Goal: Check status: Check status

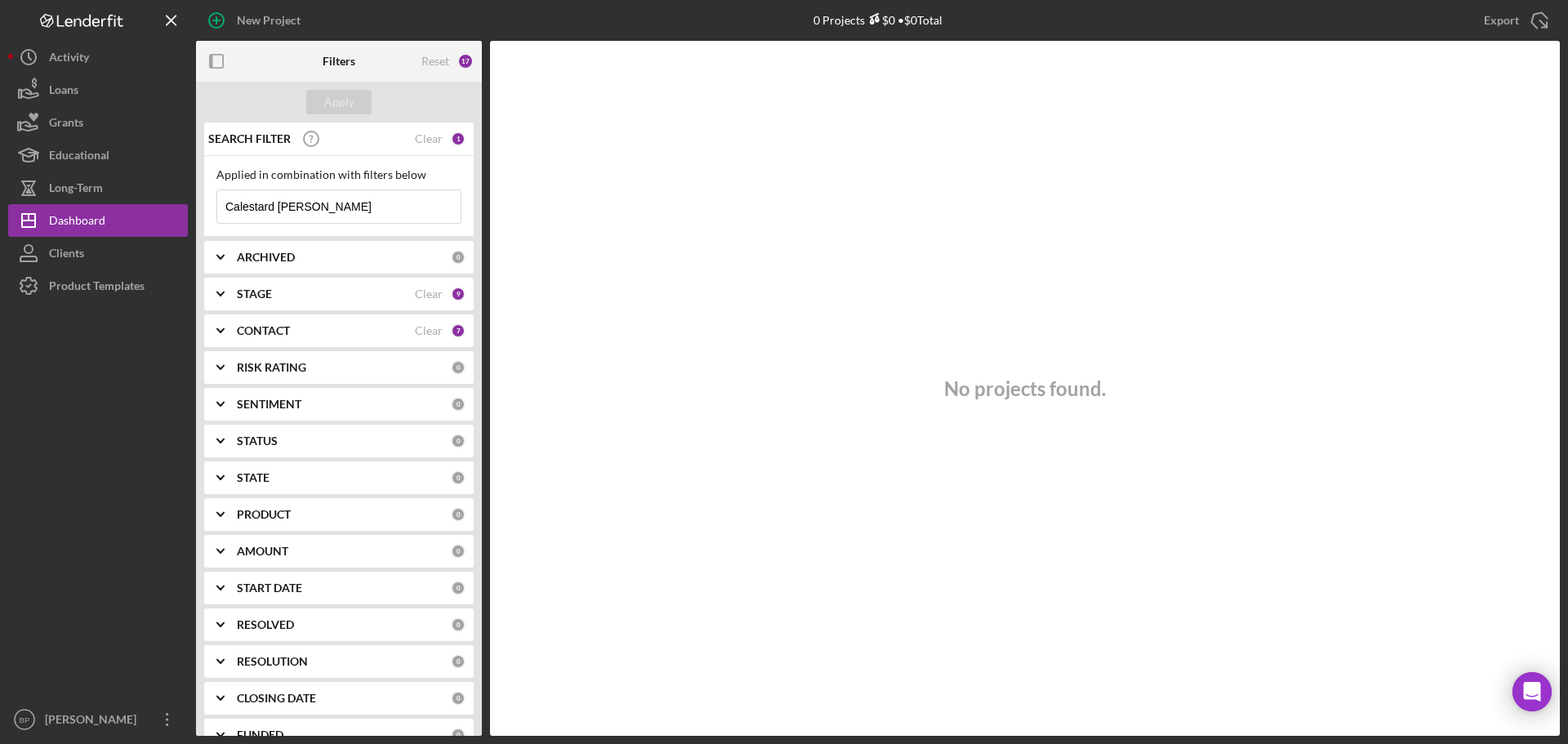
click at [329, 203] on input "Calestard [PERSON_NAME]" at bounding box center [339, 206] width 243 height 33
type input "C"
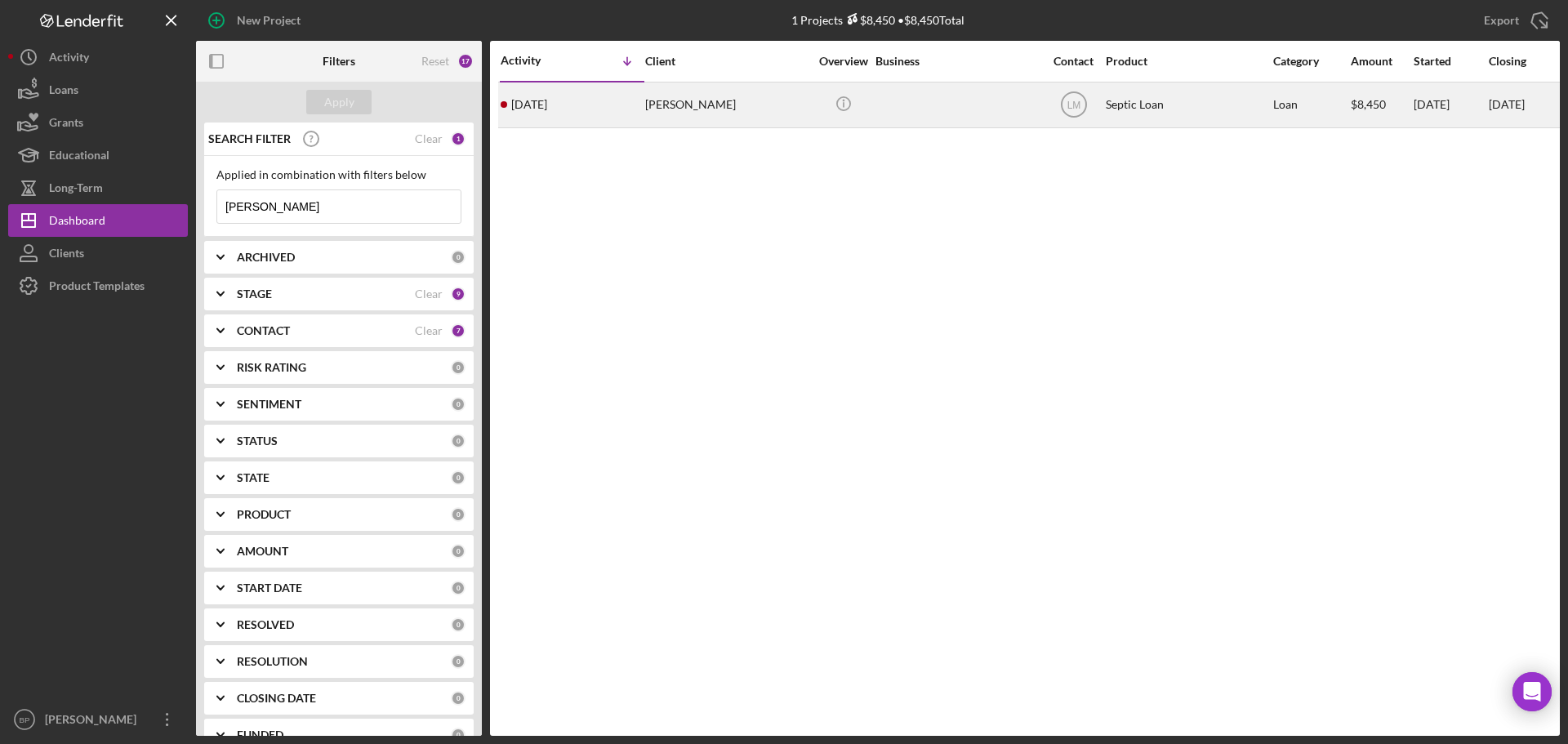
type input "[PERSON_NAME]"
click at [539, 106] on time "[DATE]" at bounding box center [529, 104] width 36 height 13
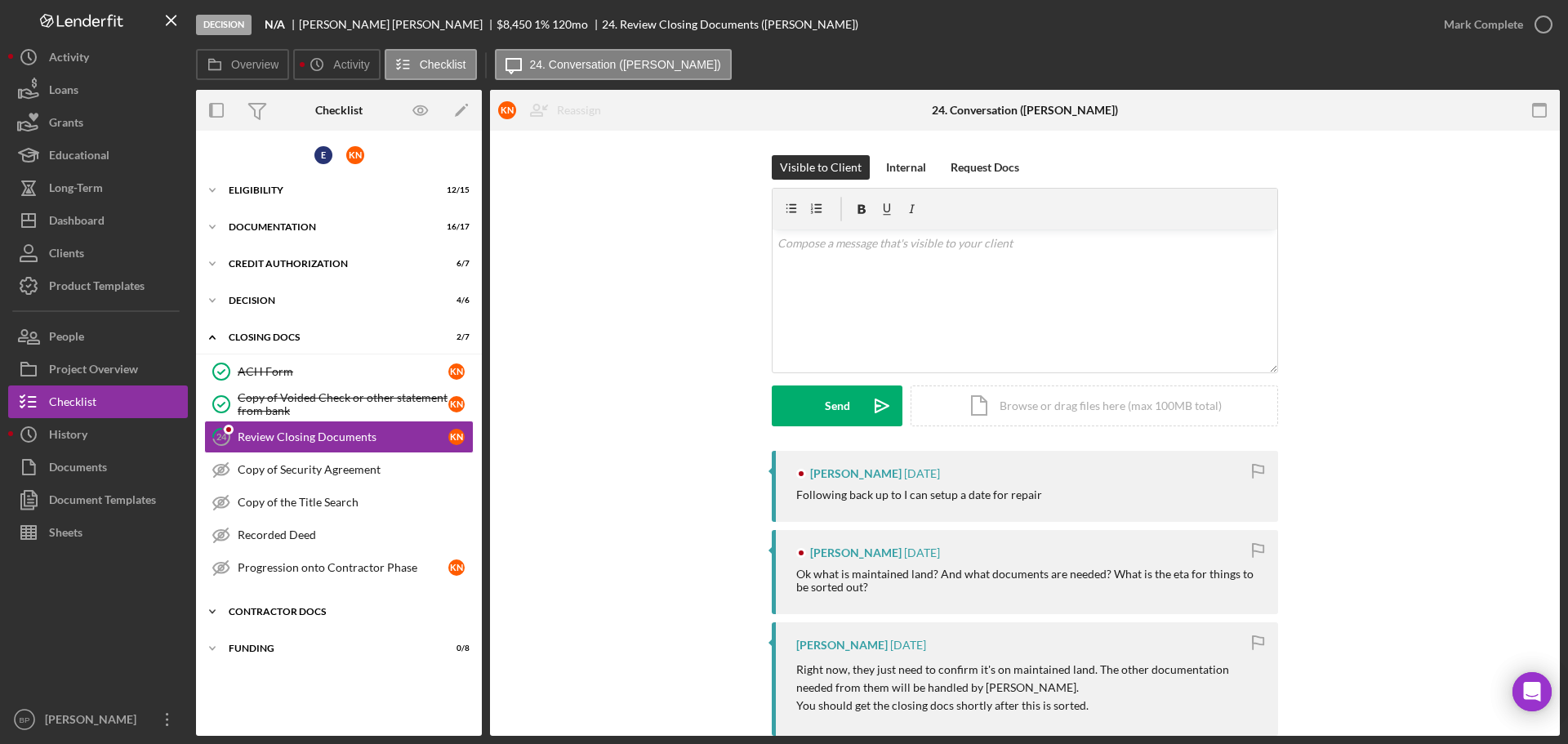
click at [207, 608] on icon "Icon/Expander" at bounding box center [212, 611] width 33 height 33
drag, startPoint x: 476, startPoint y: 713, endPoint x: 476, endPoint y: 739, distance: 26.0
click at [476, 739] on div "Decision N/A [PERSON_NAME] $8,450 1 % 120 mo 24. Review Closing Documents ([PER…" at bounding box center [784, 372] width 1568 height 744
click at [372, 573] on div "Progression onto Contractor Phase" at bounding box center [342, 567] width 210 height 13
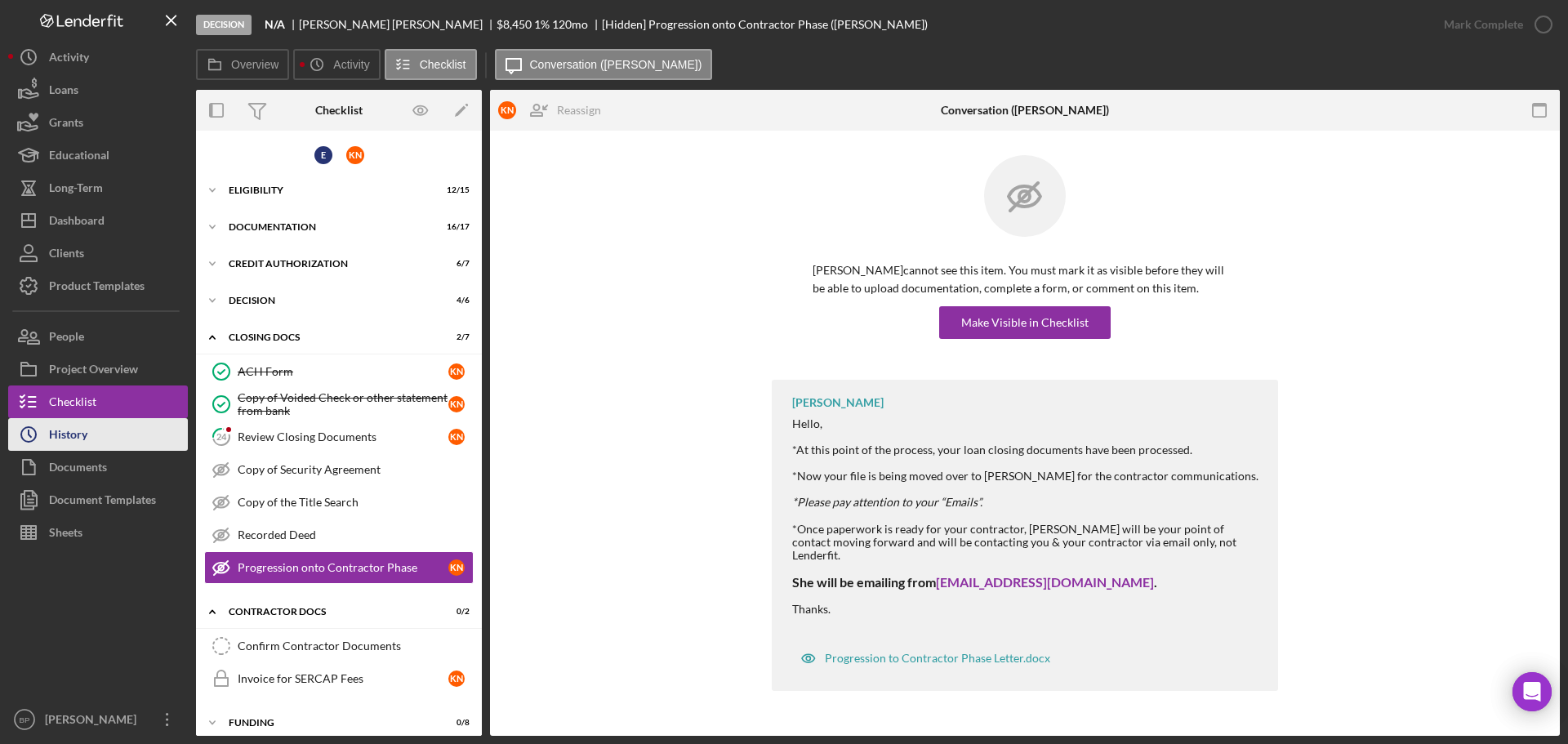
click at [62, 439] on div "History" at bounding box center [68, 437] width 38 height 37
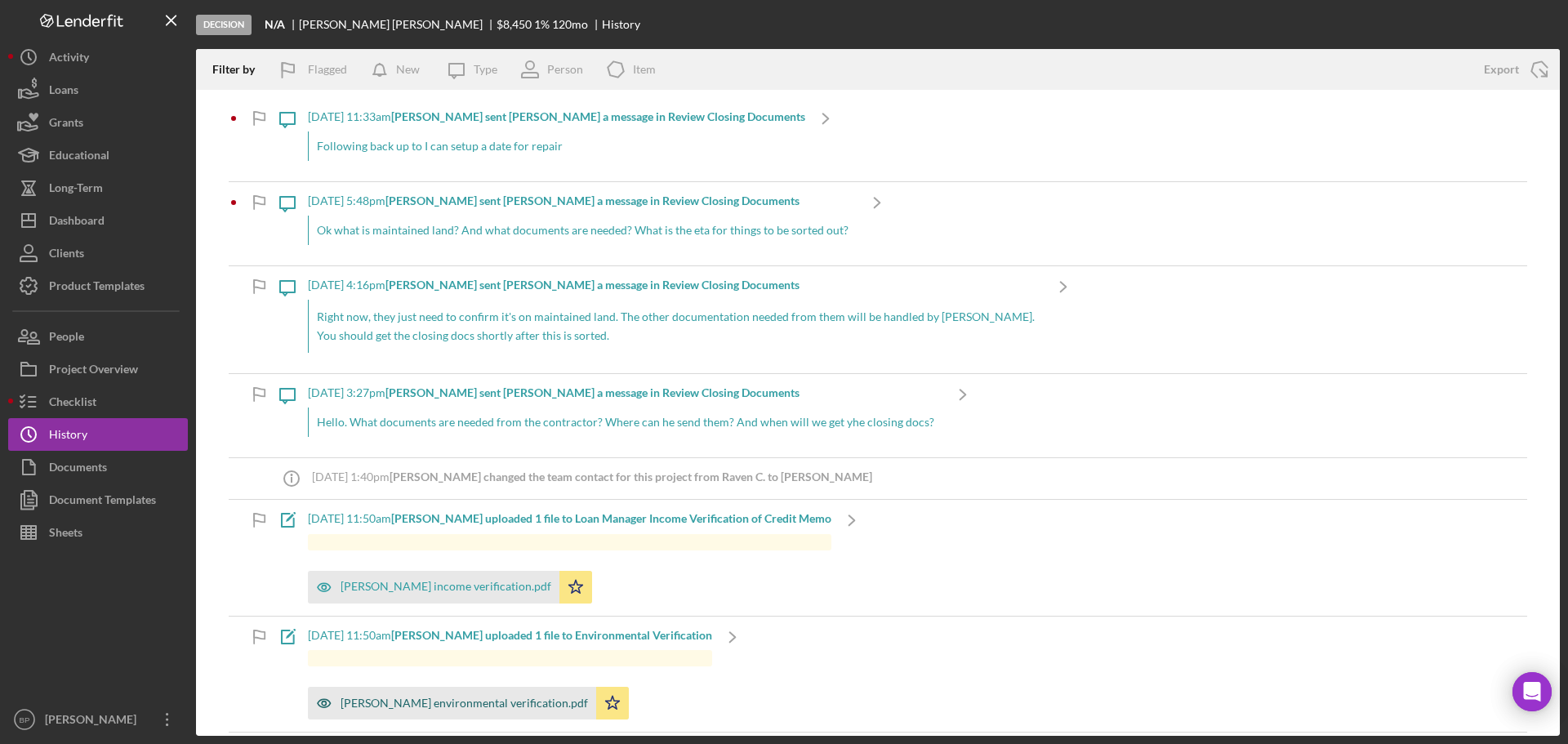
click at [508, 712] on div "[PERSON_NAME] environmental verification.pdf" at bounding box center [451, 703] width 288 height 33
click at [77, 435] on div "History" at bounding box center [68, 437] width 38 height 37
click at [71, 249] on div "Clients" at bounding box center [67, 255] width 35 height 37
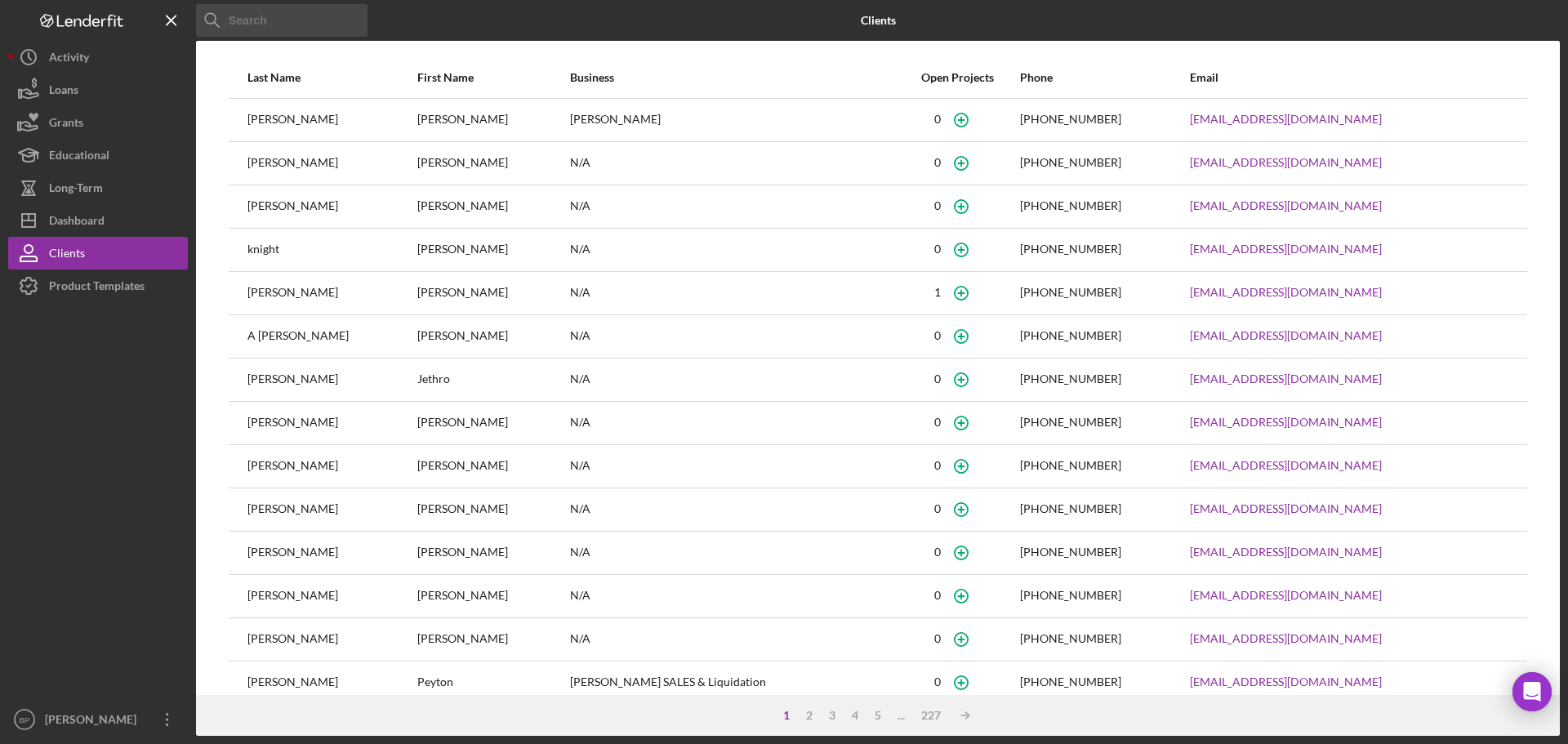
click at [281, 24] on input at bounding box center [281, 20] width 172 height 33
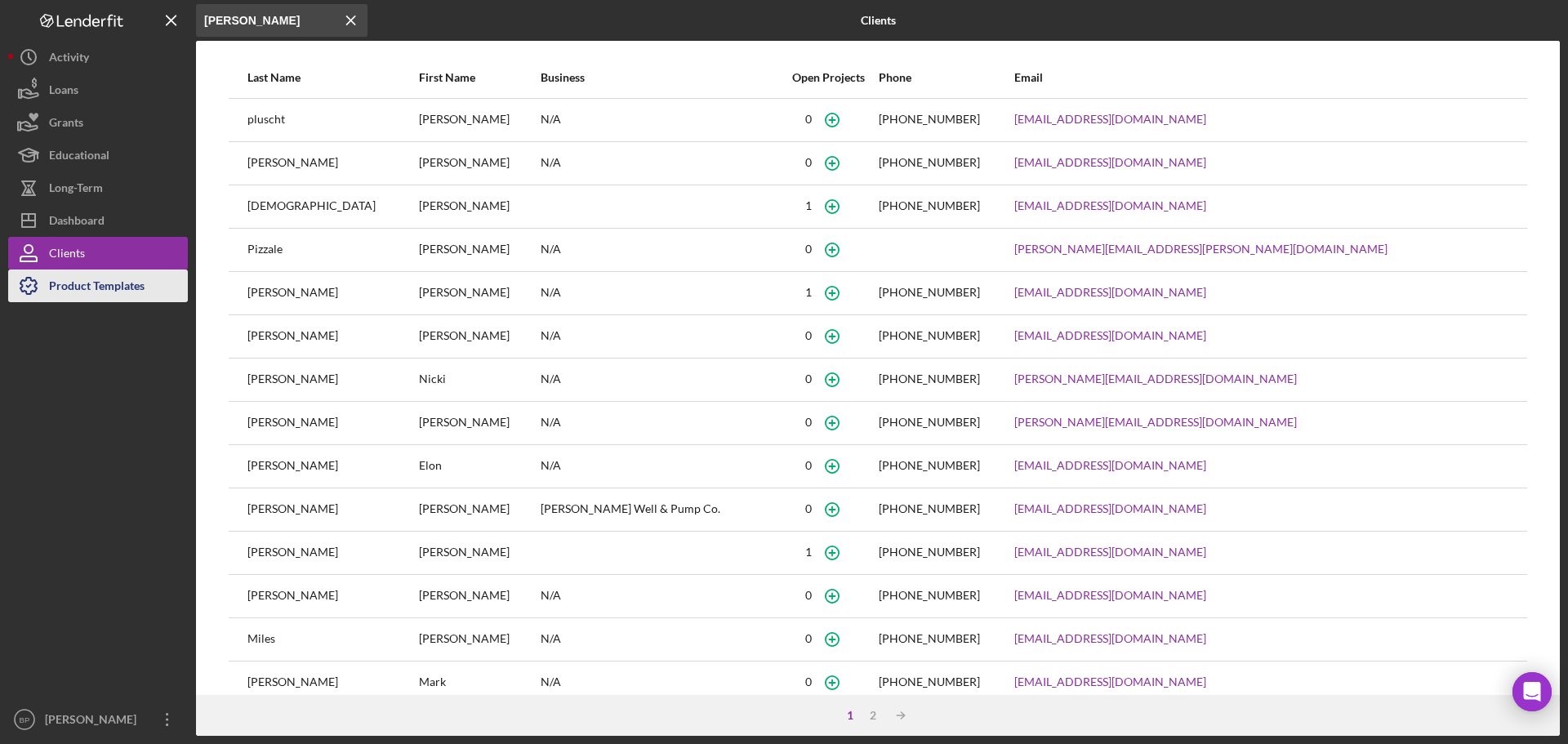
type input "[PERSON_NAME]"
click at [84, 276] on div "Product Templates" at bounding box center [96, 288] width 95 height 37
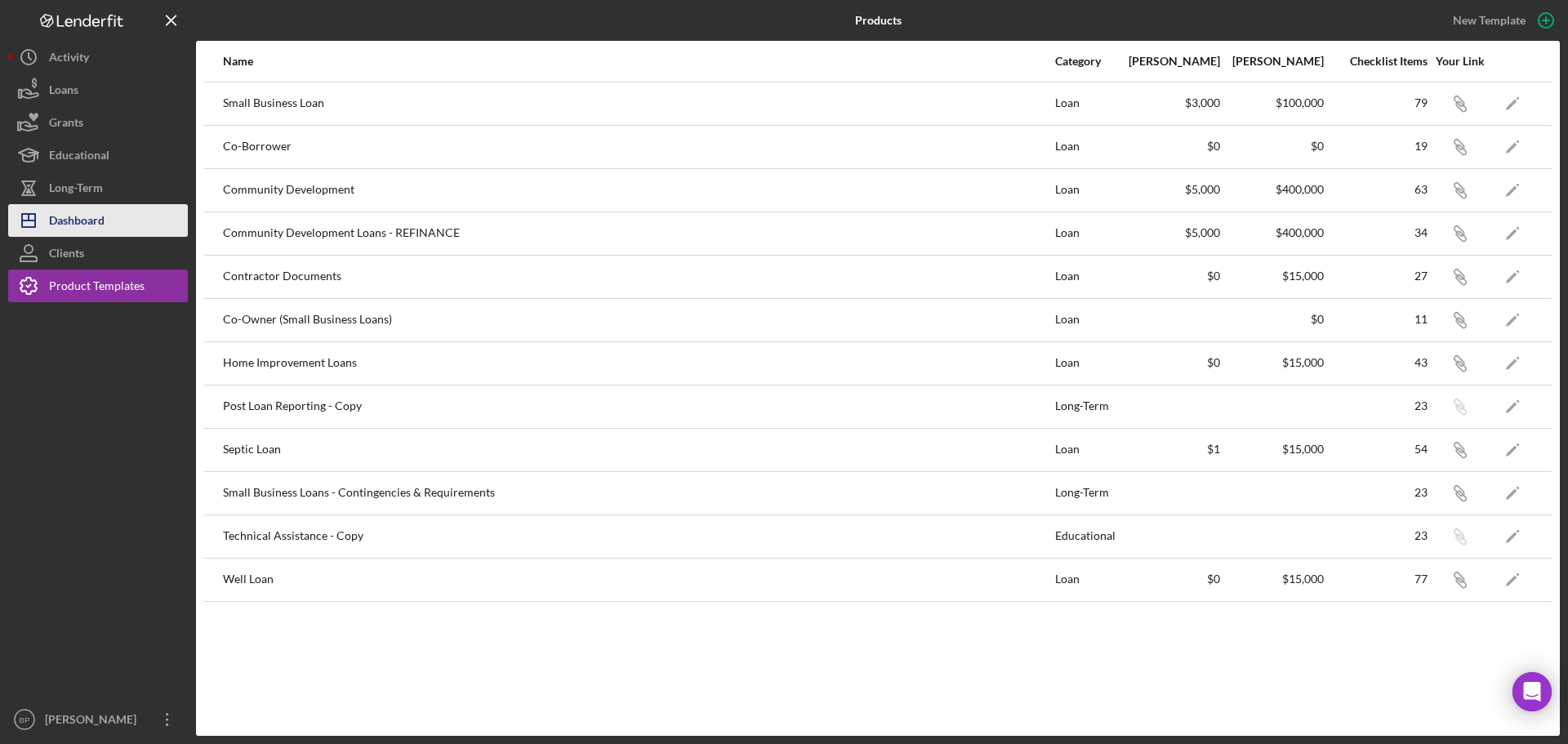
click at [71, 227] on div "Dashboard" at bounding box center [77, 223] width 56 height 37
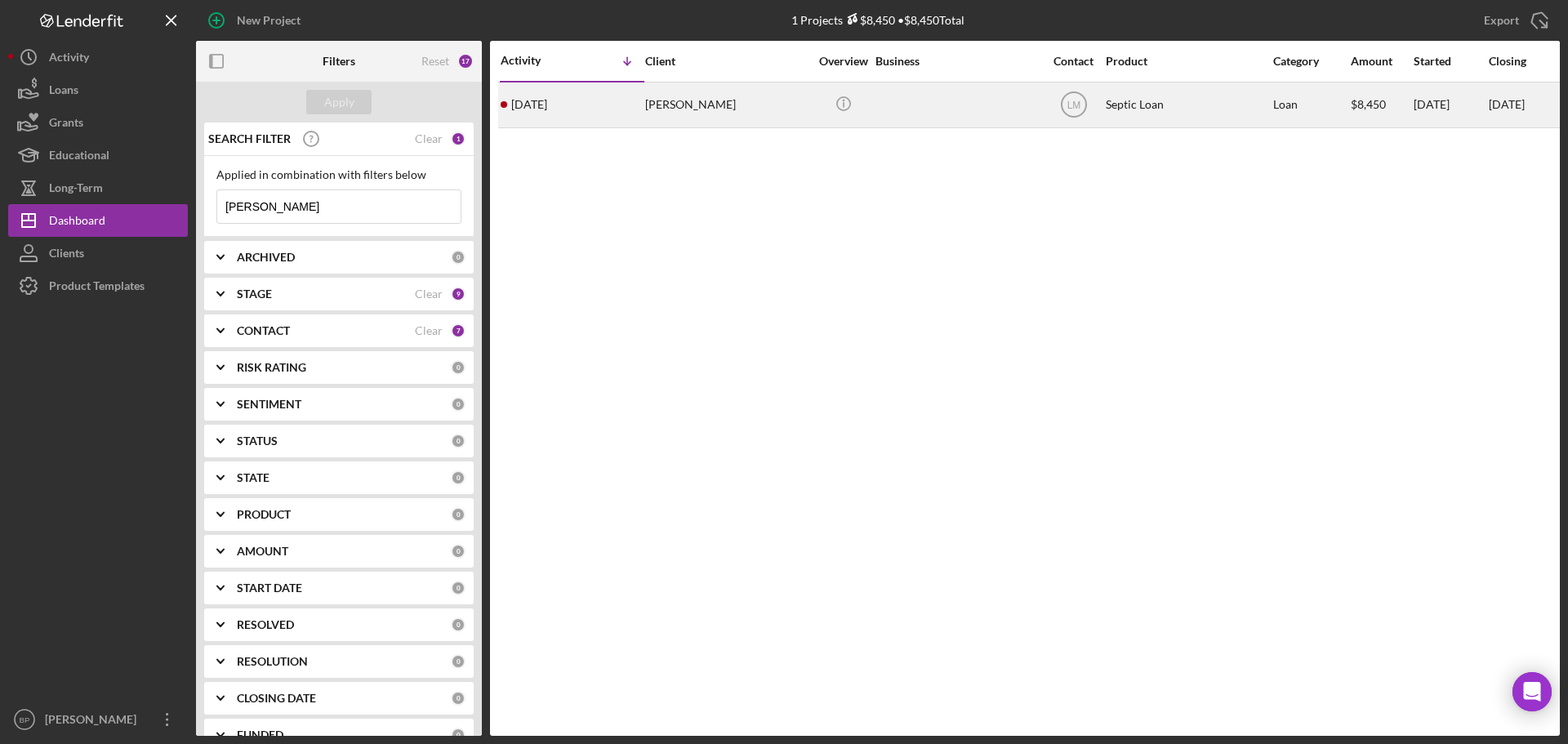
click at [547, 105] on time "[DATE]" at bounding box center [529, 104] width 36 height 13
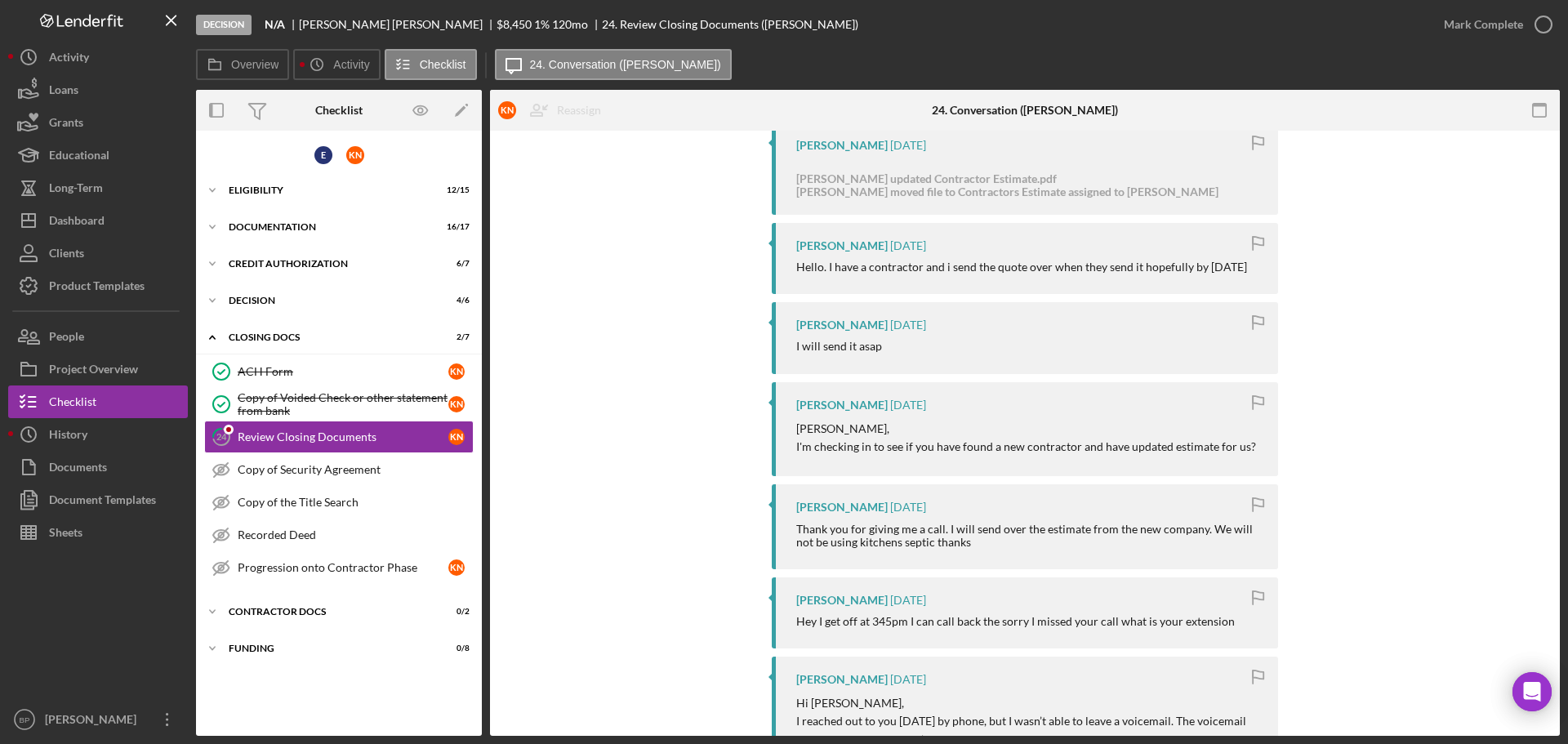
scroll to position [1525, 0]
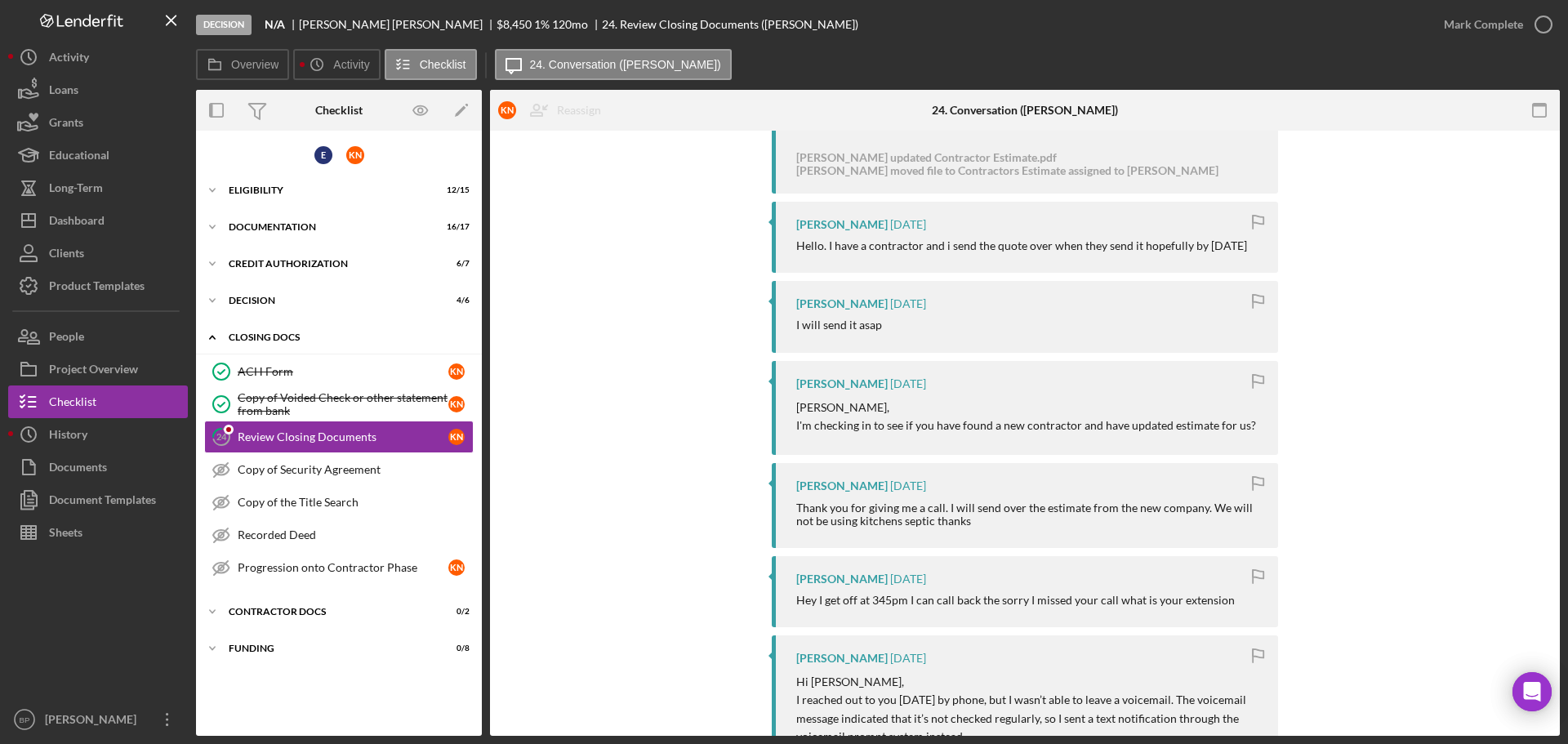
click at [259, 340] on div "CLOSING DOCS" at bounding box center [346, 337] width 233 height 10
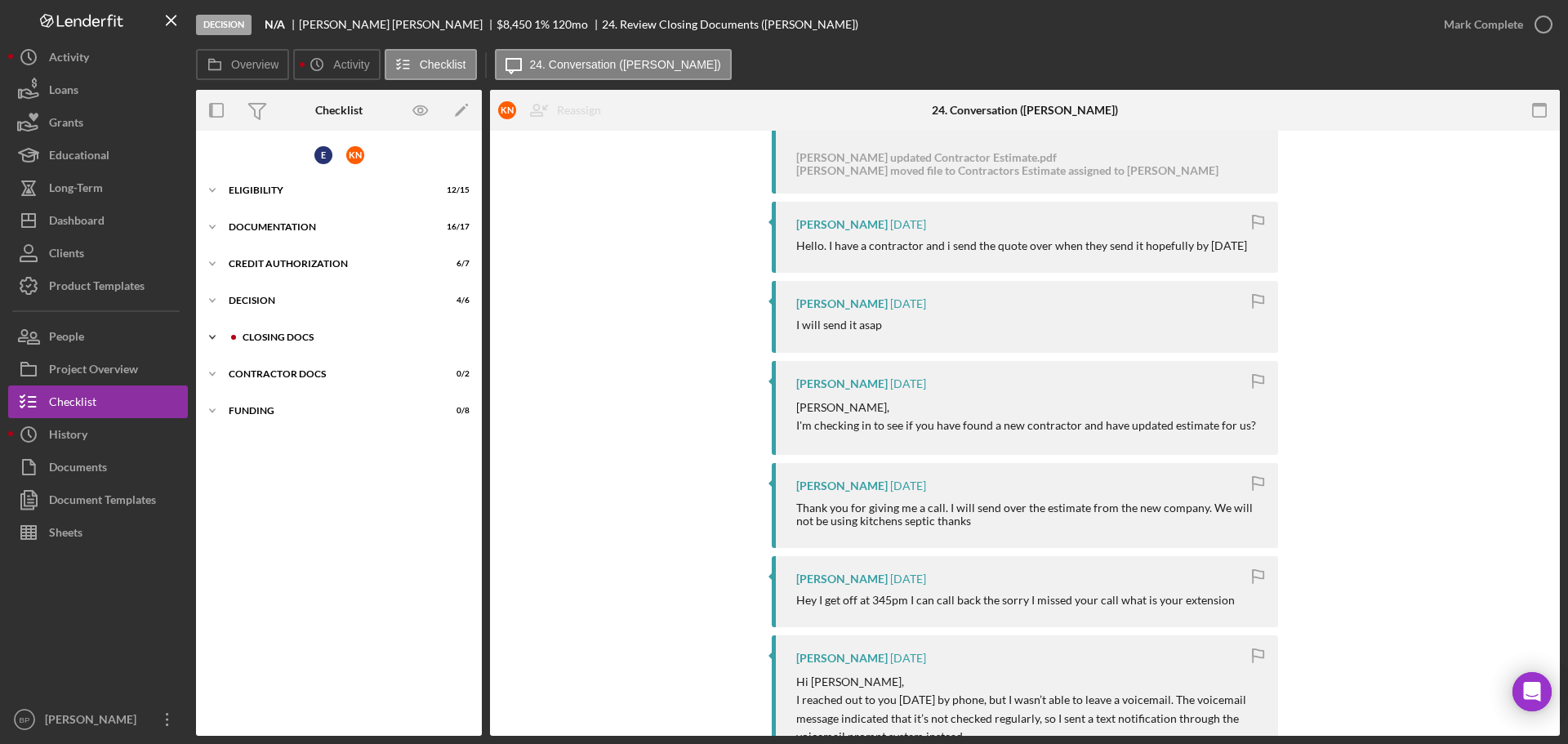
click at [270, 334] on div "CLOSING DOCS" at bounding box center [351, 337] width 219 height 10
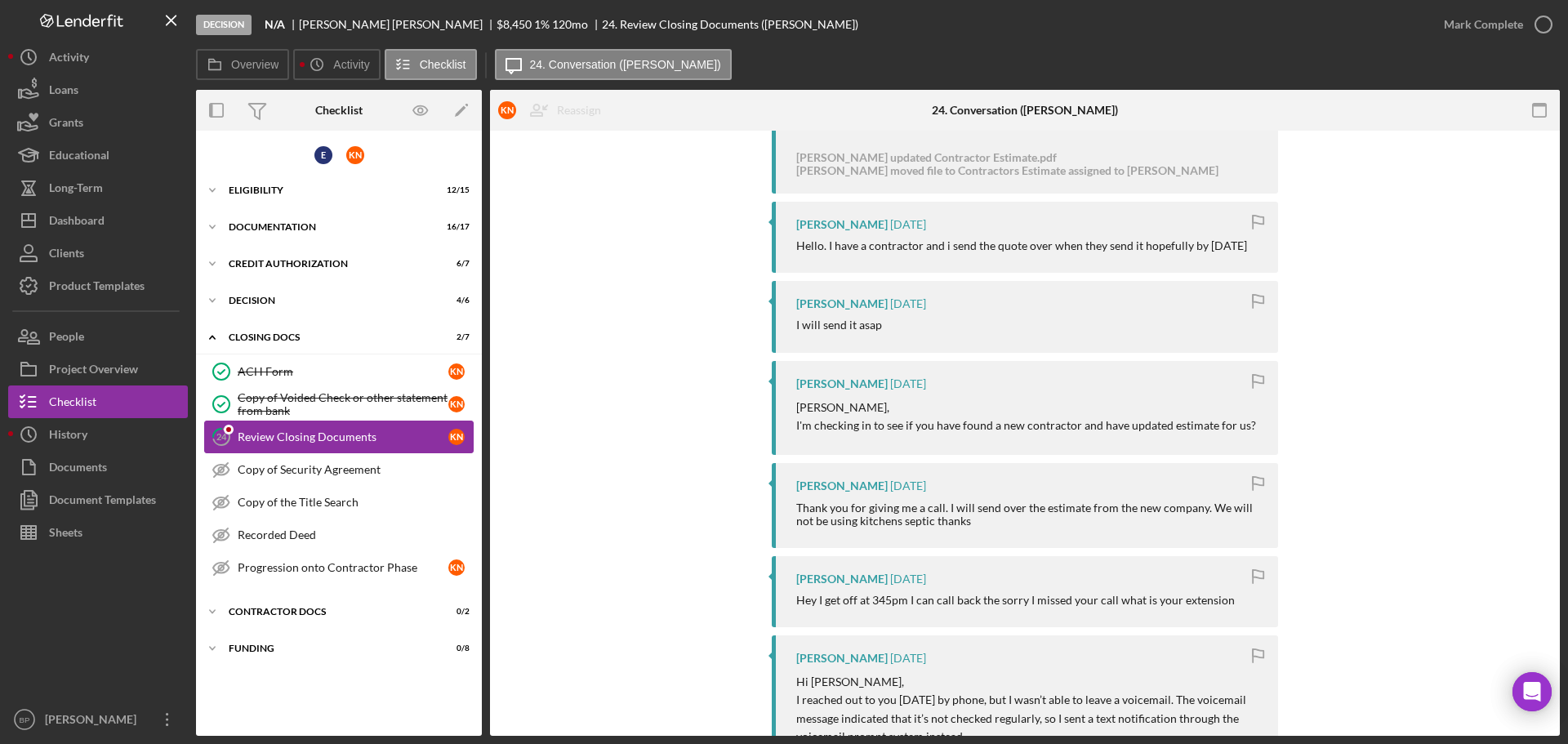
click at [320, 427] on link "24 Review Closing Documents K N" at bounding box center [339, 437] width 270 height 33
click at [318, 433] on div "Review Closing Documents" at bounding box center [342, 437] width 210 height 13
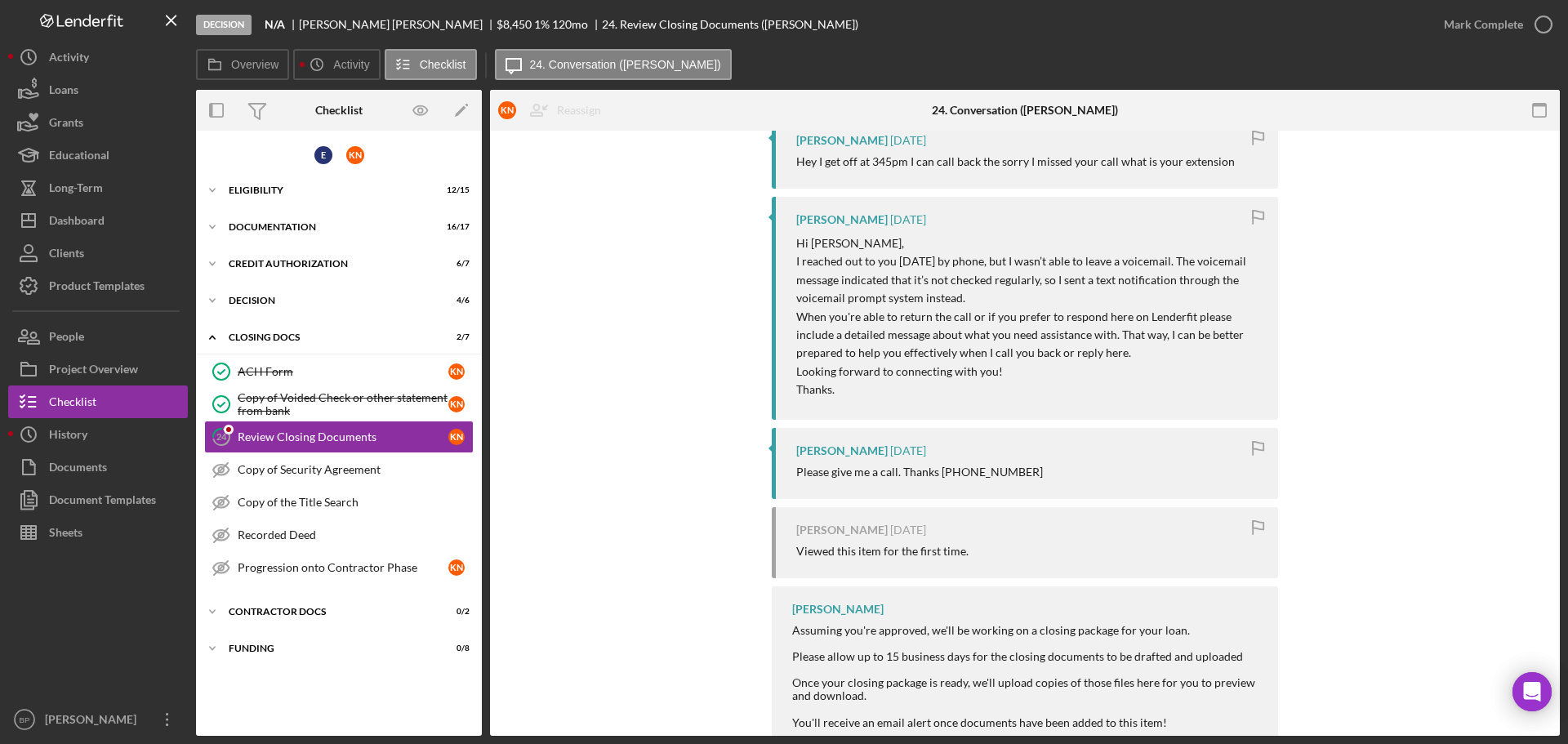
scroll to position [1991, 0]
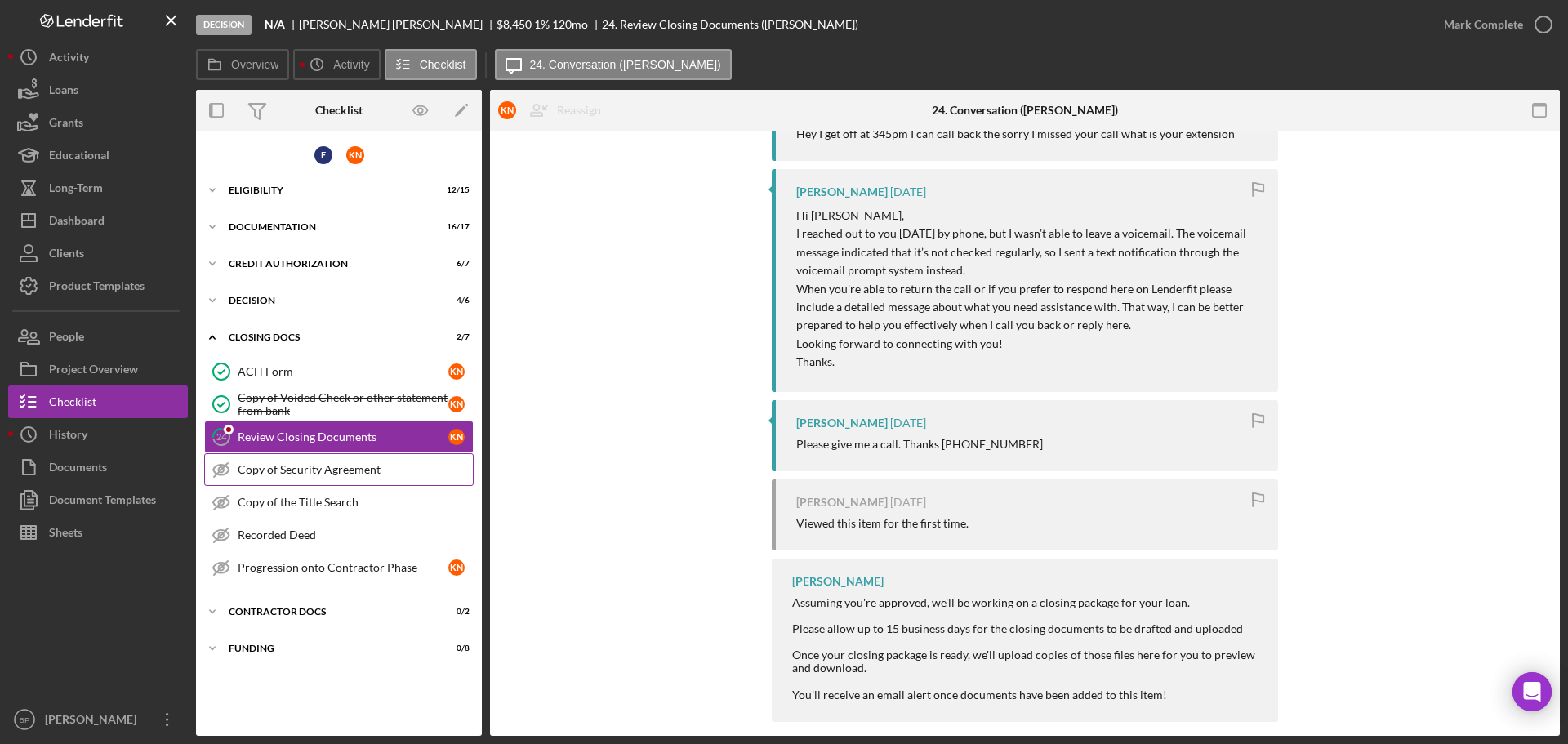
click at [305, 463] on div "Copy of Security Agreement" at bounding box center [355, 469] width 235 height 13
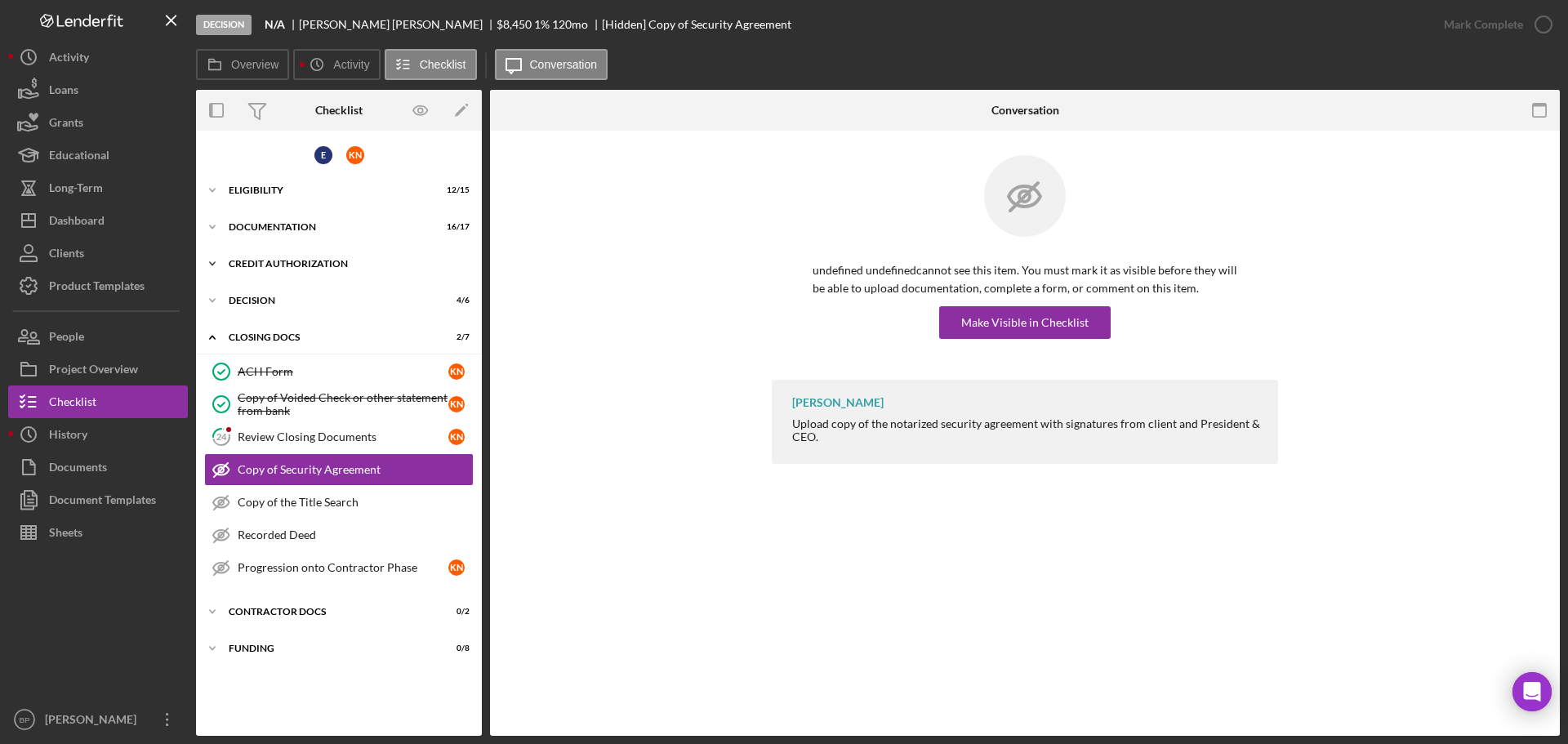
click at [210, 262] on polyline at bounding box center [212, 263] width 5 height 3
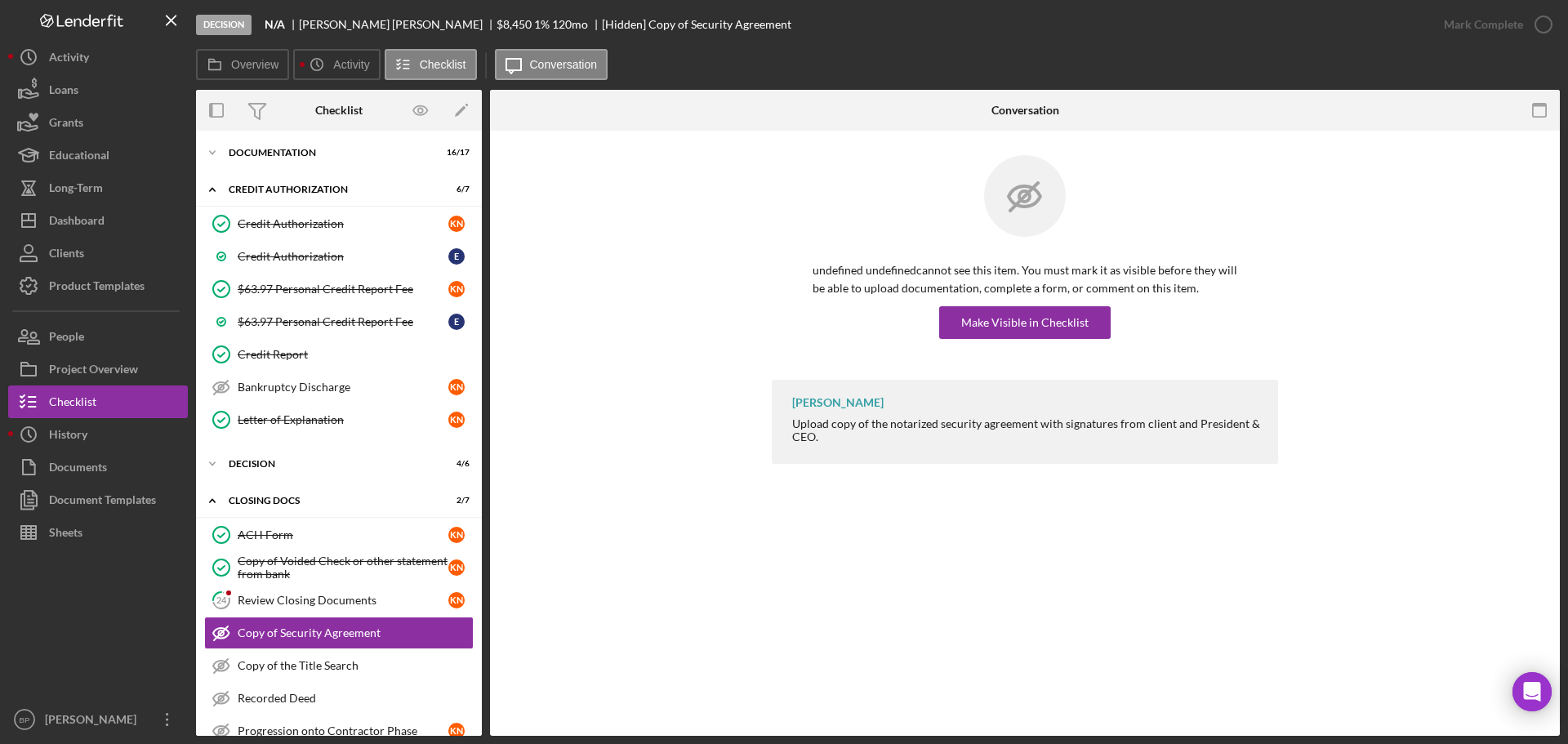
scroll to position [83, 0]
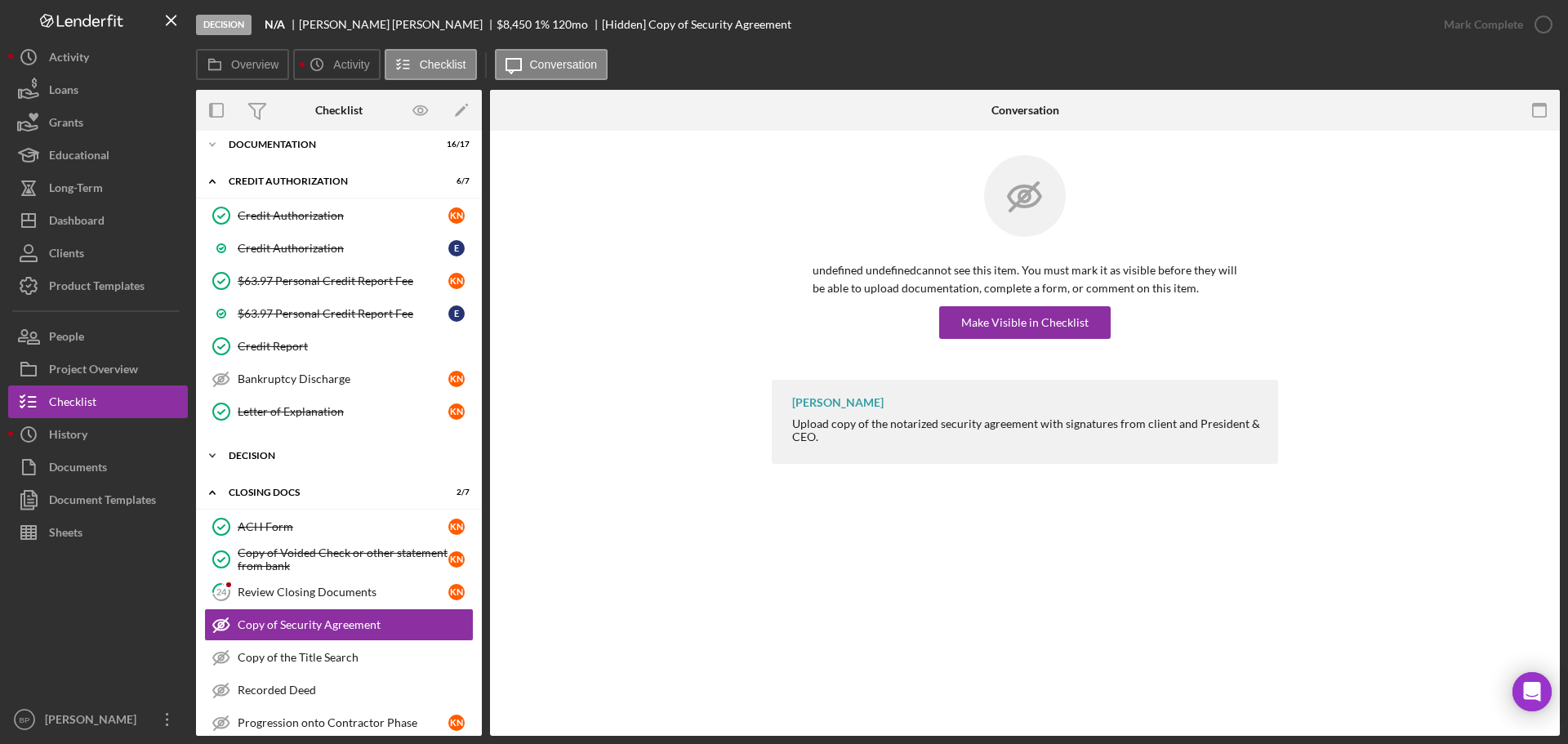
click at [243, 455] on div "Decision" at bounding box center [346, 456] width 233 height 10
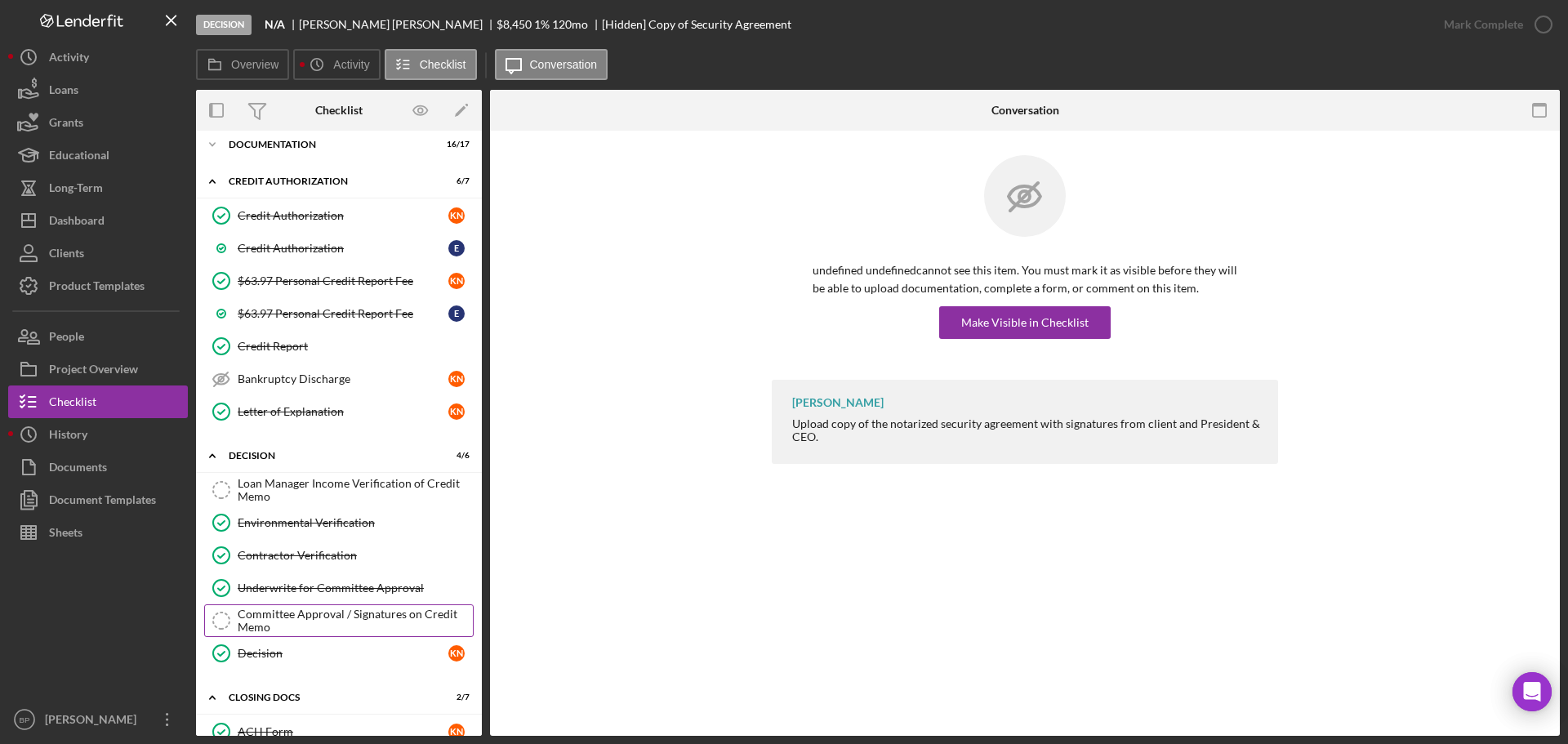
click at [398, 613] on div "Committee Approval / Signatures on Credit Memo" at bounding box center [355, 620] width 235 height 26
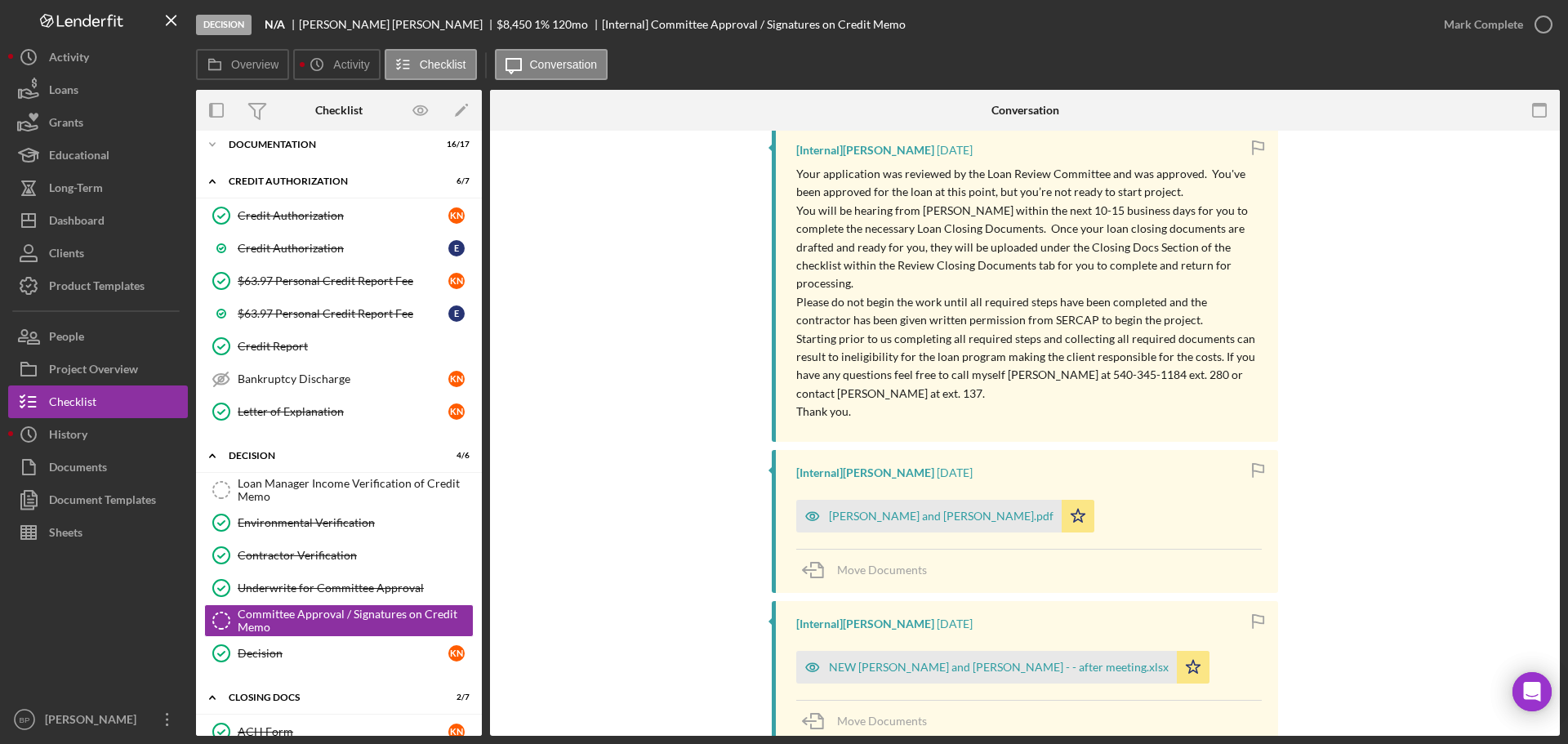
scroll to position [331, 0]
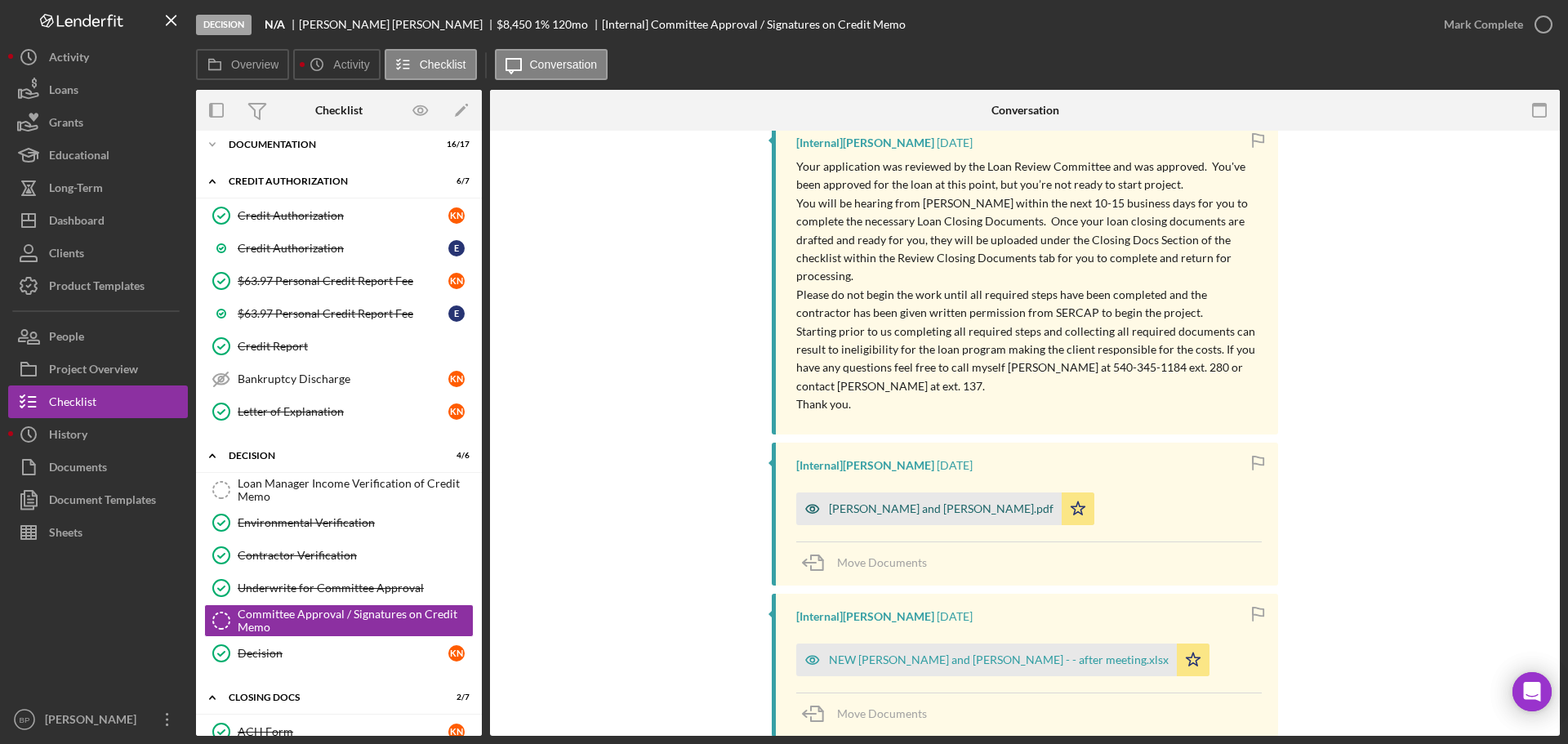
click at [912, 497] on div "[PERSON_NAME] and [PERSON_NAME].pdf" at bounding box center [929, 508] width 265 height 33
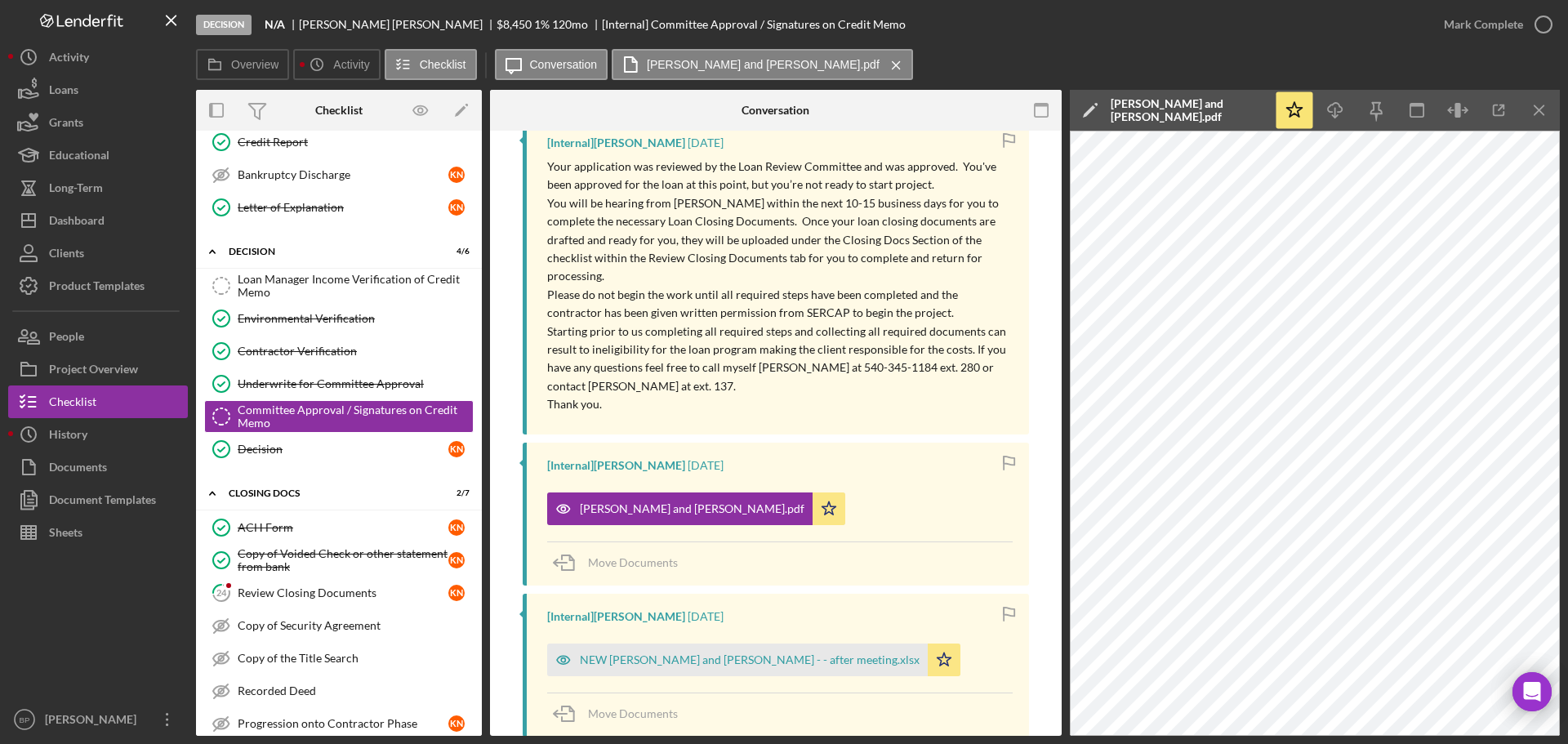
scroll to position [291, 0]
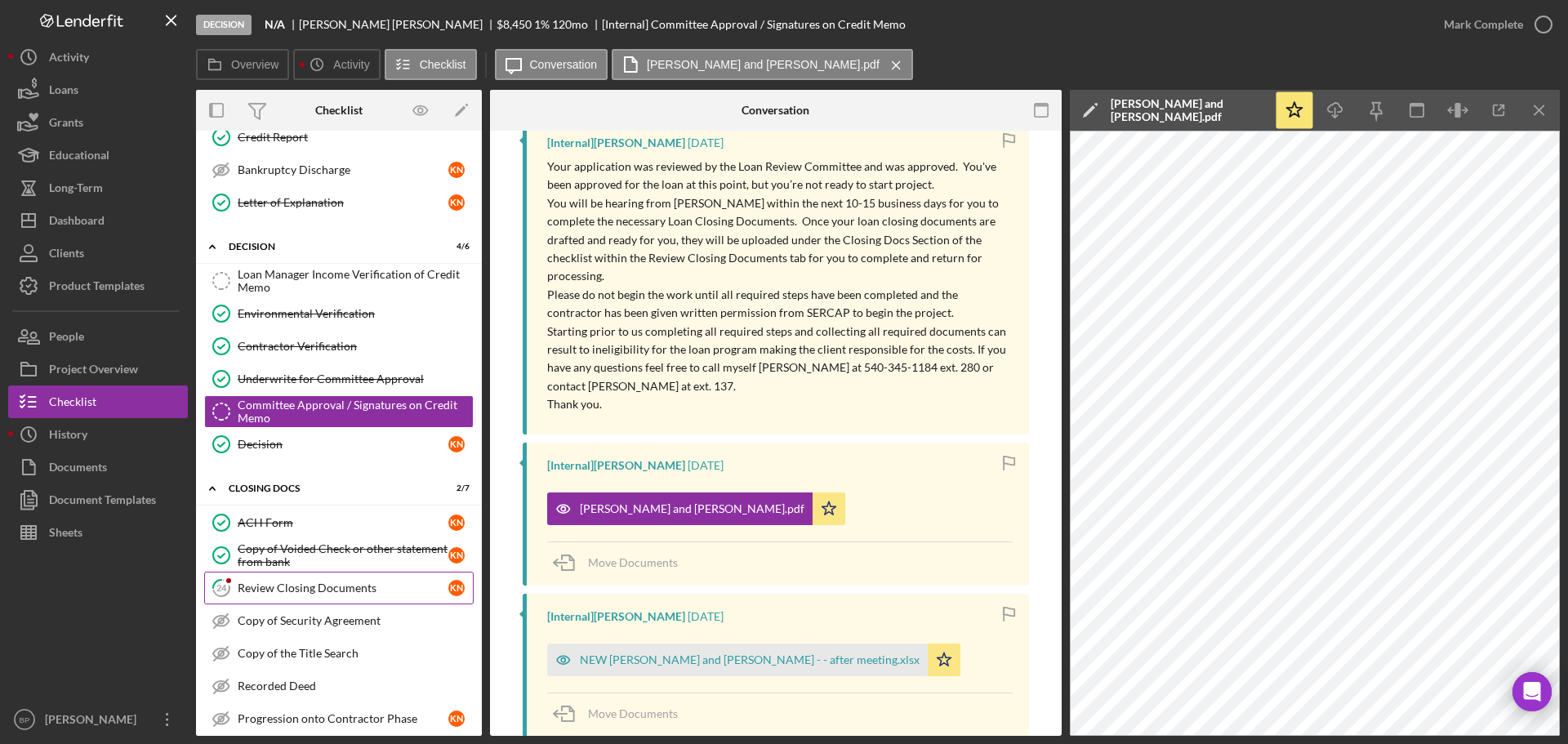
click at [327, 586] on div "Review Closing Documents" at bounding box center [342, 587] width 210 height 13
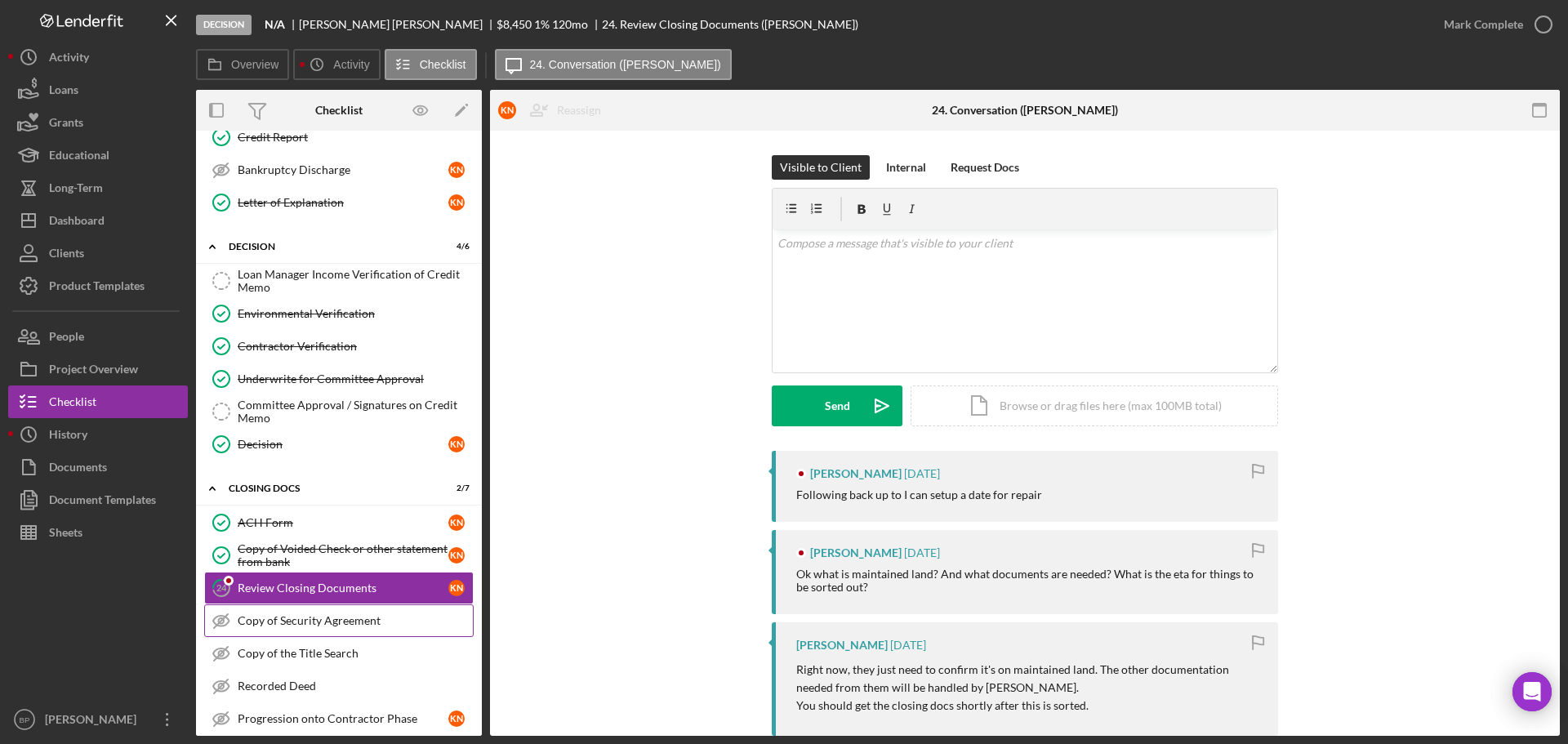
click at [342, 614] on div "Copy of Security Agreement" at bounding box center [355, 620] width 235 height 13
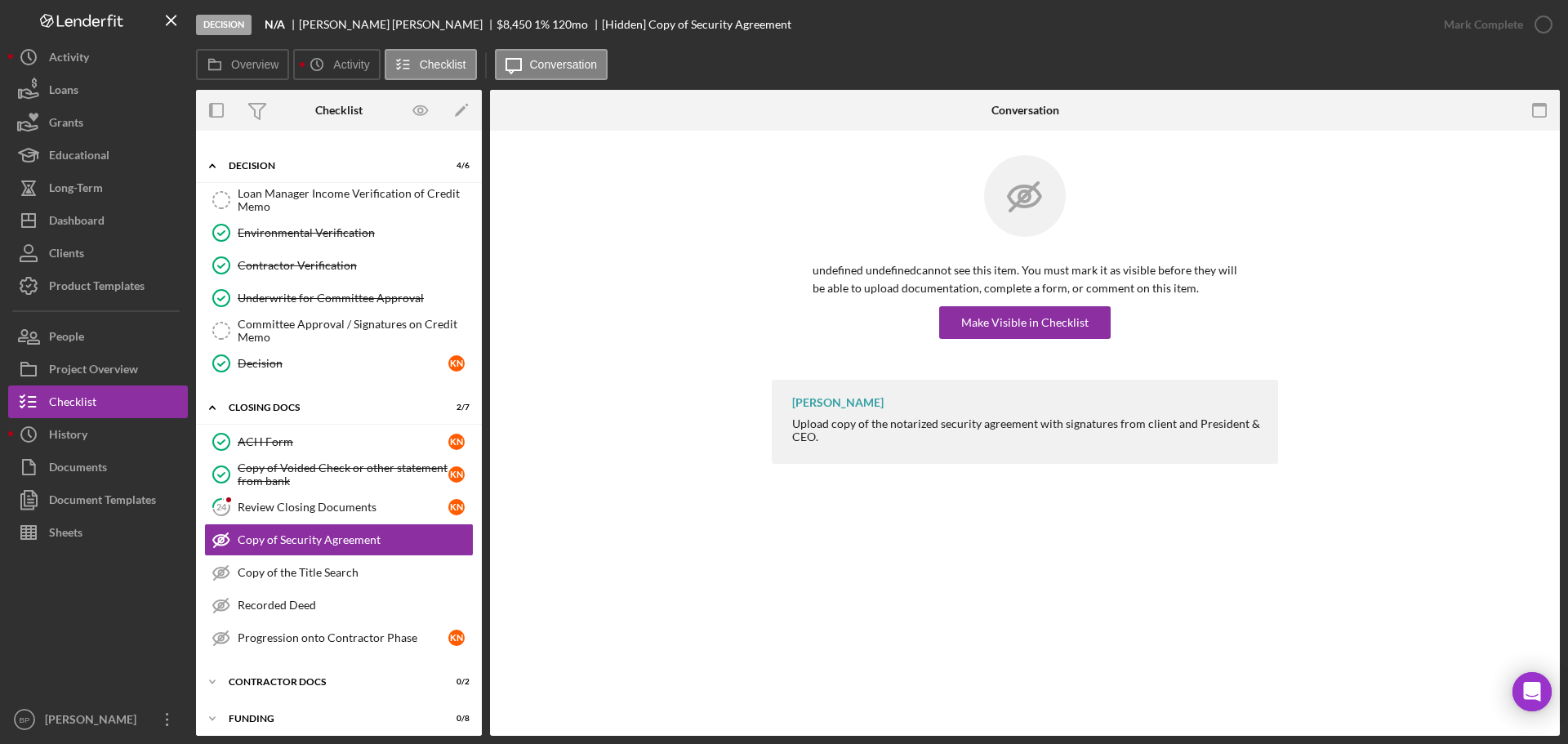
scroll to position [381, 0]
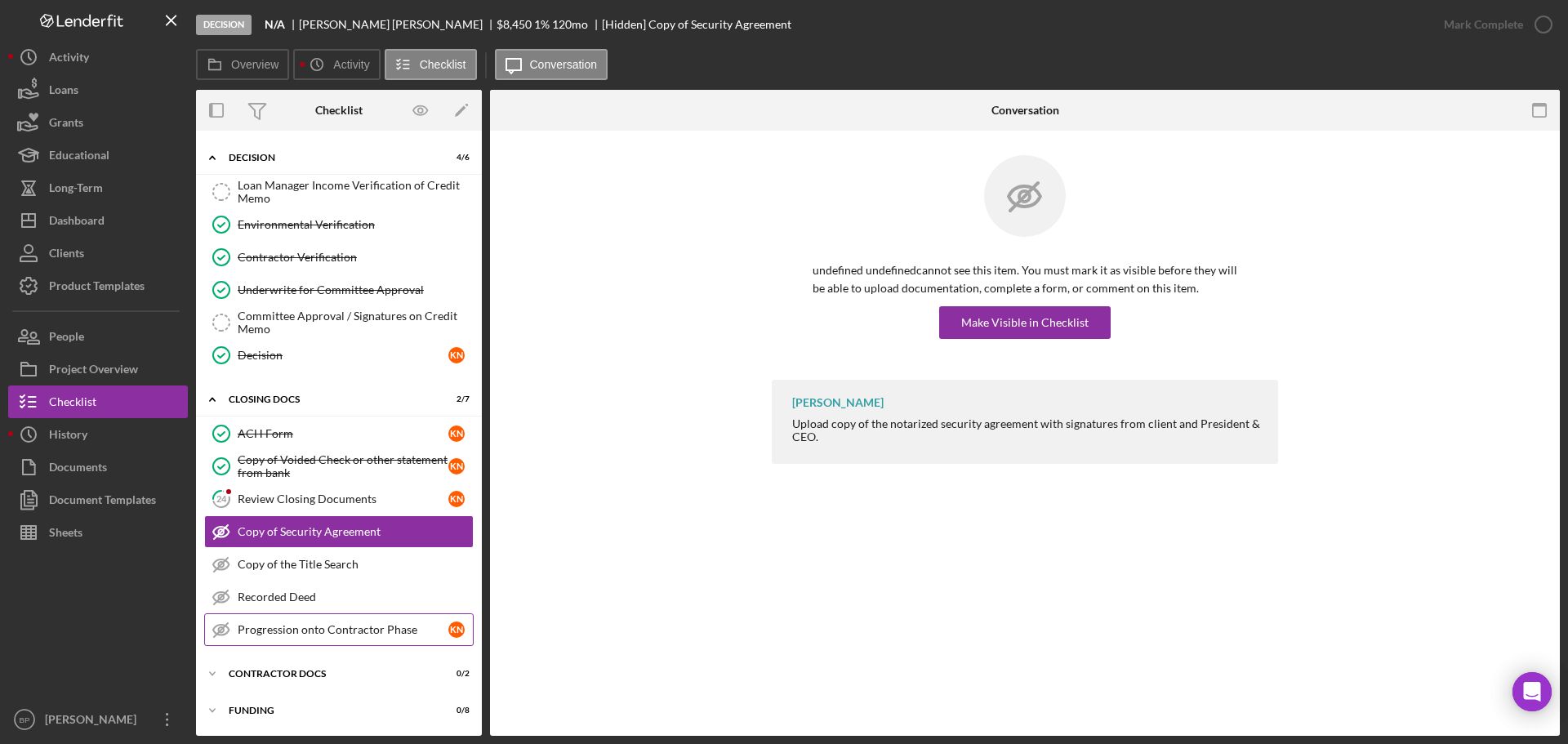
click at [385, 637] on link "Progression onto Contractor Phase Progression onto Contractor Phase K N" at bounding box center [339, 629] width 270 height 33
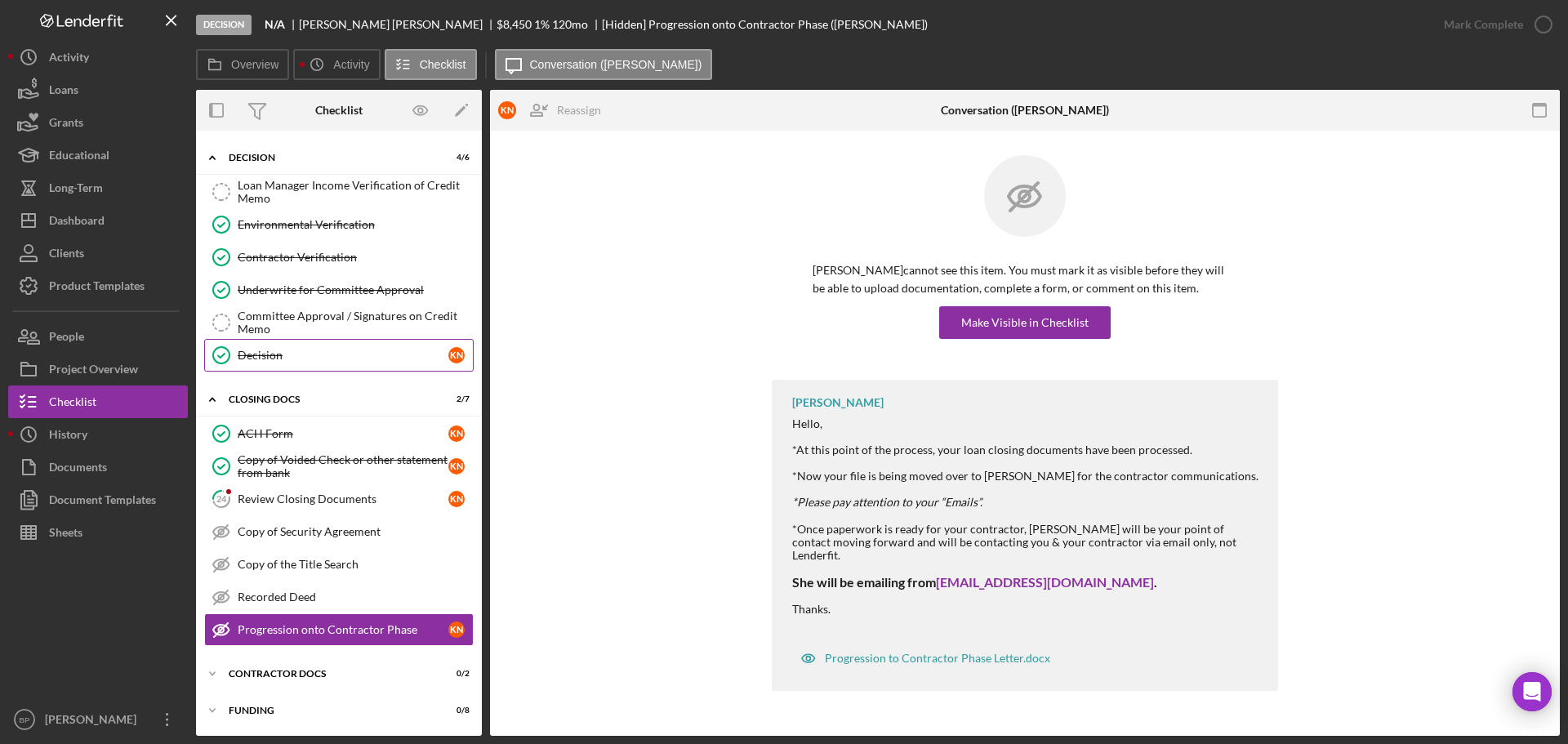
click at [394, 356] on div "Decision" at bounding box center [342, 355] width 210 height 13
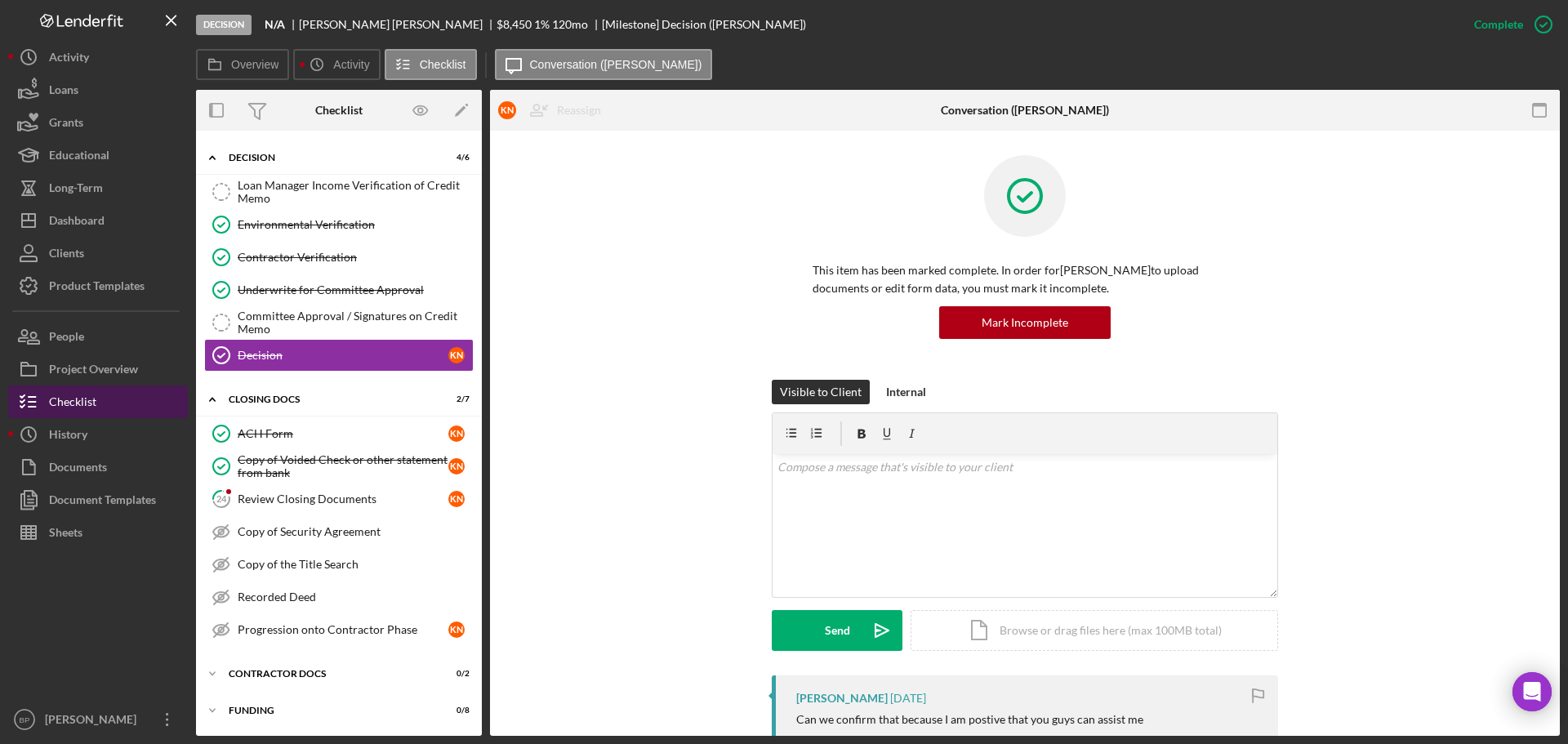
click at [68, 398] on div "Checklist" at bounding box center [73, 404] width 47 height 37
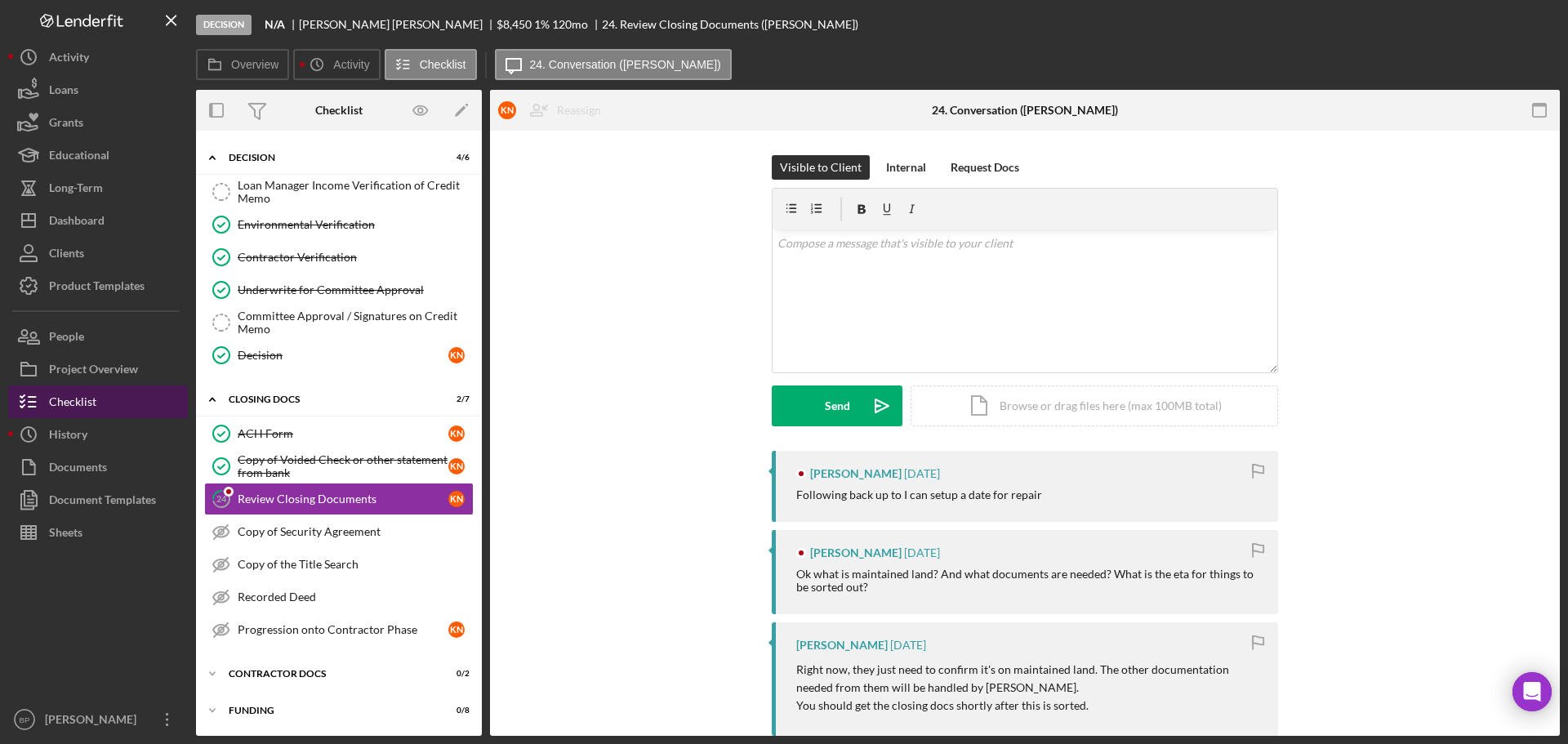
scroll to position [381, 0]
click at [272, 431] on div "ACH Form" at bounding box center [342, 433] width 210 height 13
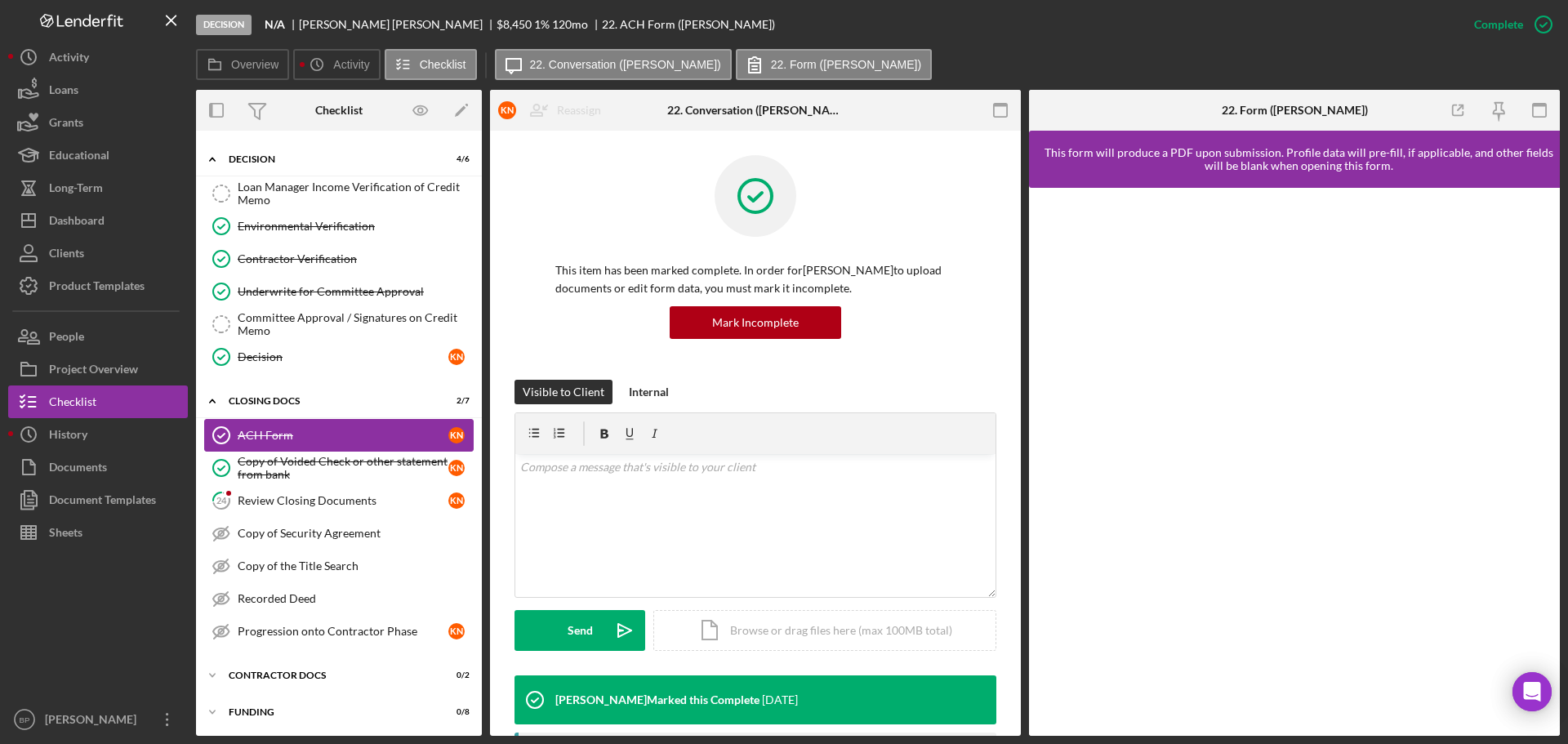
scroll to position [381, 0]
click at [252, 399] on div "CLOSING DOCS" at bounding box center [346, 399] width 233 height 10
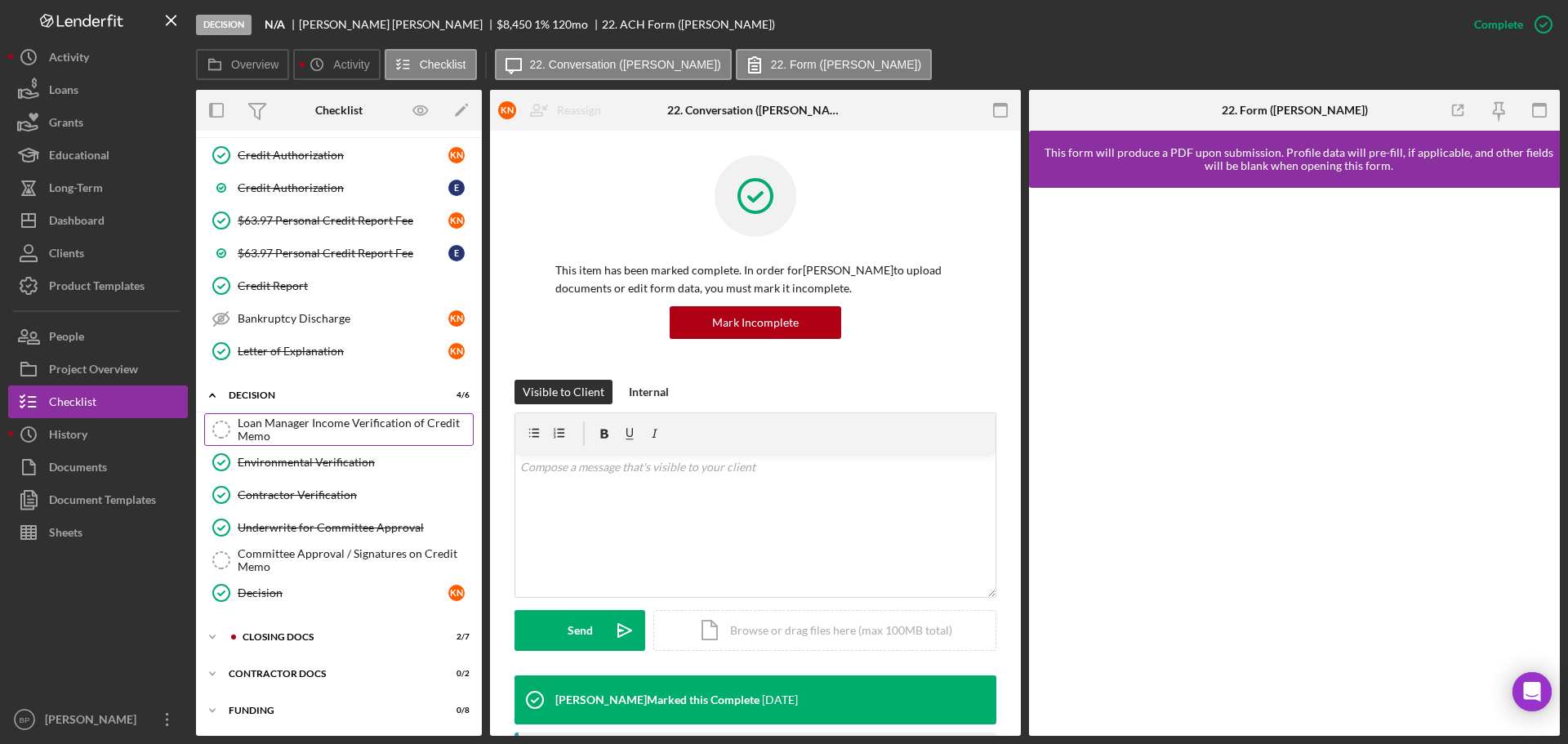
click at [252, 417] on div "Loan Manager Income Verification of Credit Memo" at bounding box center [355, 429] width 235 height 26
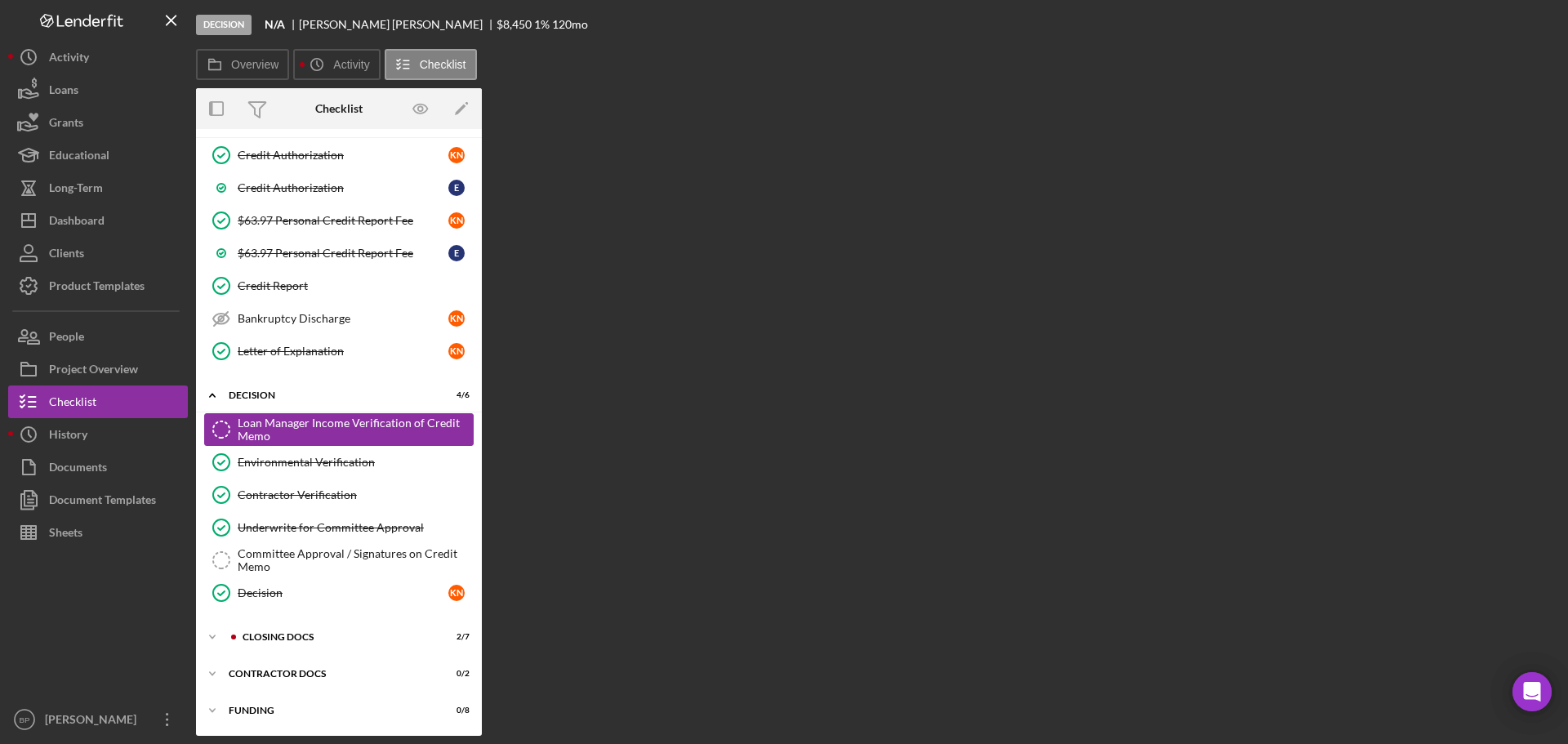
scroll to position [141, 0]
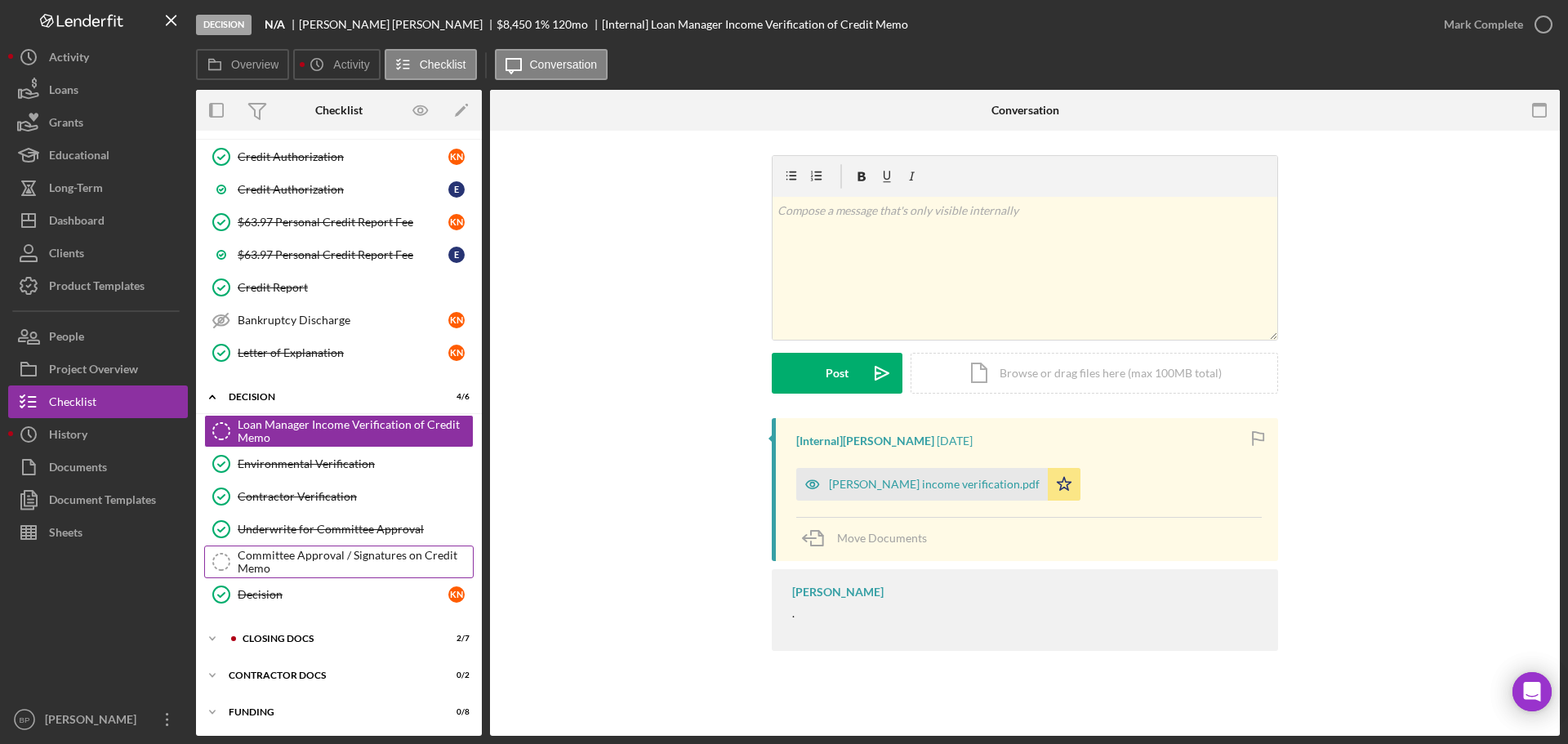
click at [300, 550] on div "Committee Approval / Signatures on Credit Memo" at bounding box center [355, 562] width 235 height 26
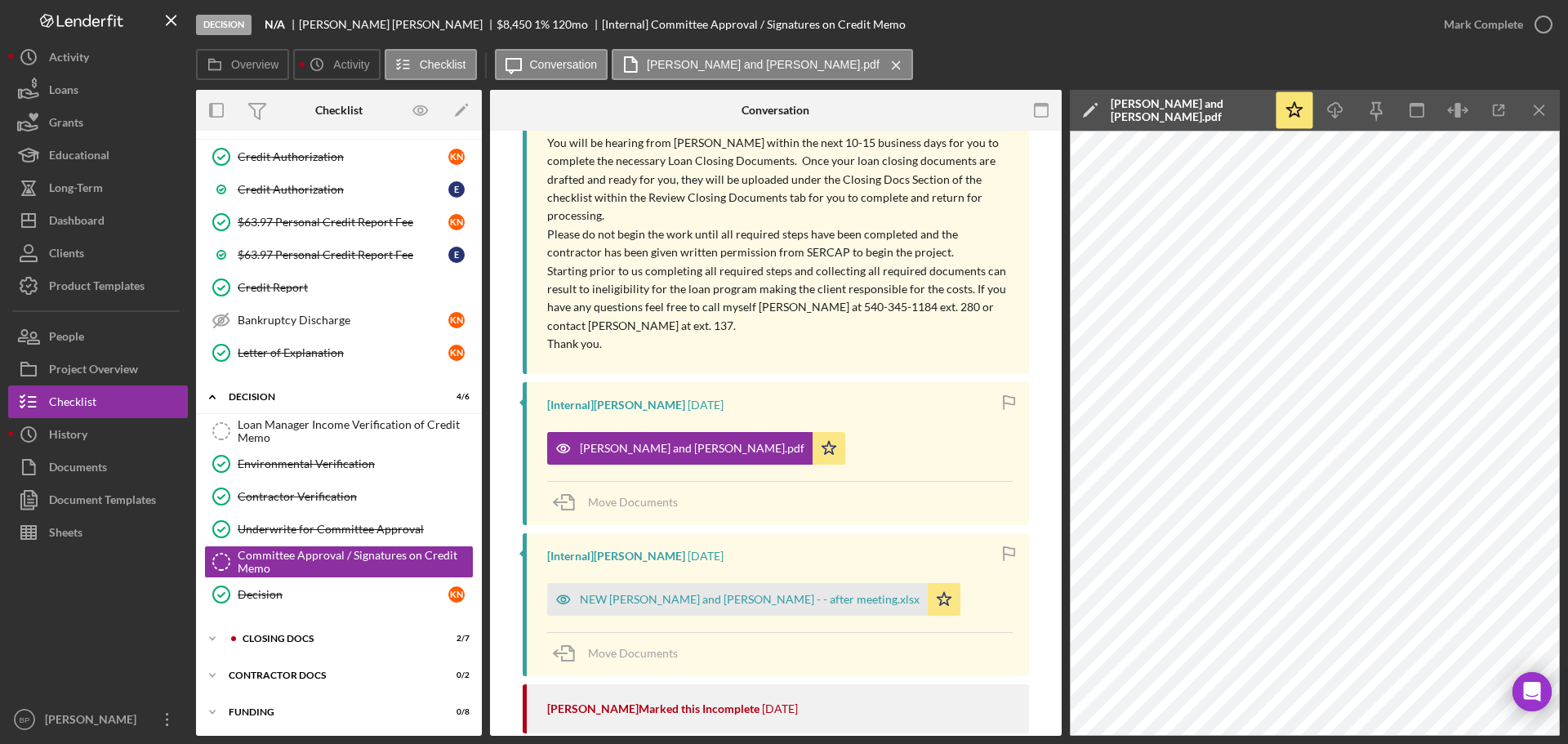
scroll to position [405, 0]
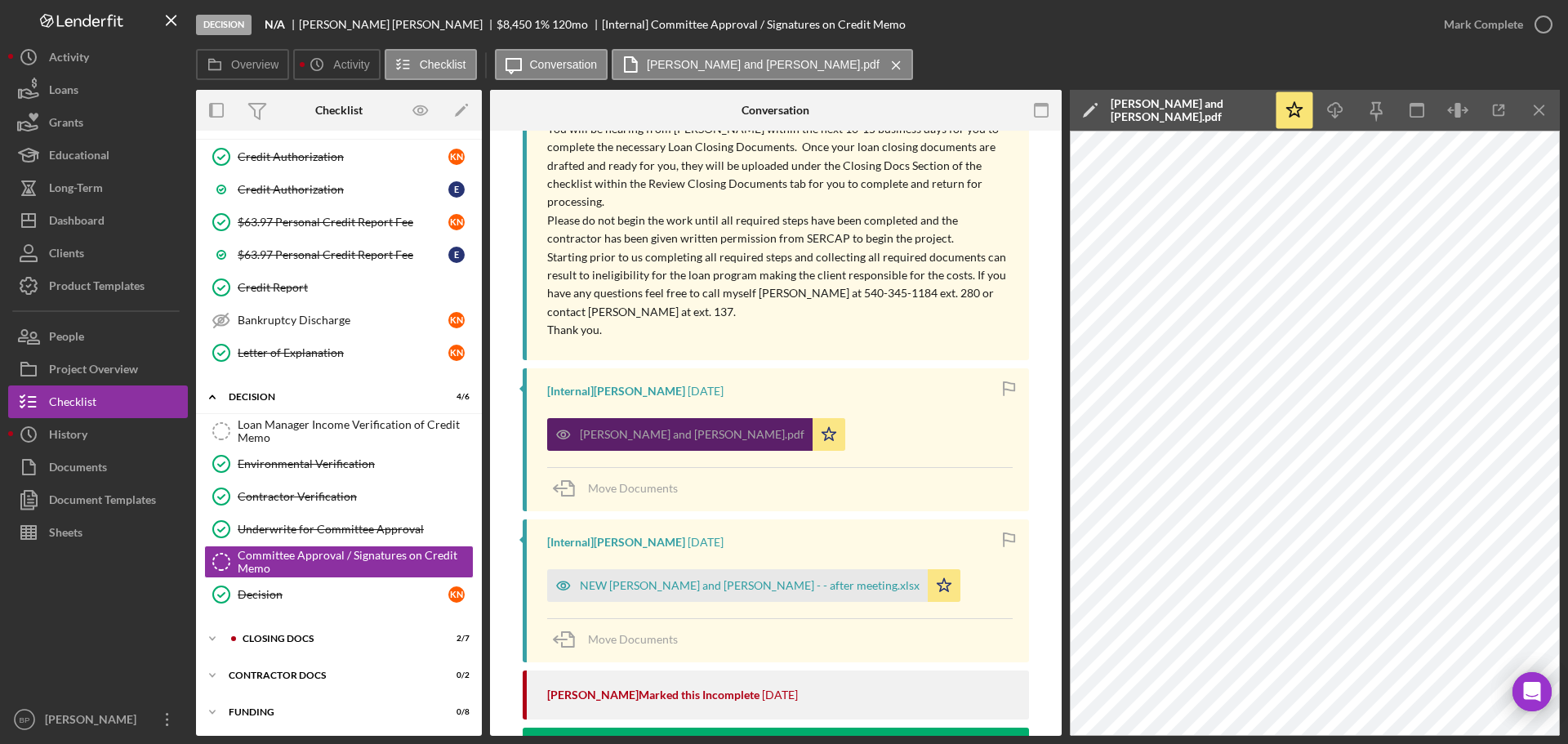
click at [702, 437] on div "[PERSON_NAME] and [PERSON_NAME].pdf" at bounding box center [692, 434] width 225 height 13
click at [702, 433] on div "[PERSON_NAME] and [PERSON_NAME].pdf" at bounding box center [692, 434] width 225 height 13
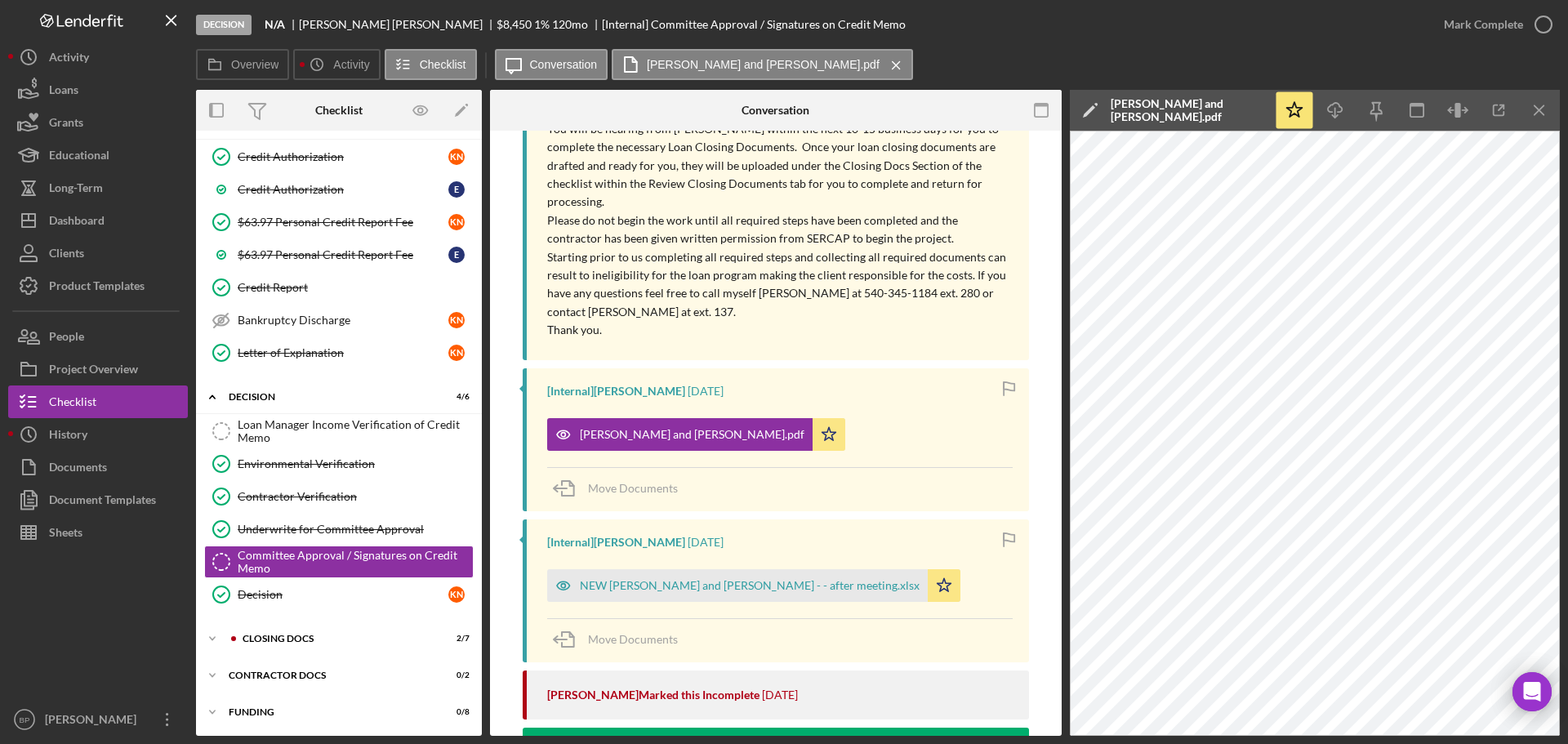
scroll to position [143, 0]
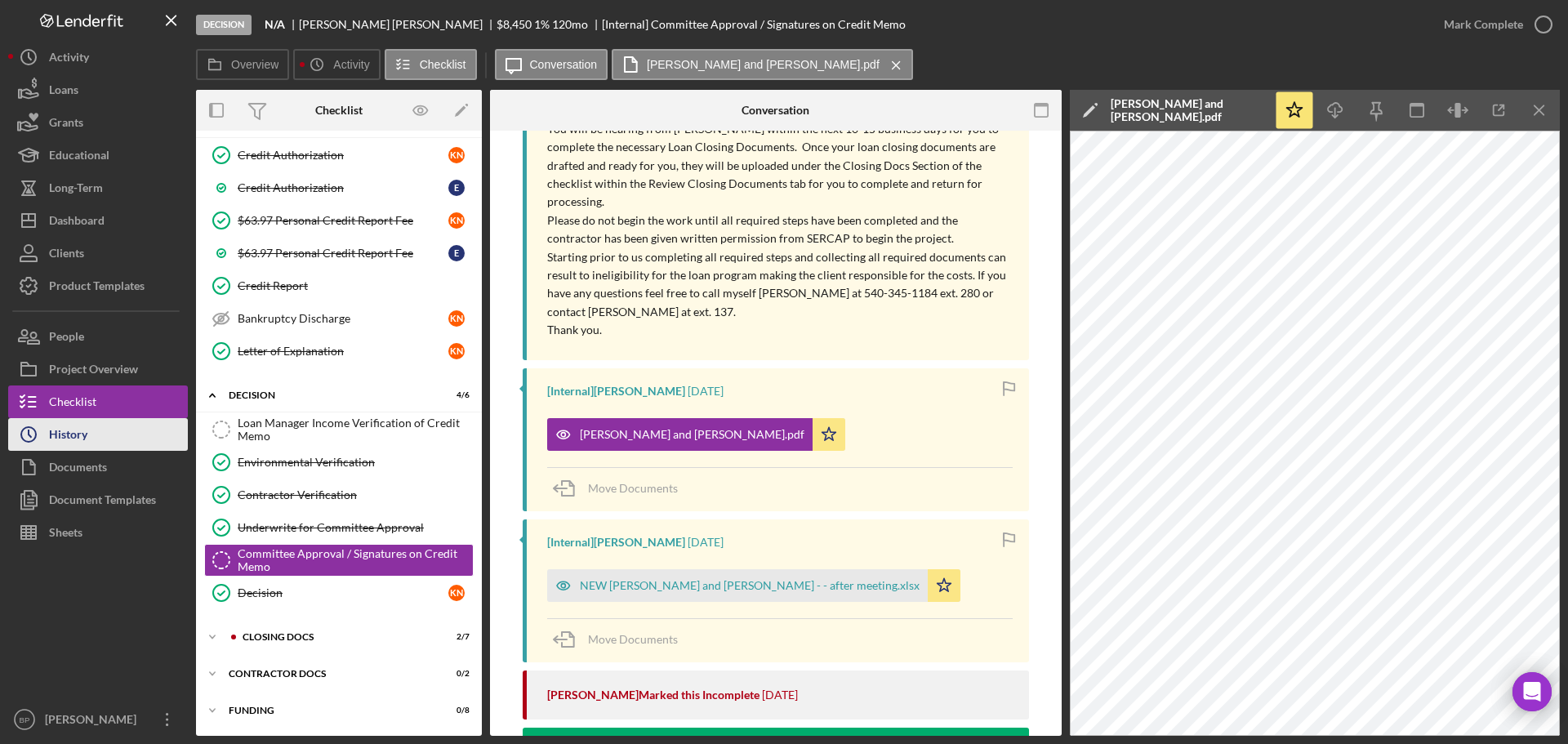
click at [80, 434] on div "History" at bounding box center [68, 437] width 38 height 37
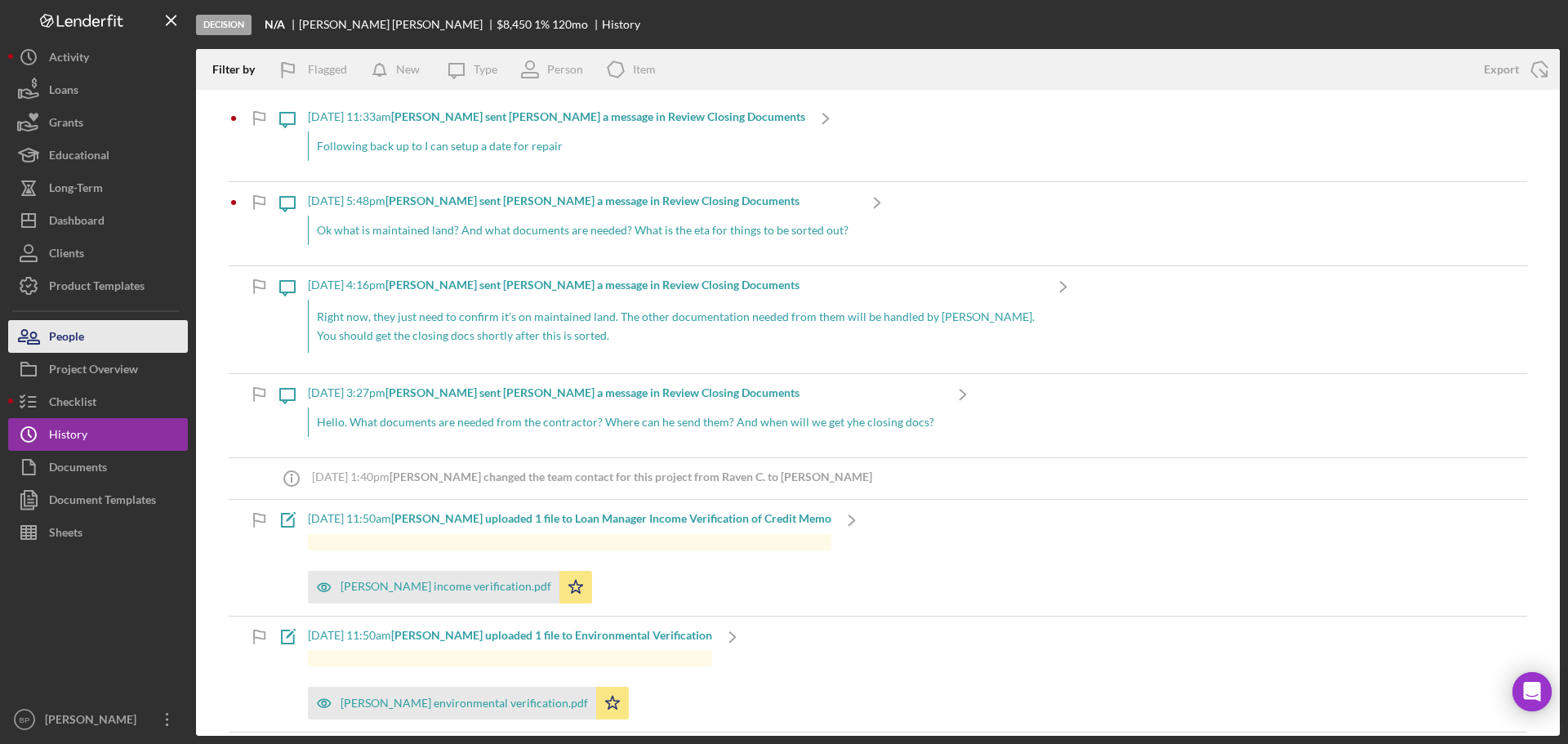
click at [85, 334] on button "People" at bounding box center [98, 336] width 180 height 33
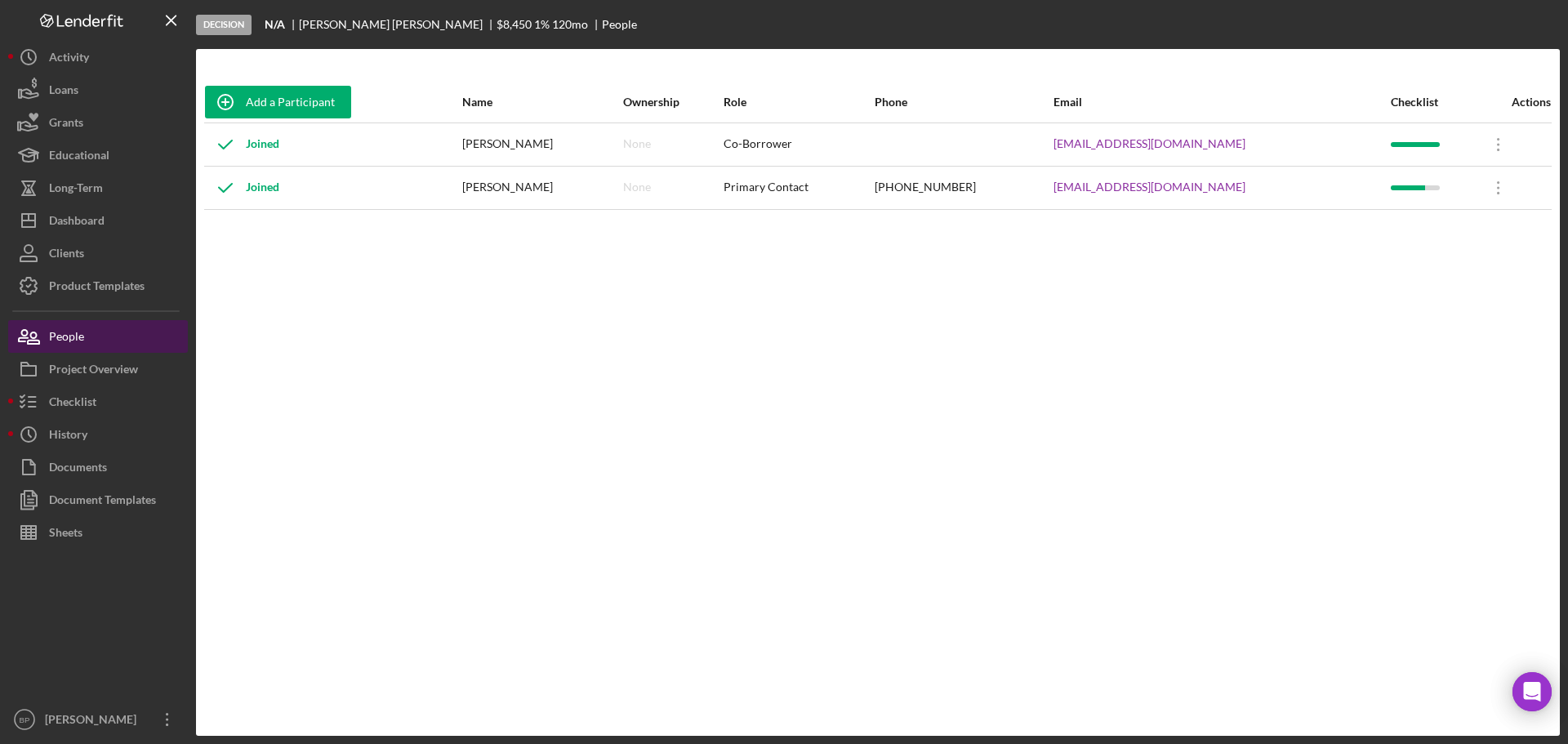
click at [86, 332] on button "People" at bounding box center [98, 336] width 180 height 33
click at [59, 331] on div "People" at bounding box center [67, 339] width 35 height 37
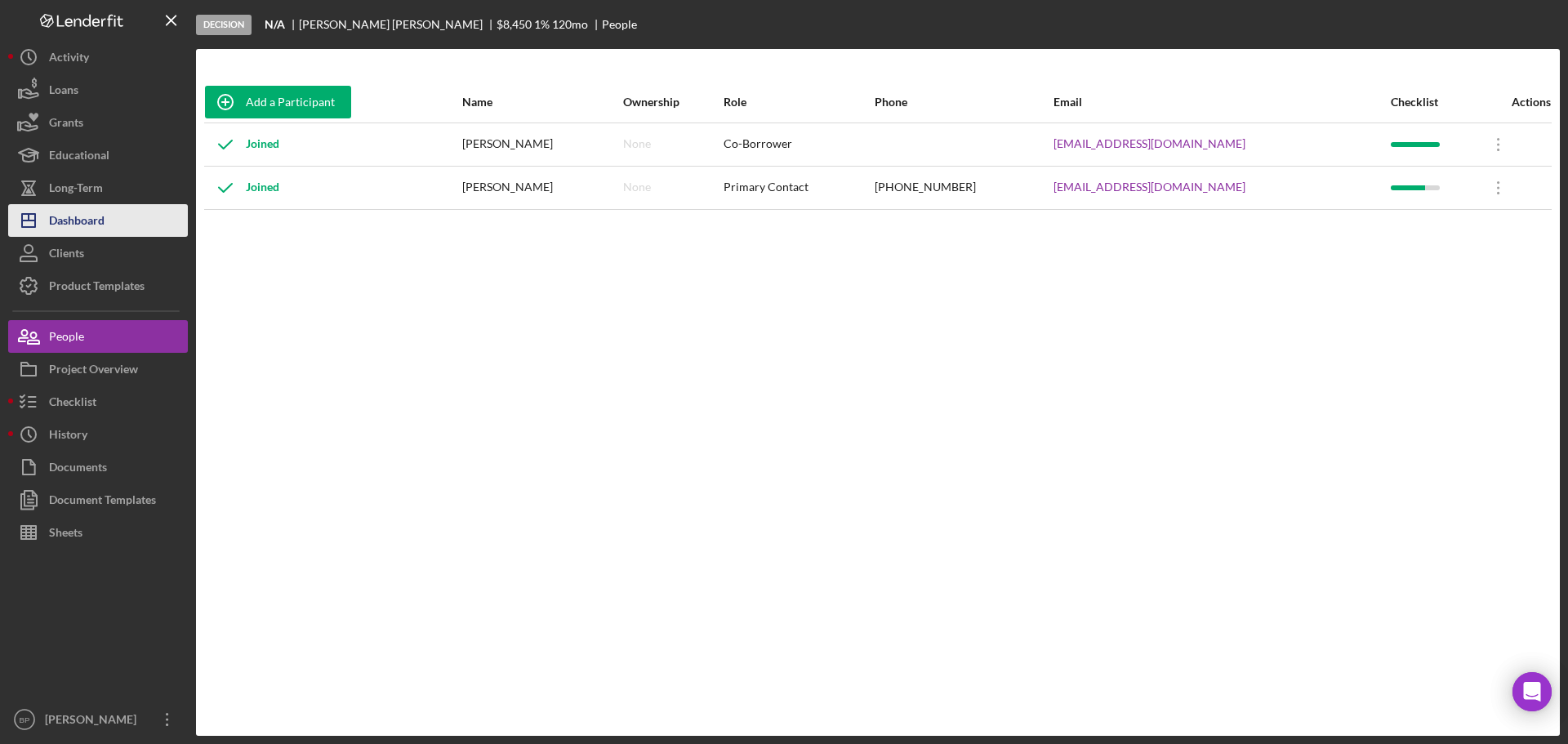
click at [56, 210] on div "Dashboard" at bounding box center [77, 223] width 56 height 37
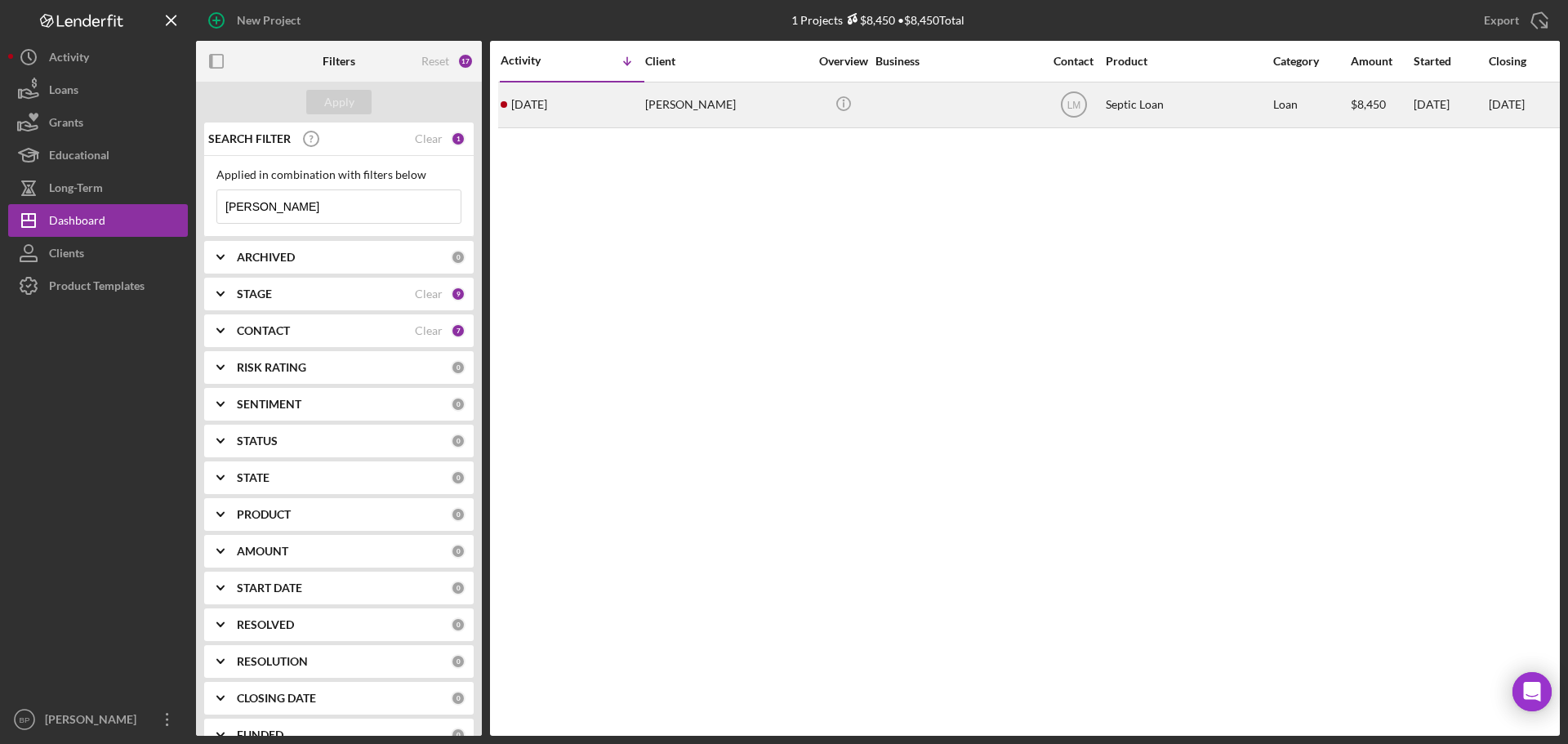
click at [547, 102] on time "[DATE]" at bounding box center [529, 104] width 36 height 13
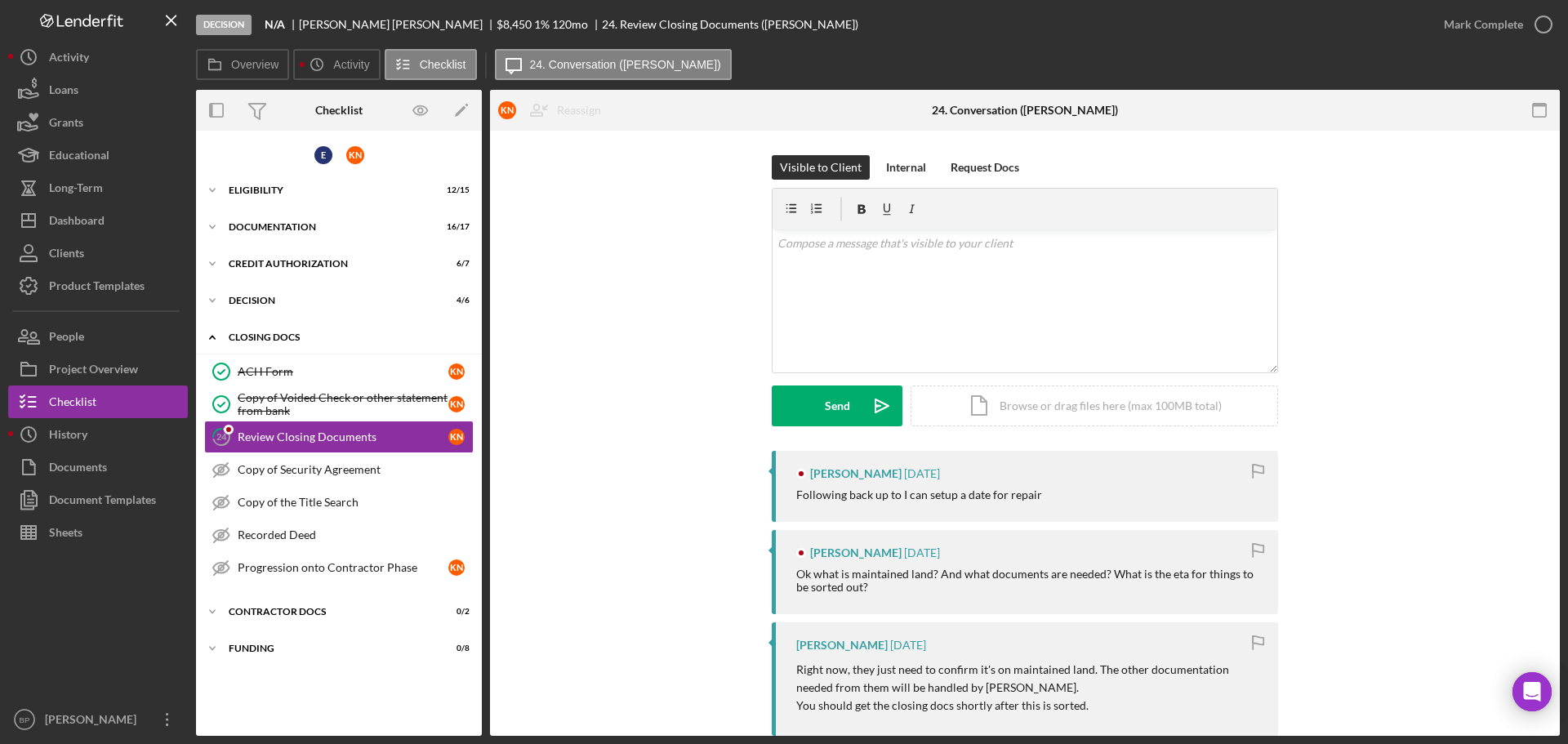
click at [268, 325] on div "Icon/Expander CLOSING DOCS 2 / 7" at bounding box center [339, 338] width 286 height 34
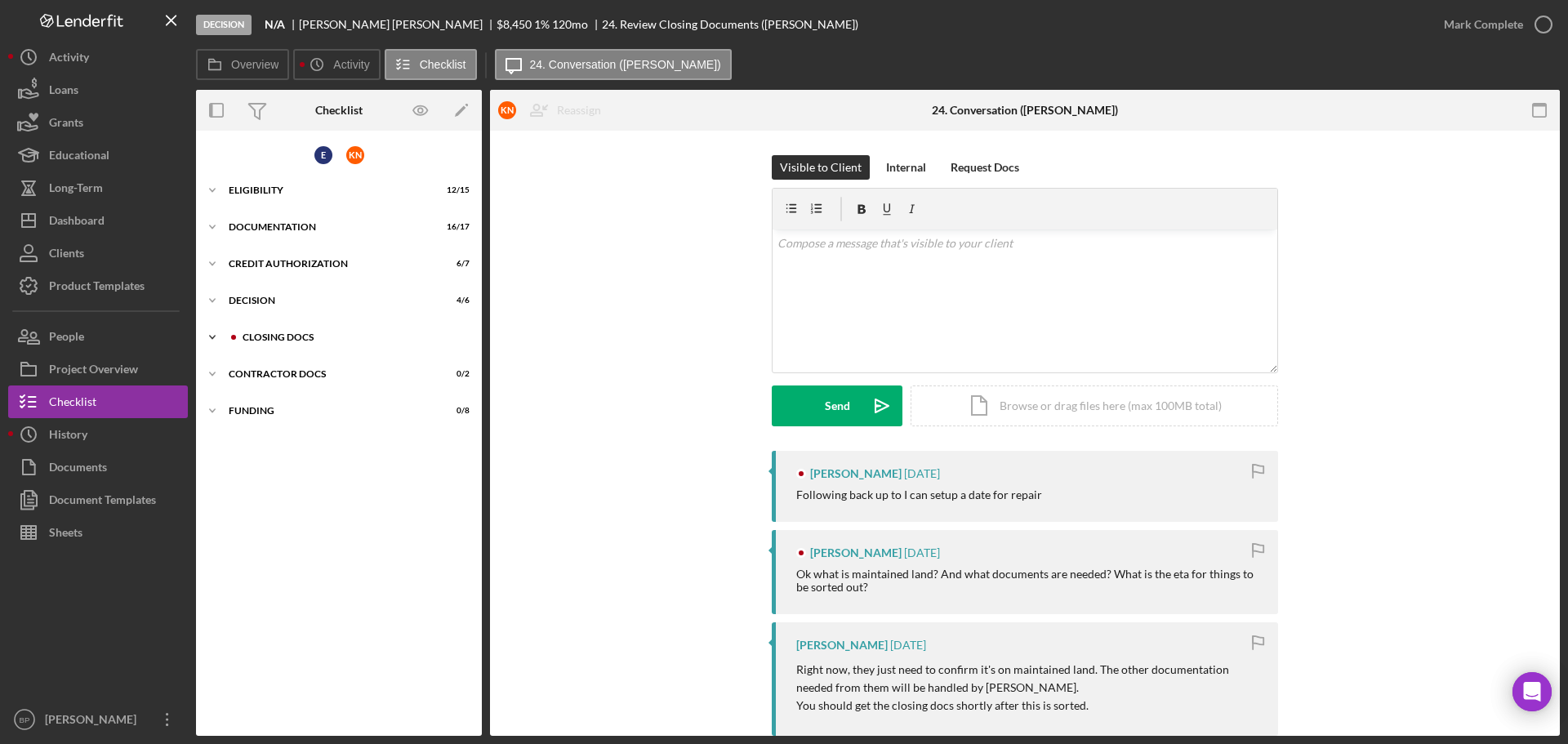
click at [284, 341] on div "CLOSING DOCS" at bounding box center [351, 337] width 219 height 10
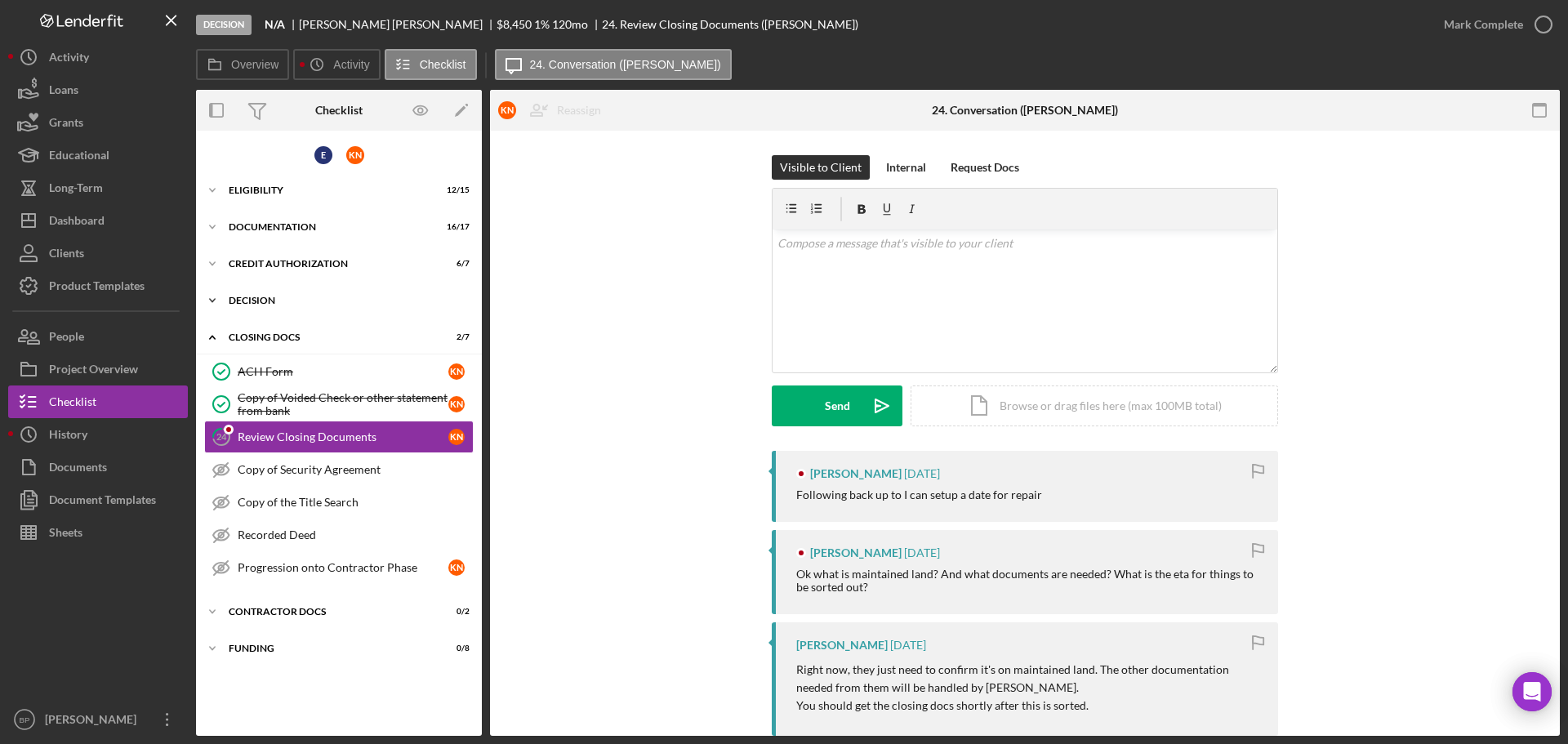
click at [211, 299] on icon "Icon/Expander" at bounding box center [212, 300] width 33 height 33
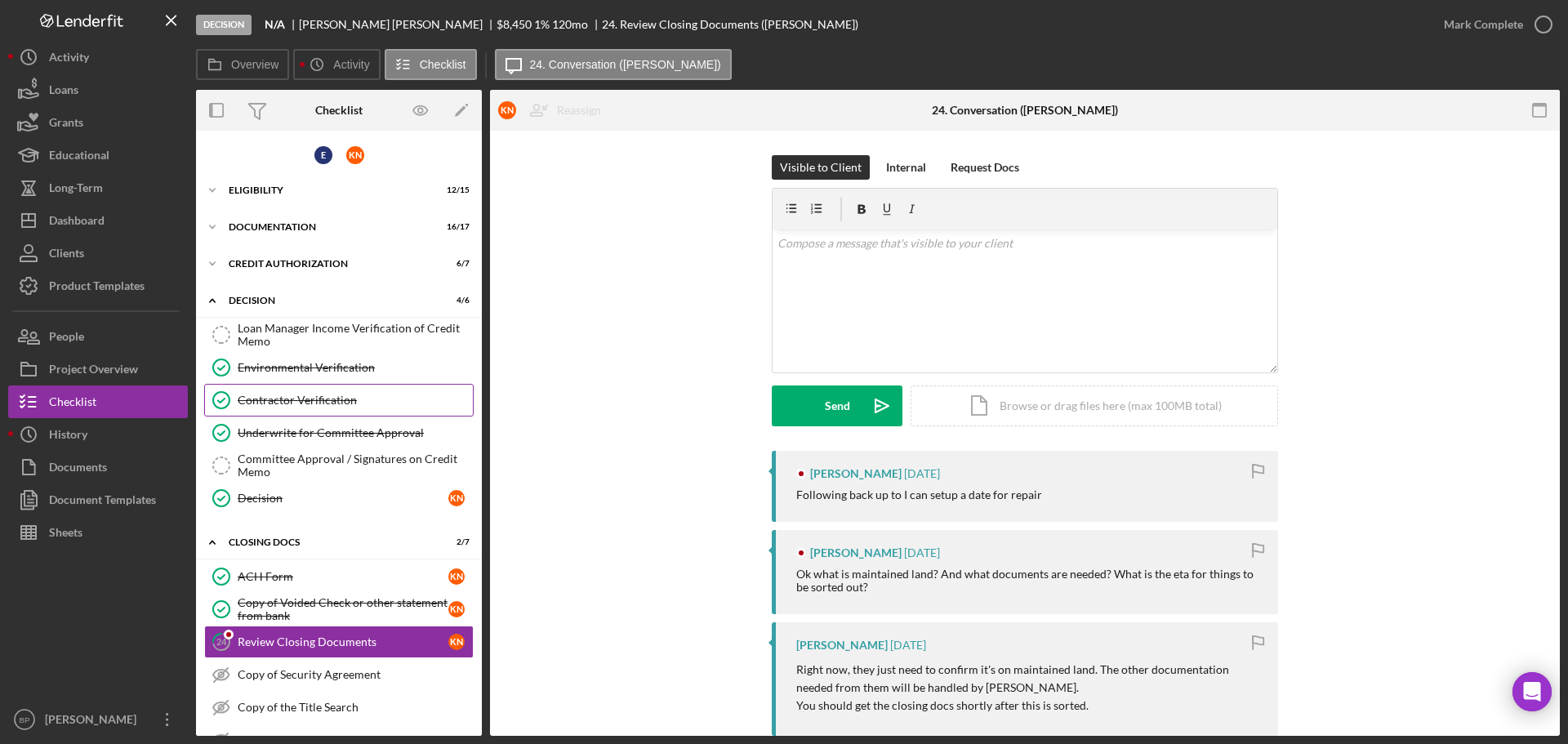
click at [293, 395] on div "Contractor Verification" at bounding box center [355, 399] width 235 height 13
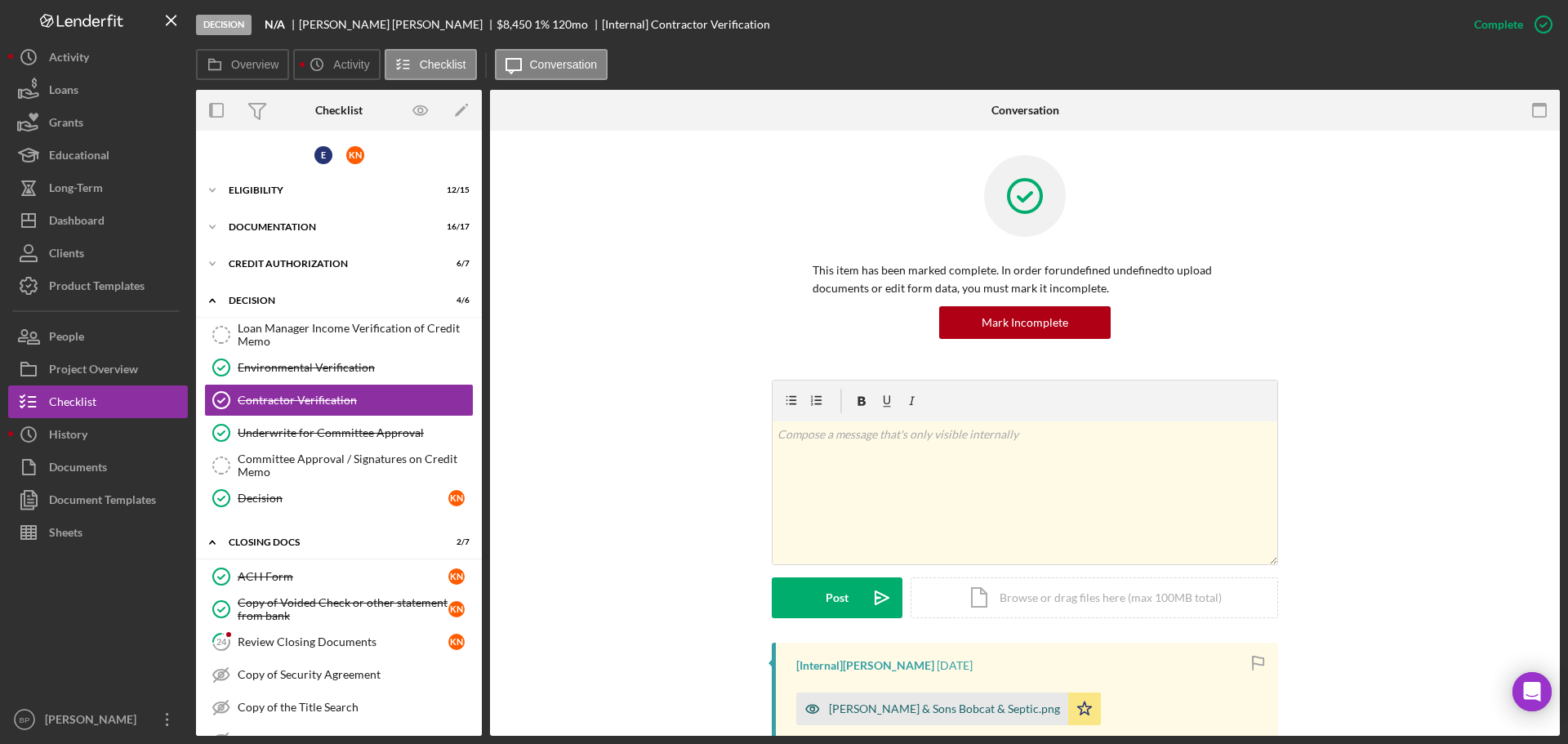
click at [943, 715] on div "[PERSON_NAME] & Sons Bobcat & Septic.png" at bounding box center [933, 709] width 272 height 33
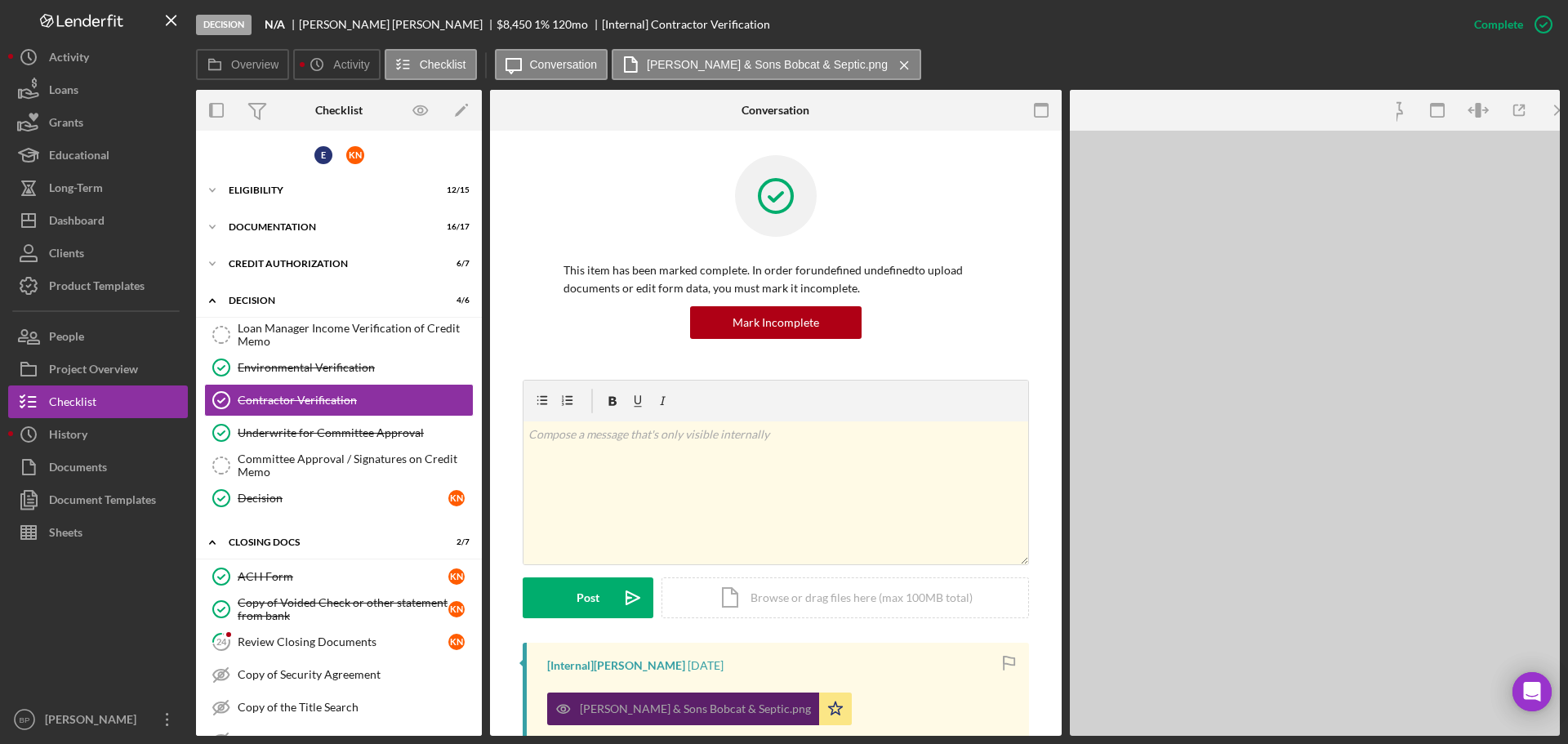
click at [943, 715] on div "[PERSON_NAME] & Sons Bobcat & Septic.png Icon/Star" at bounding box center [780, 704] width 466 height 41
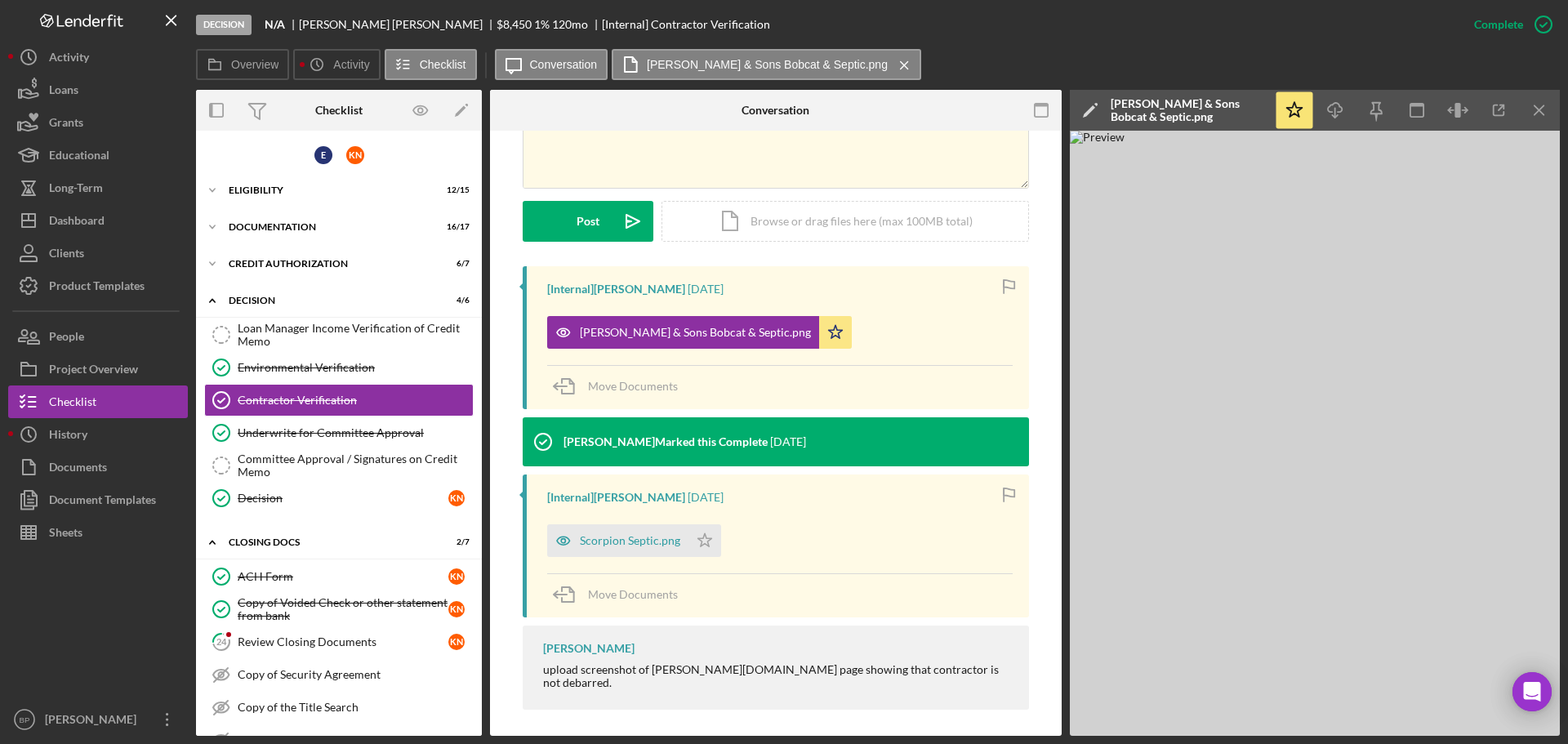
scroll to position [381, 0]
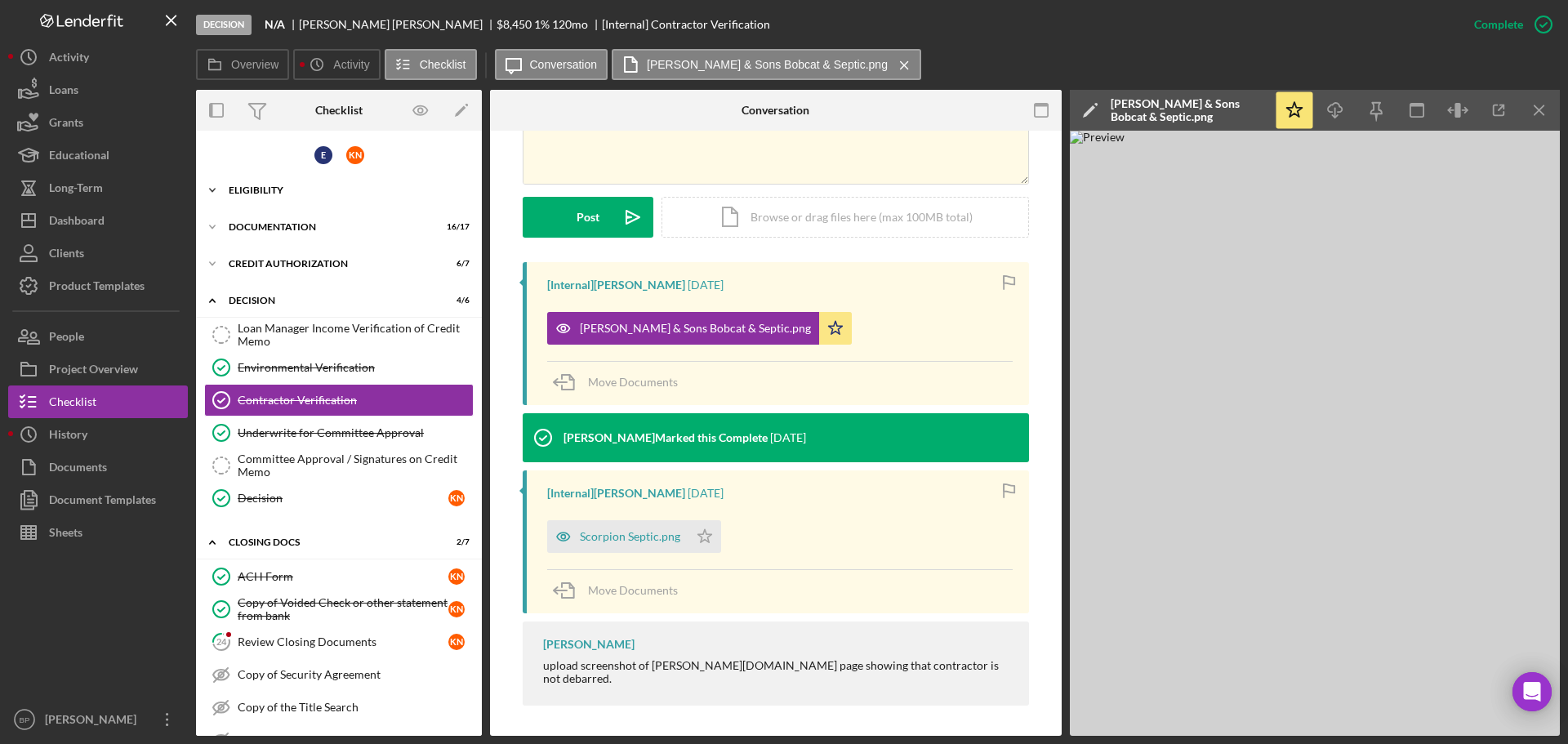
click at [226, 192] on icon "Icon/Expander" at bounding box center [212, 190] width 33 height 33
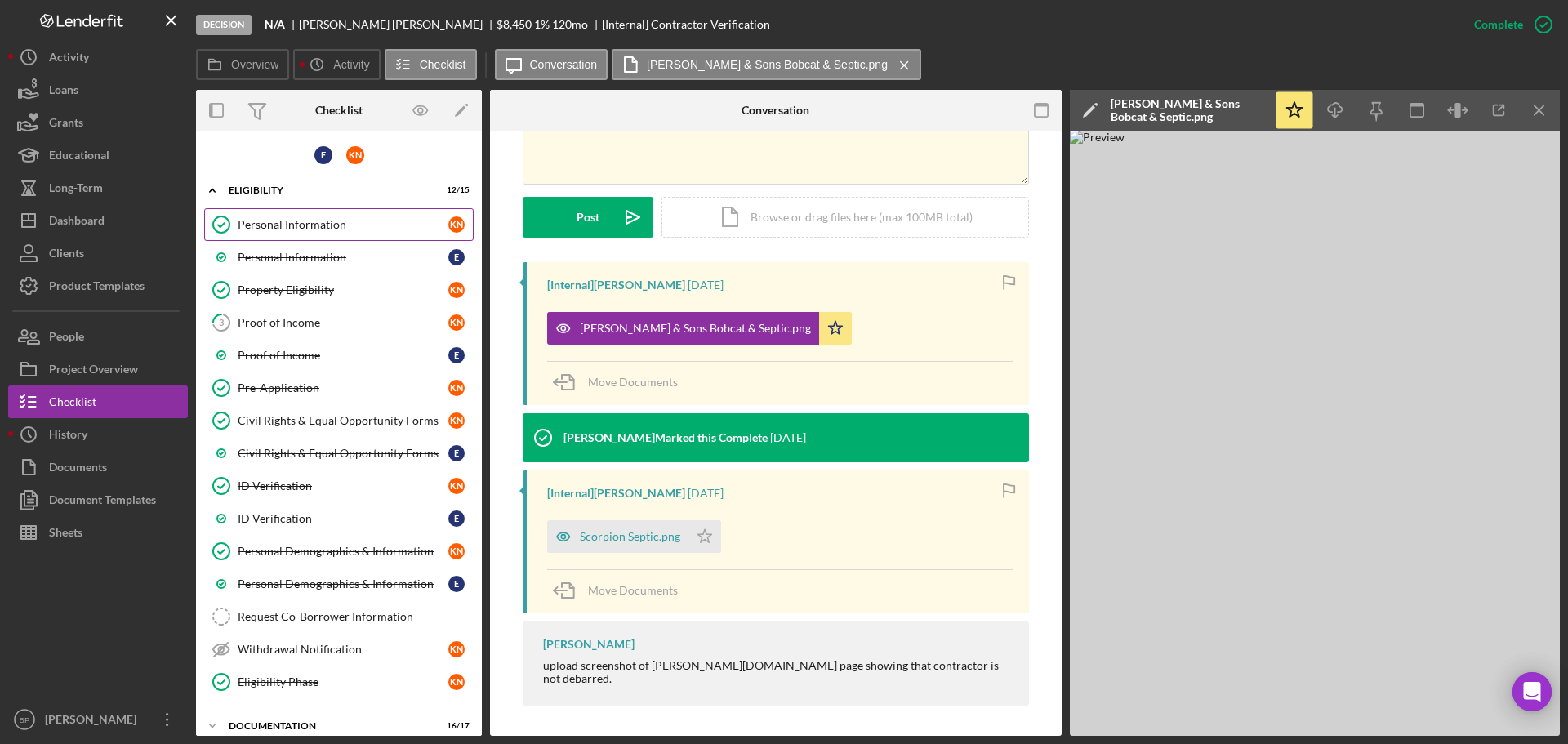
click at [286, 228] on div "Personal Information" at bounding box center [342, 224] width 210 height 13
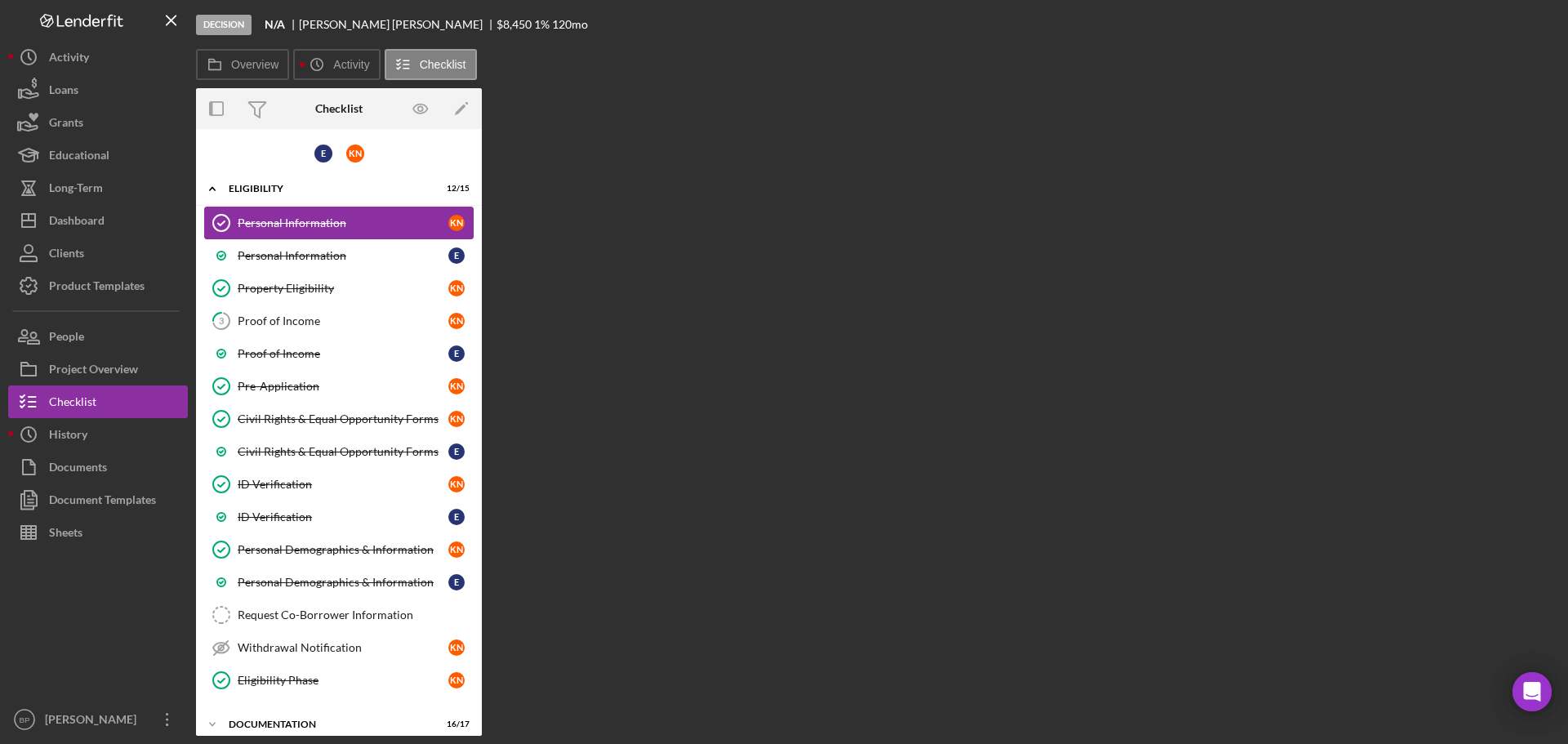
click at [286, 228] on div "Personal Information" at bounding box center [342, 222] width 210 height 13
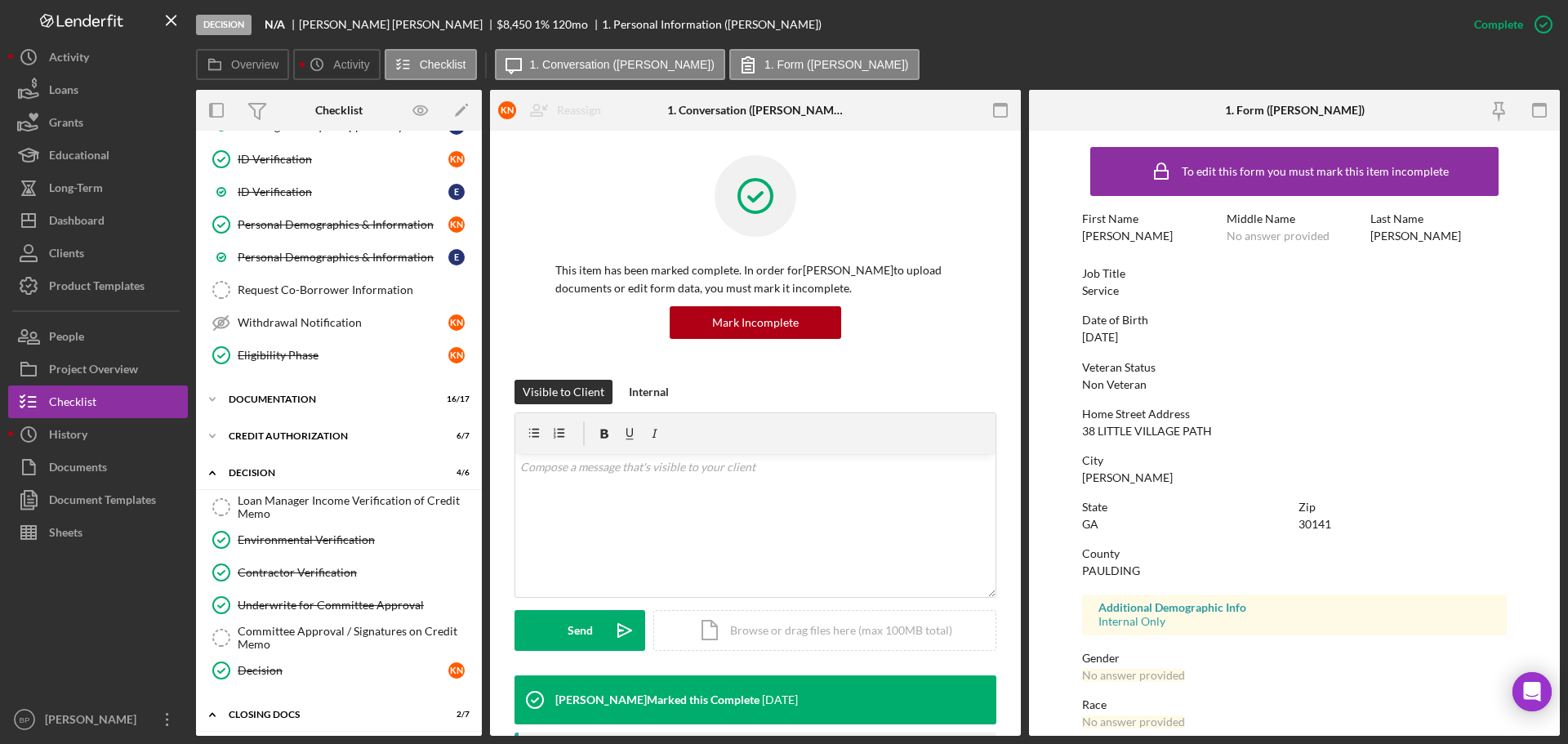
scroll to position [332, 0]
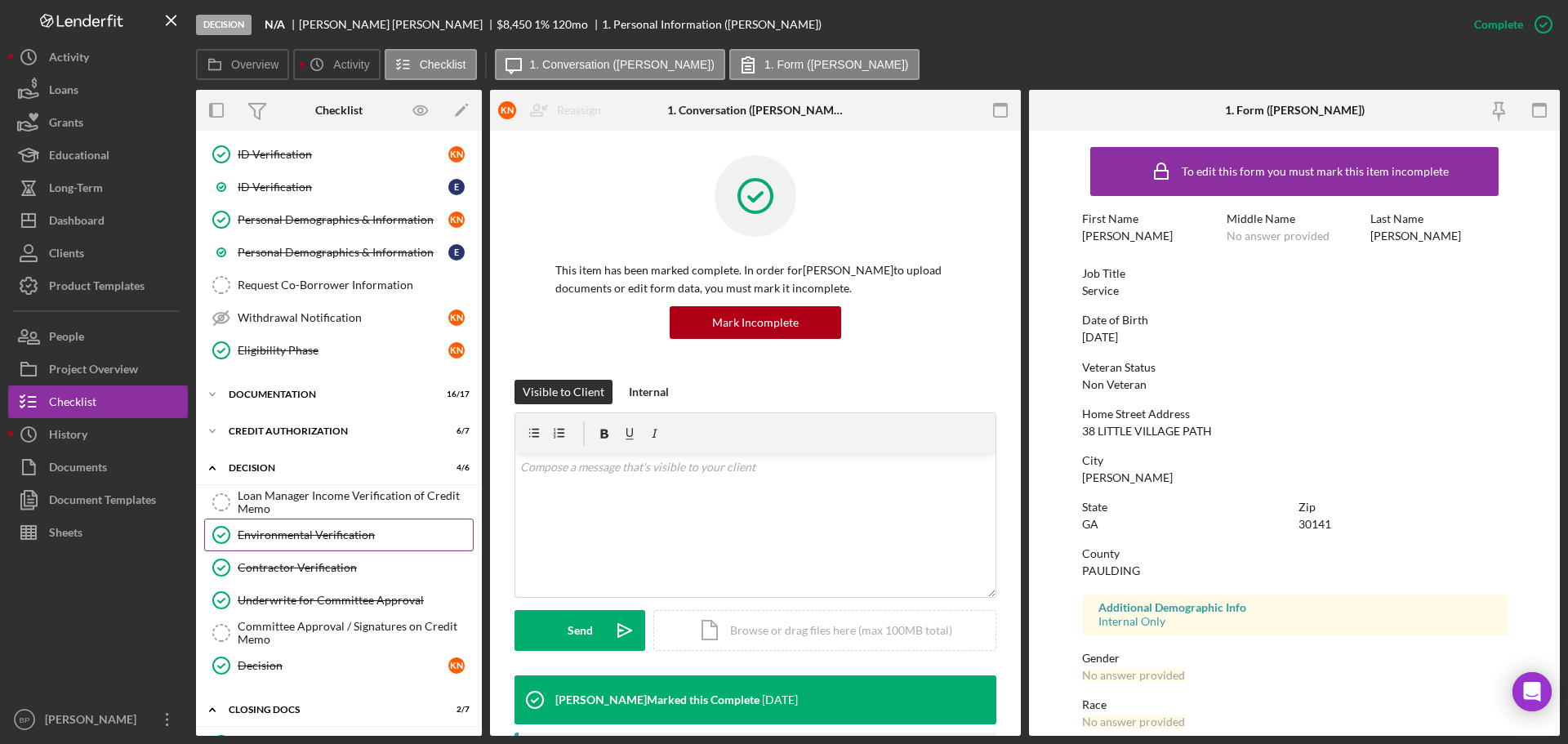
click at [318, 543] on link "Environmental Verification Environmental Verification" at bounding box center [339, 535] width 270 height 33
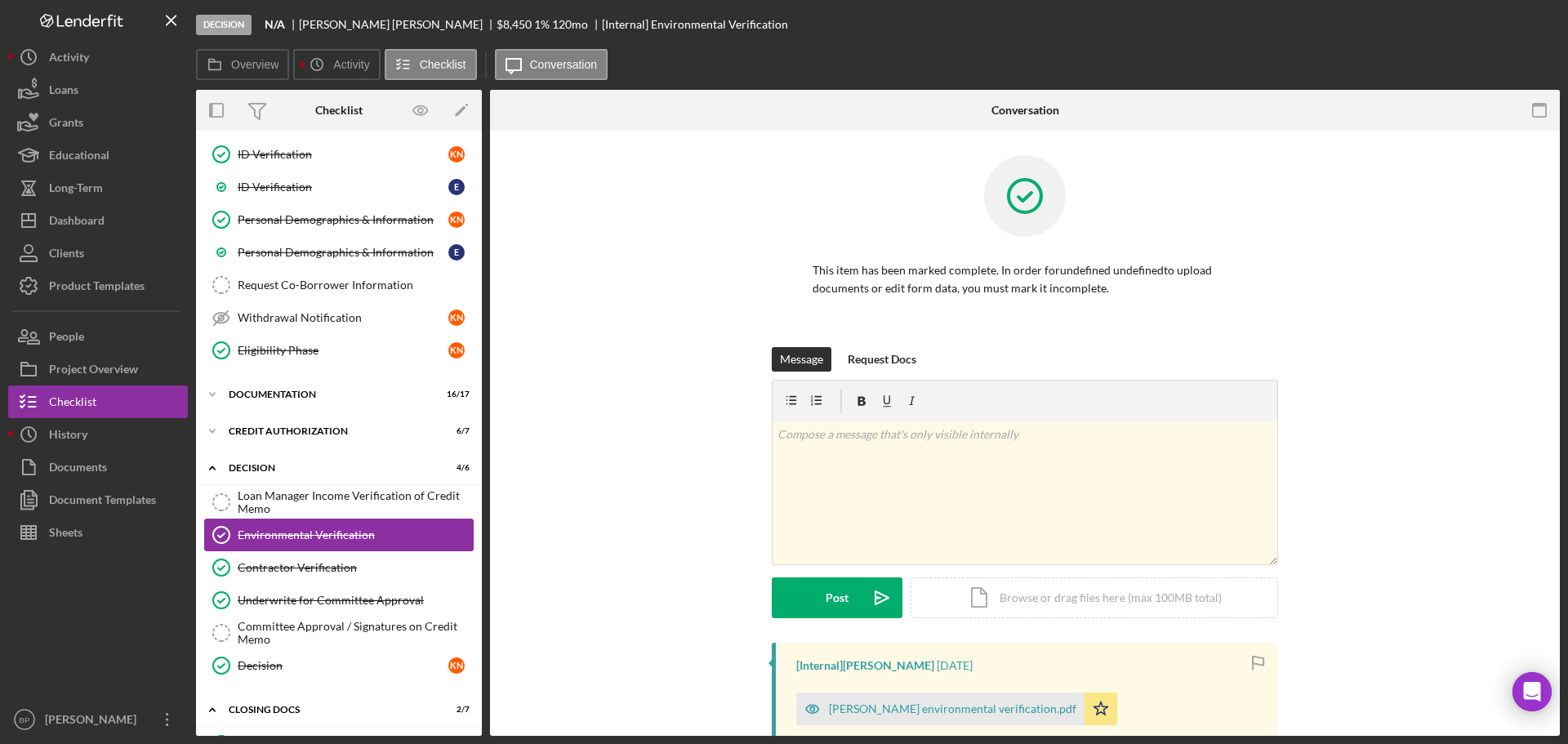
click at [318, 543] on link "Environmental Verification Environmental Verification" at bounding box center [339, 535] width 270 height 33
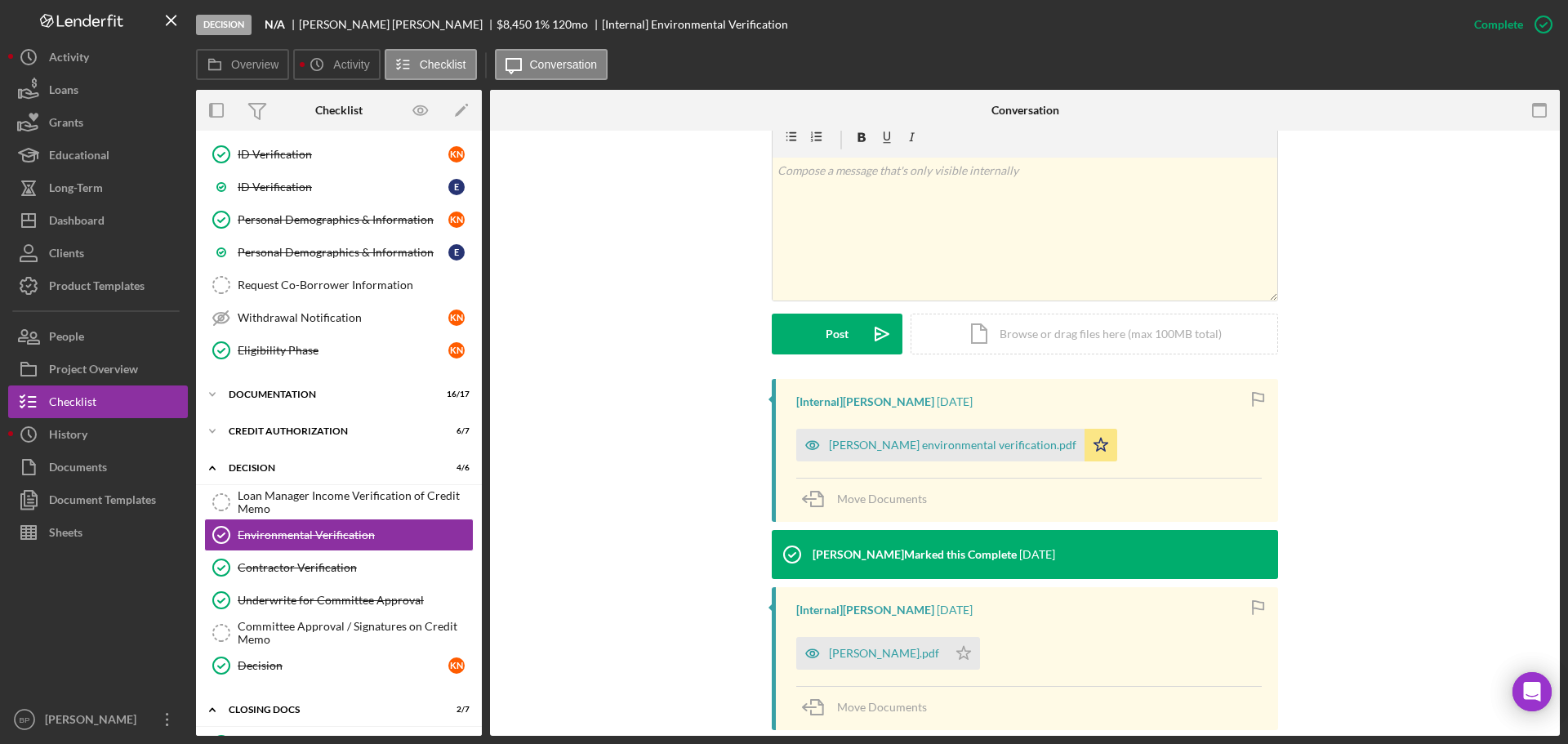
scroll to position [301, 0]
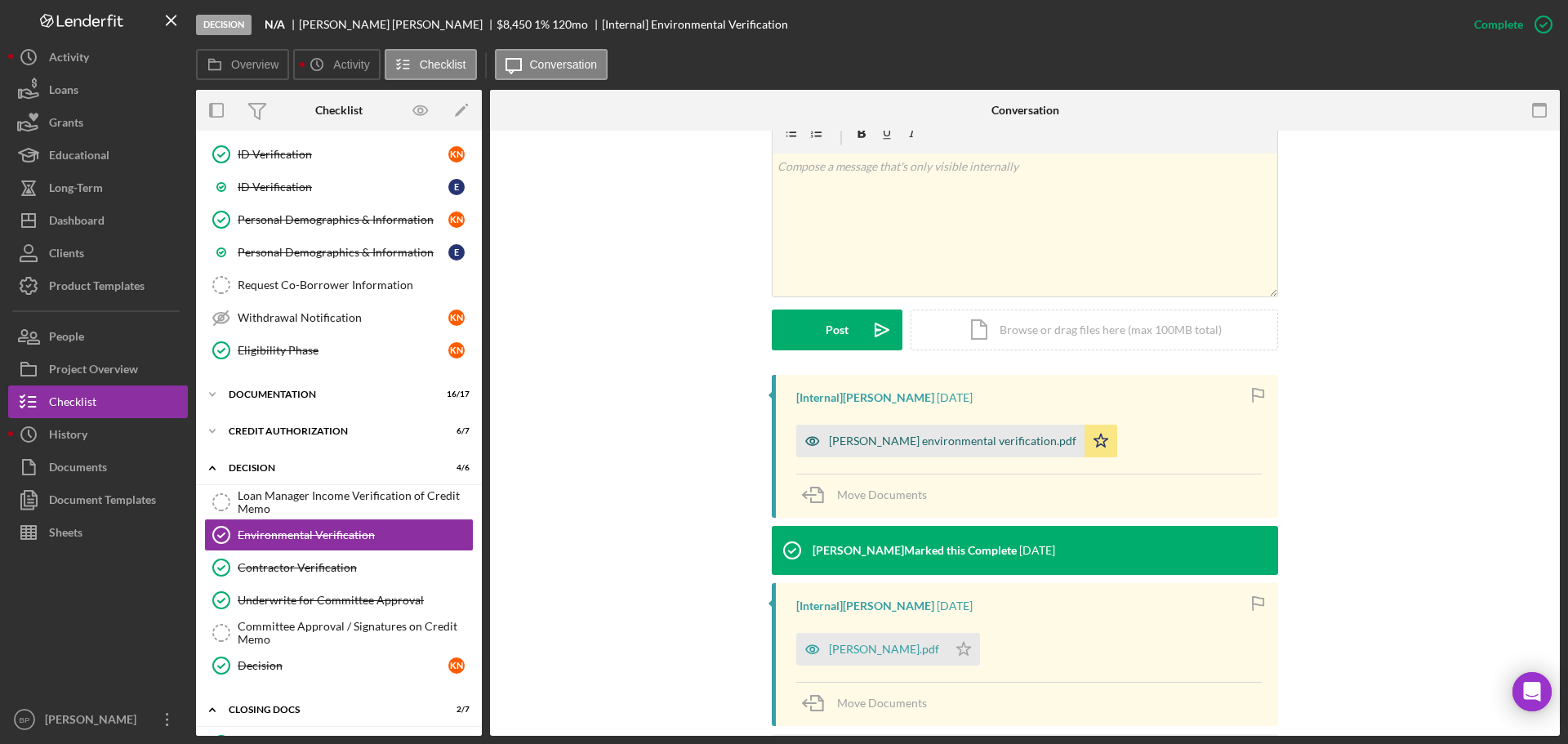
click at [928, 443] on div "[PERSON_NAME] environmental verification.pdf" at bounding box center [952, 440] width 248 height 13
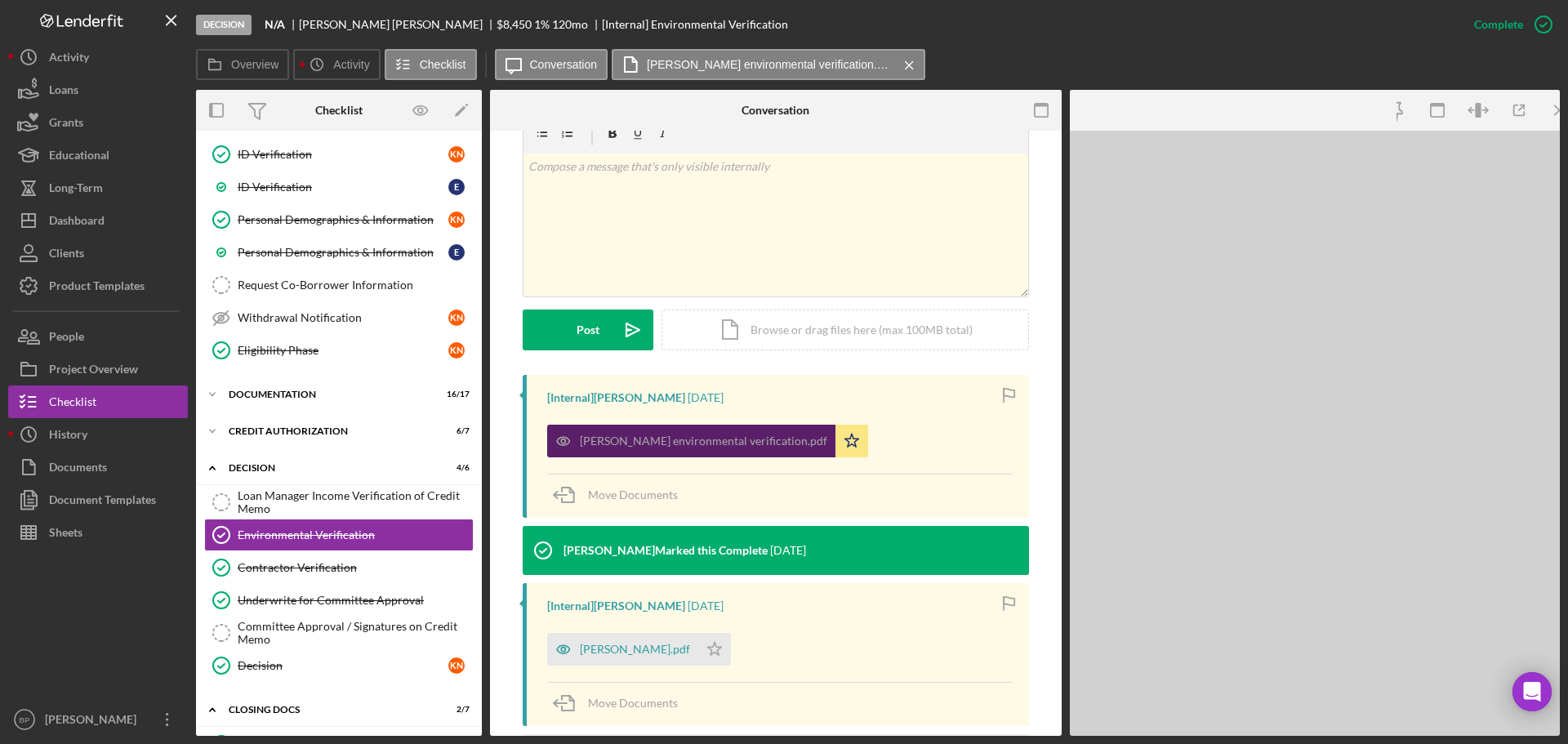
click at [928, 443] on div "[PERSON_NAME] environmental verification.pdf Icon/Star" at bounding box center [780, 437] width 466 height 41
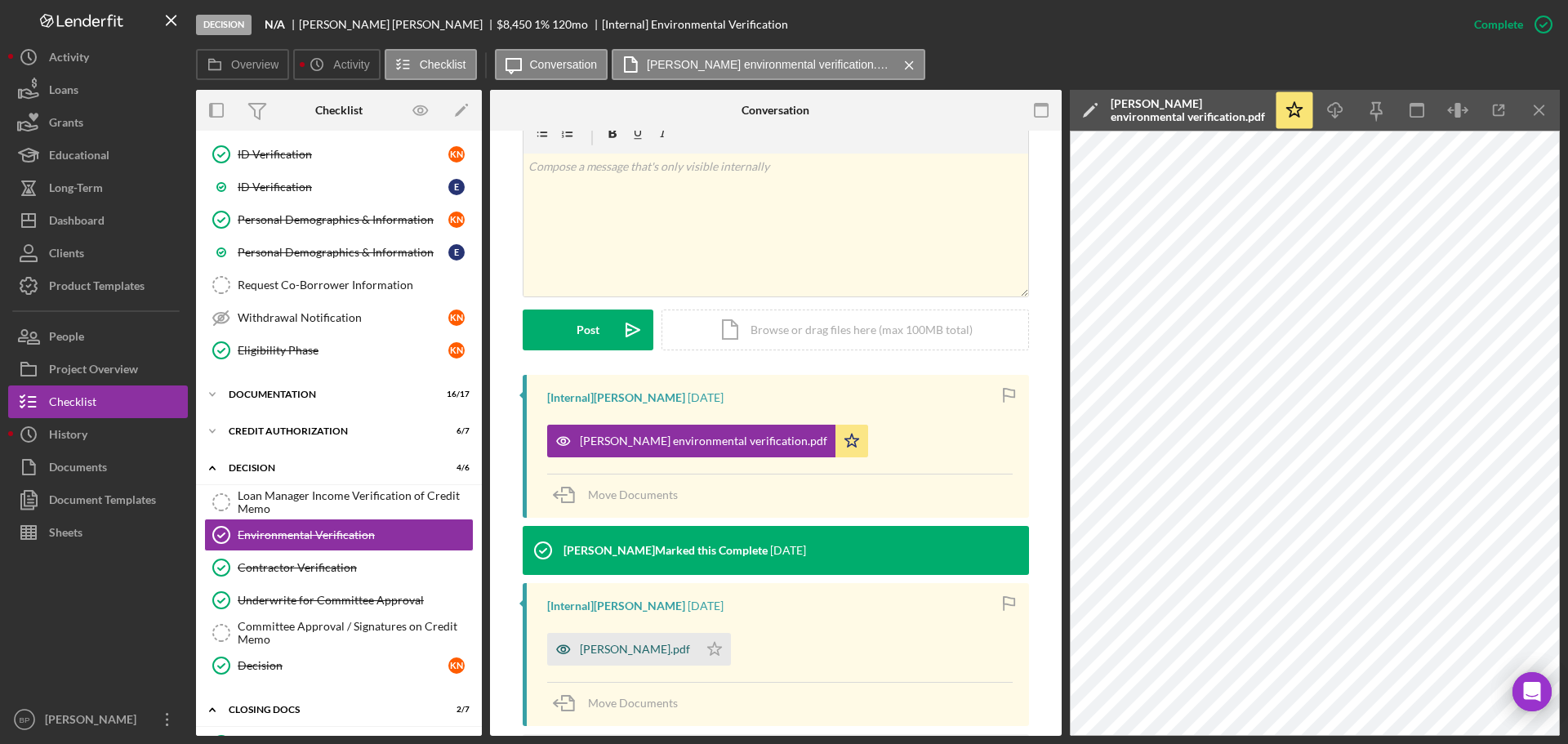
click at [609, 649] on div "[PERSON_NAME].pdf" at bounding box center [634, 649] width 111 height 13
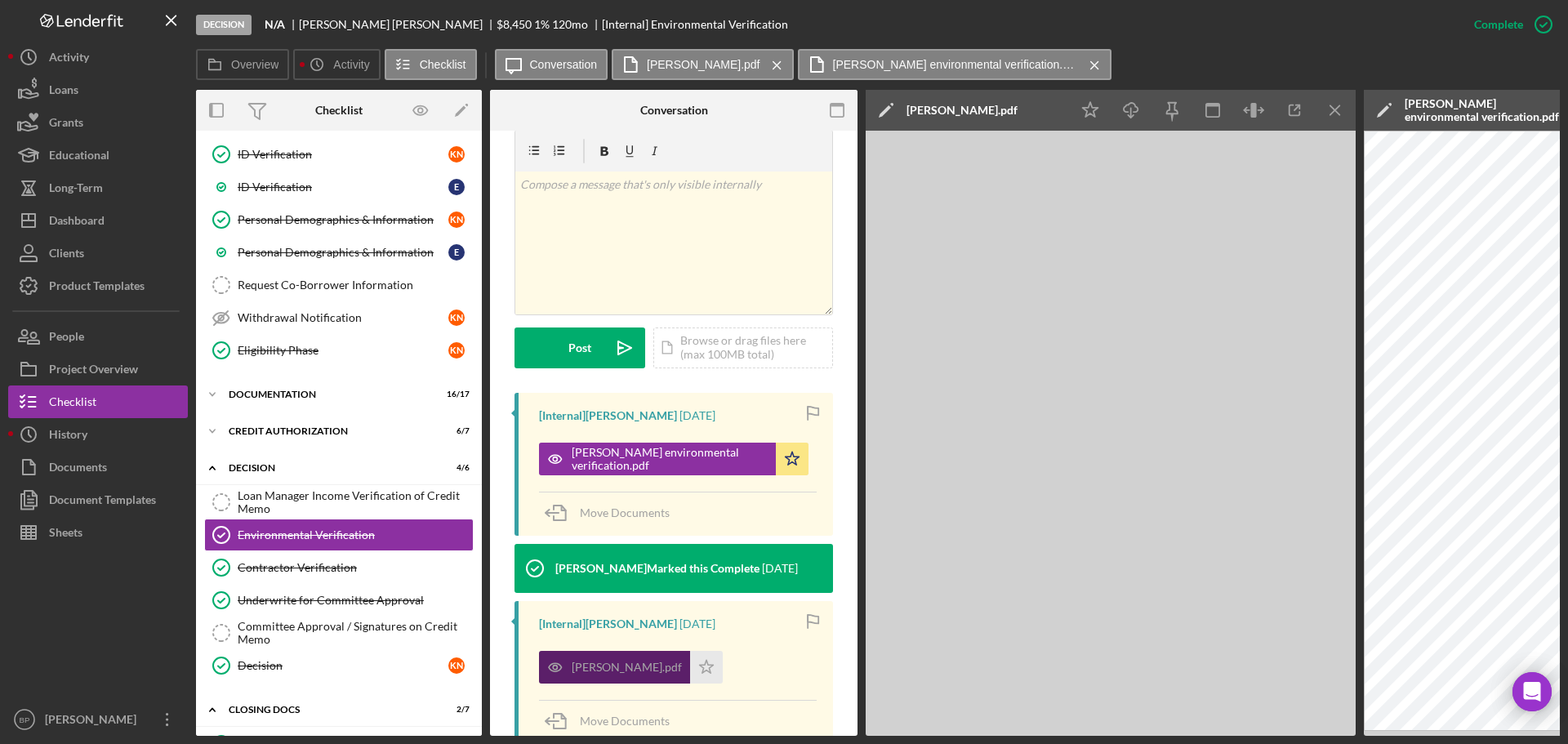
click at [609, 660] on div "[PERSON_NAME].pdf" at bounding box center [627, 666] width 111 height 13
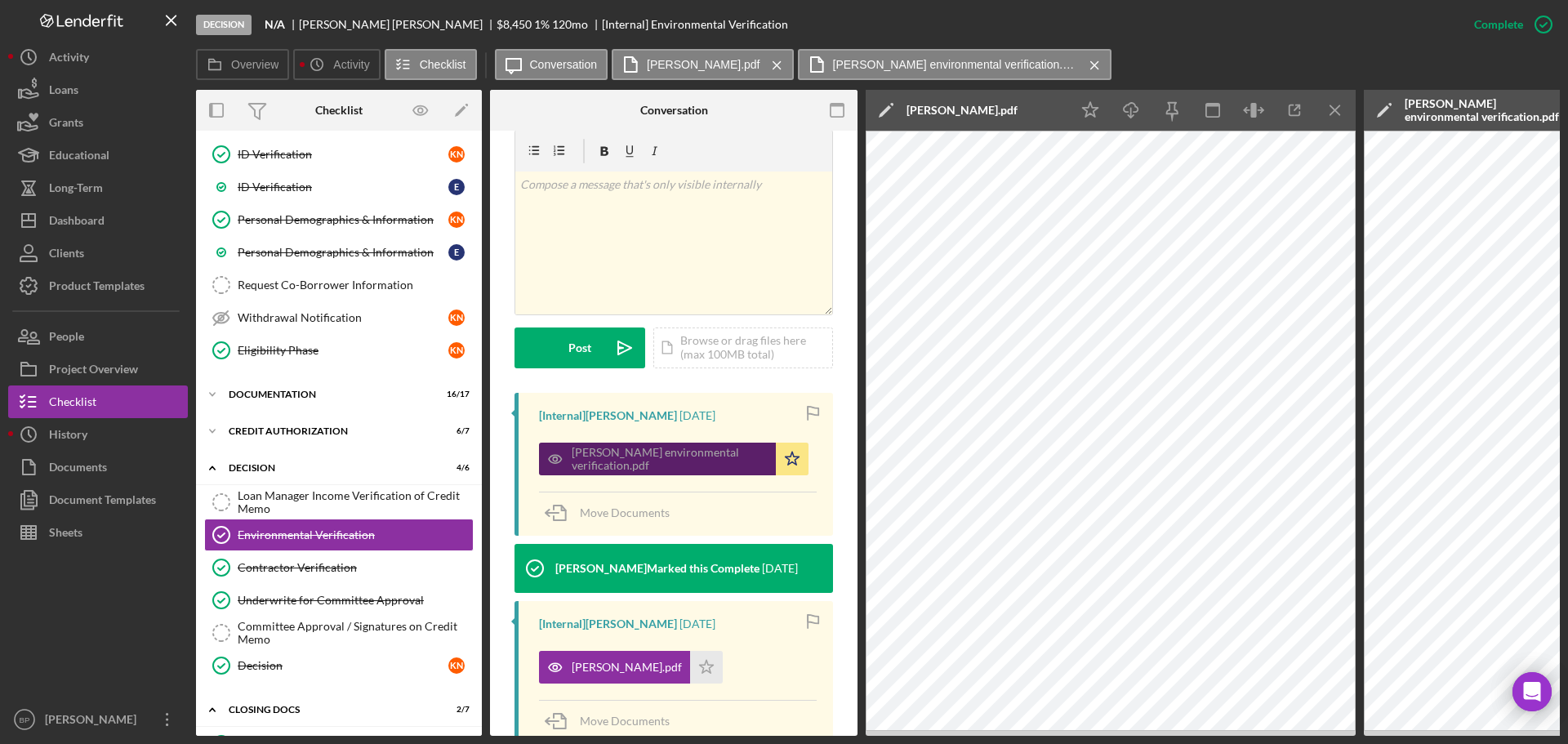
click at [620, 446] on div "[PERSON_NAME] environmental verification.pdf" at bounding box center [670, 459] width 196 height 26
click at [1325, 108] on icon "Icon/Menu Close" at bounding box center [1336, 111] width 37 height 37
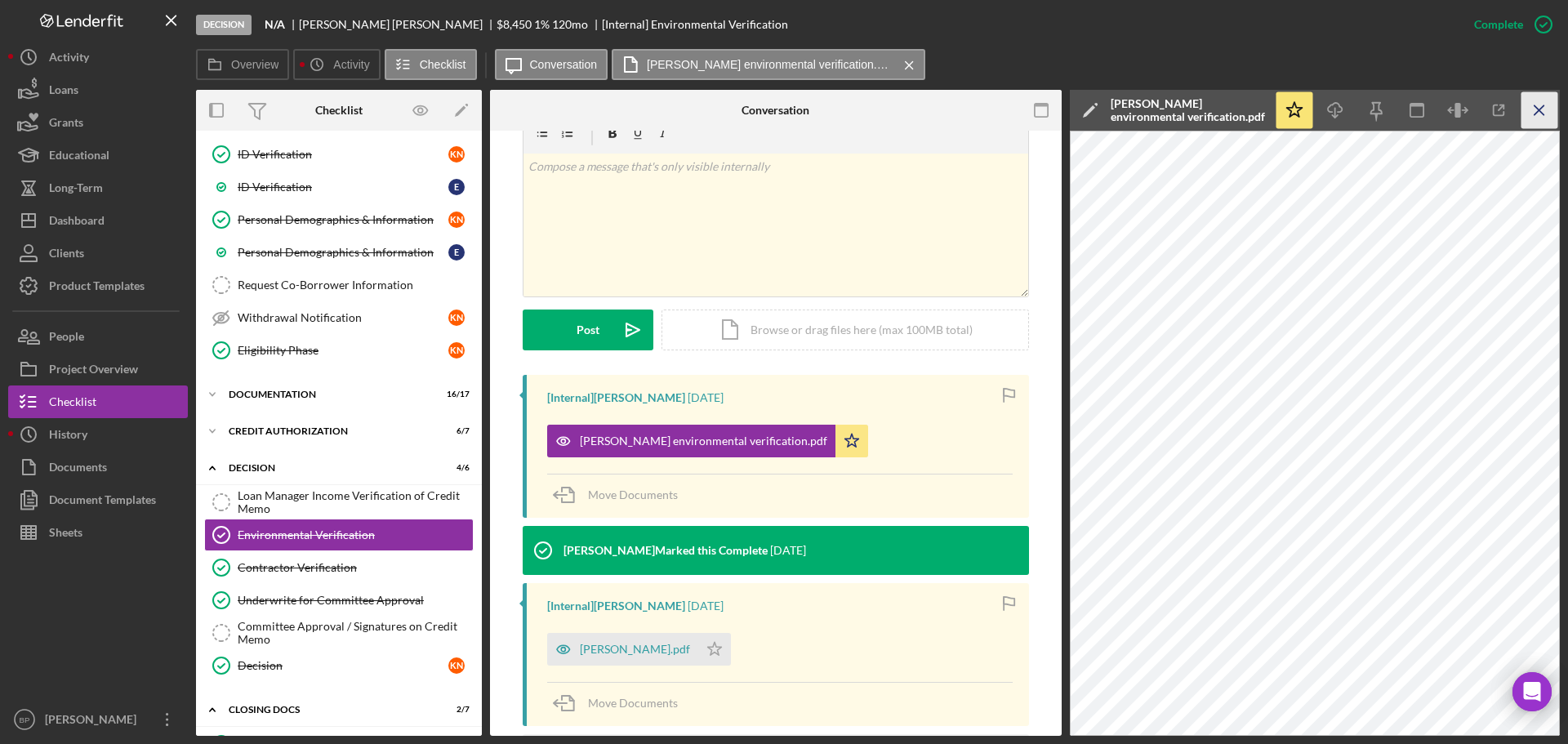
click at [1540, 110] on line "button" at bounding box center [1539, 110] width 9 height 9
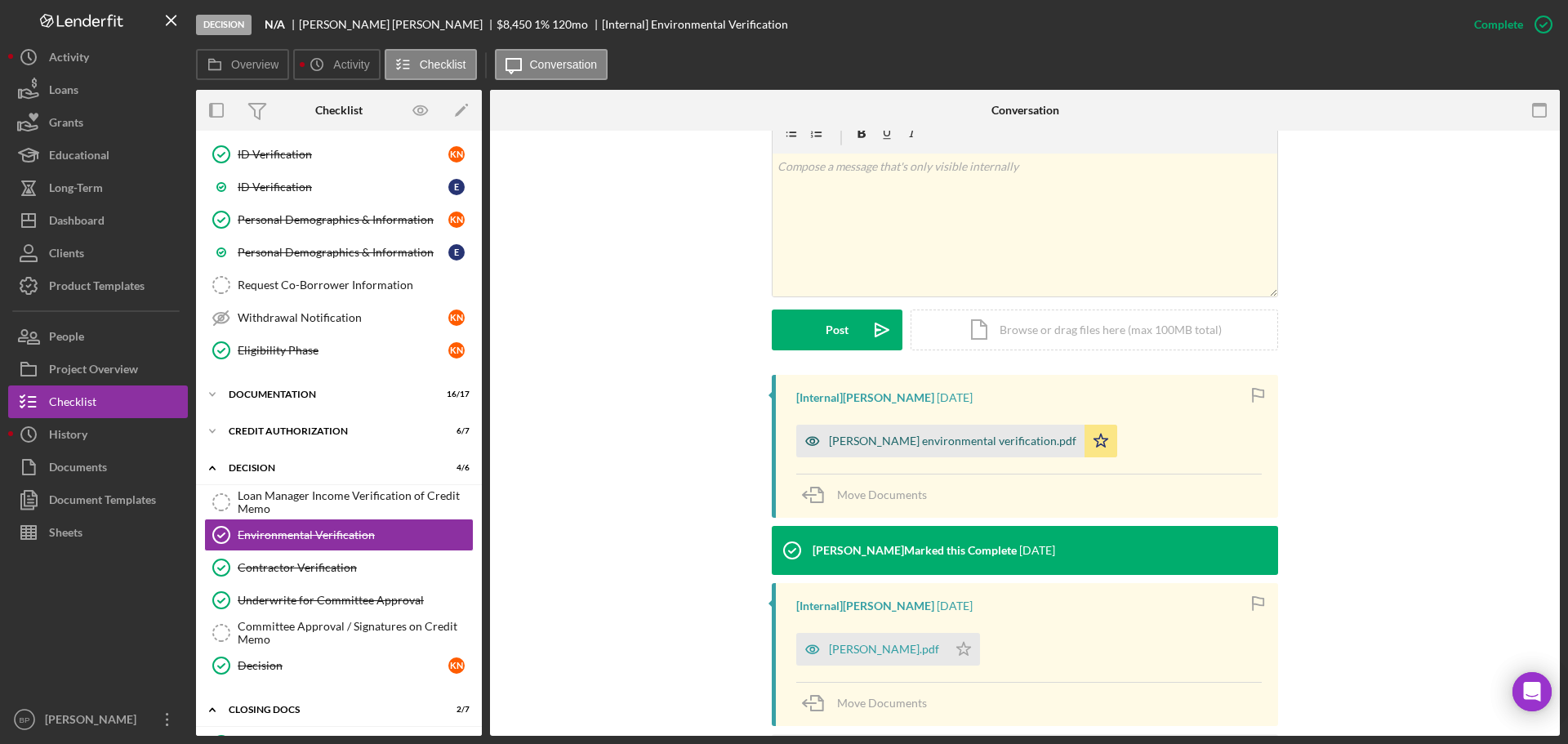
click at [884, 444] on div "[PERSON_NAME] environmental verification.pdf" at bounding box center [952, 440] width 248 height 13
click at [884, 443] on div "[PERSON_NAME] environmental verification.pdf Icon/Star" at bounding box center [1029, 437] width 466 height 41
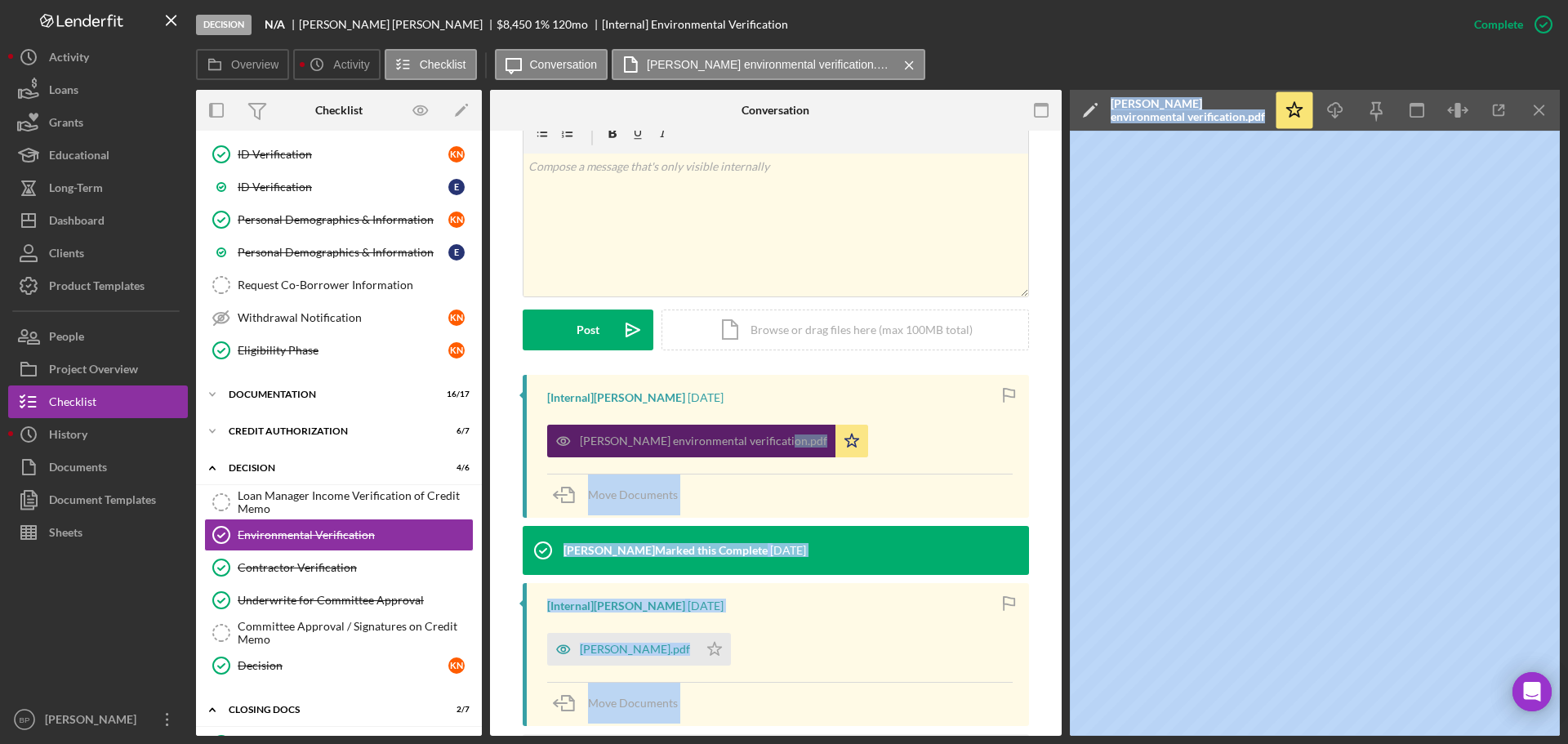
click at [694, 443] on div "[PERSON_NAME] environmental verification.pdf" at bounding box center [703, 440] width 248 height 13
click at [297, 398] on div "Documentation" at bounding box center [346, 394] width 233 height 10
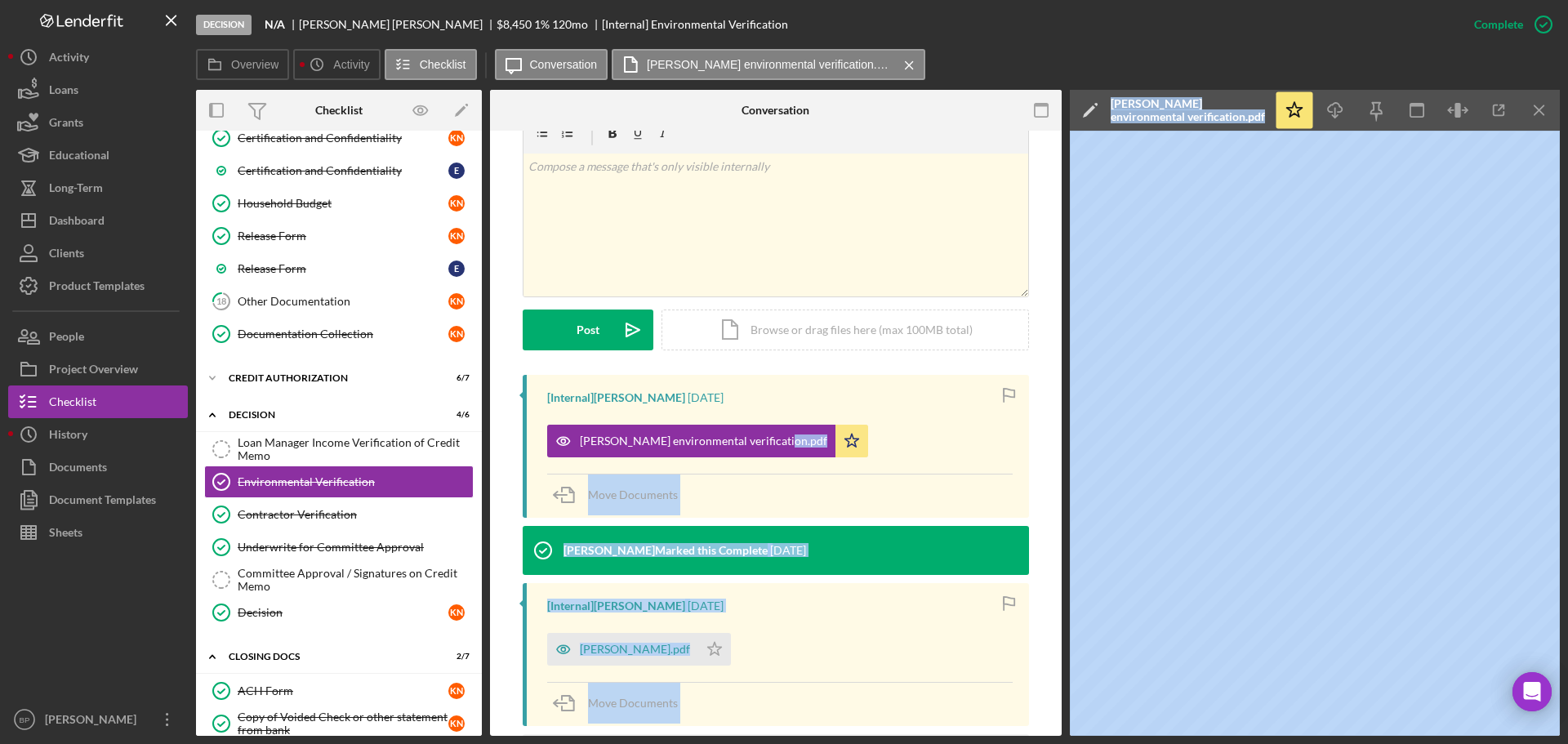
scroll to position [922, 0]
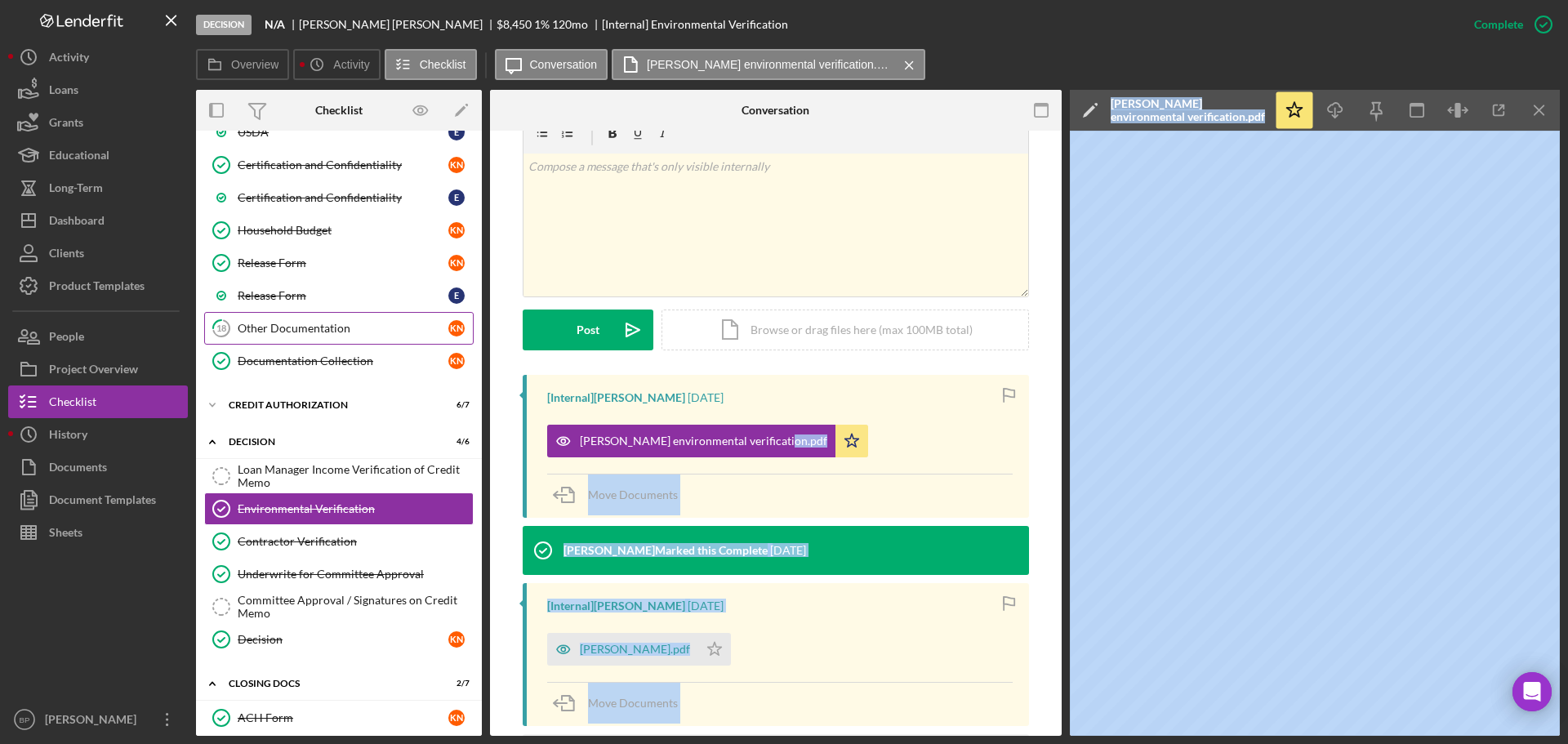
click at [320, 329] on div "Other Documentation" at bounding box center [342, 328] width 210 height 13
